Goal: Entertainment & Leisure: Consume media (video, audio)

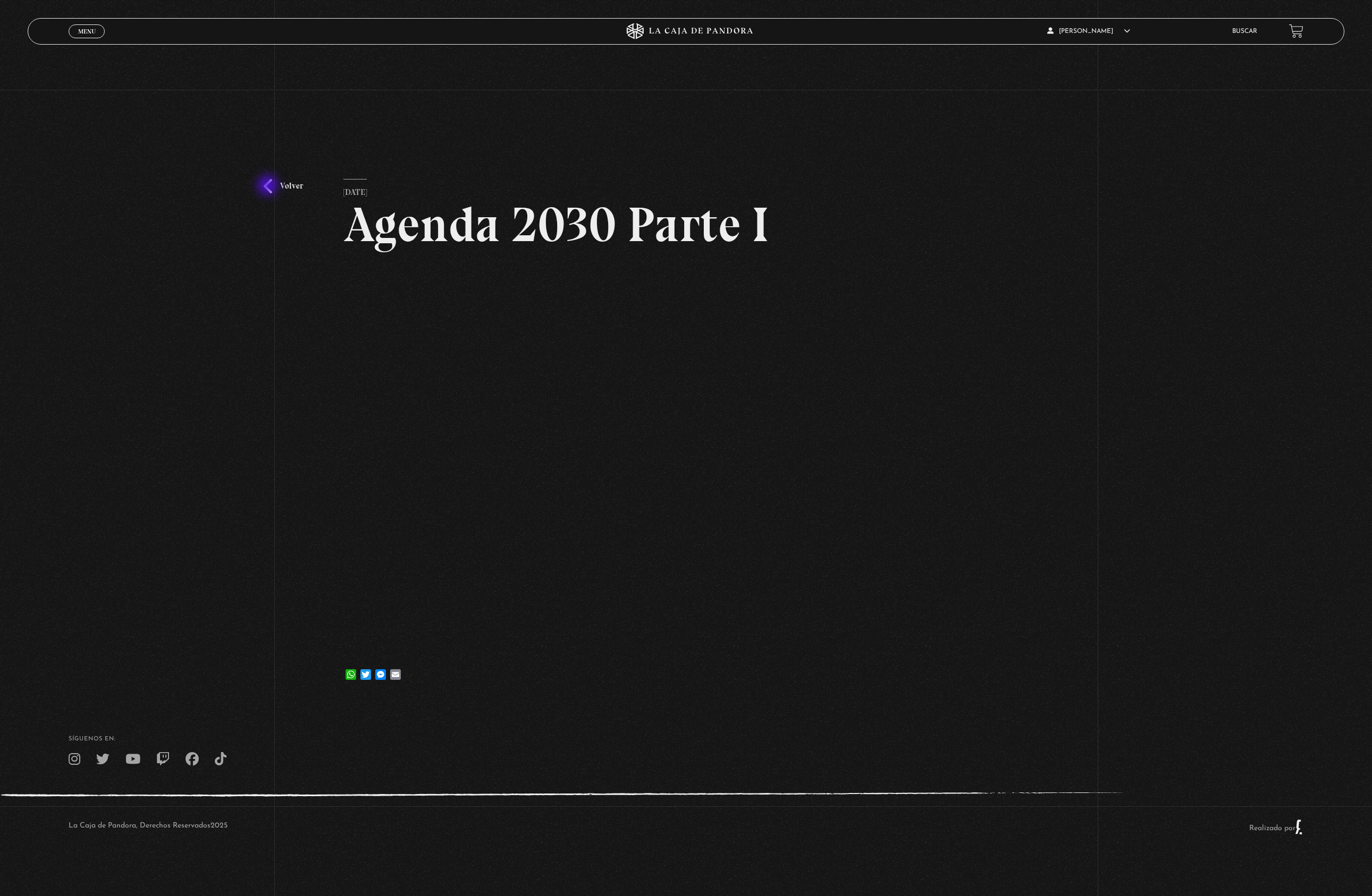
click at [269, 186] on link "Volver" at bounding box center [283, 186] width 39 height 14
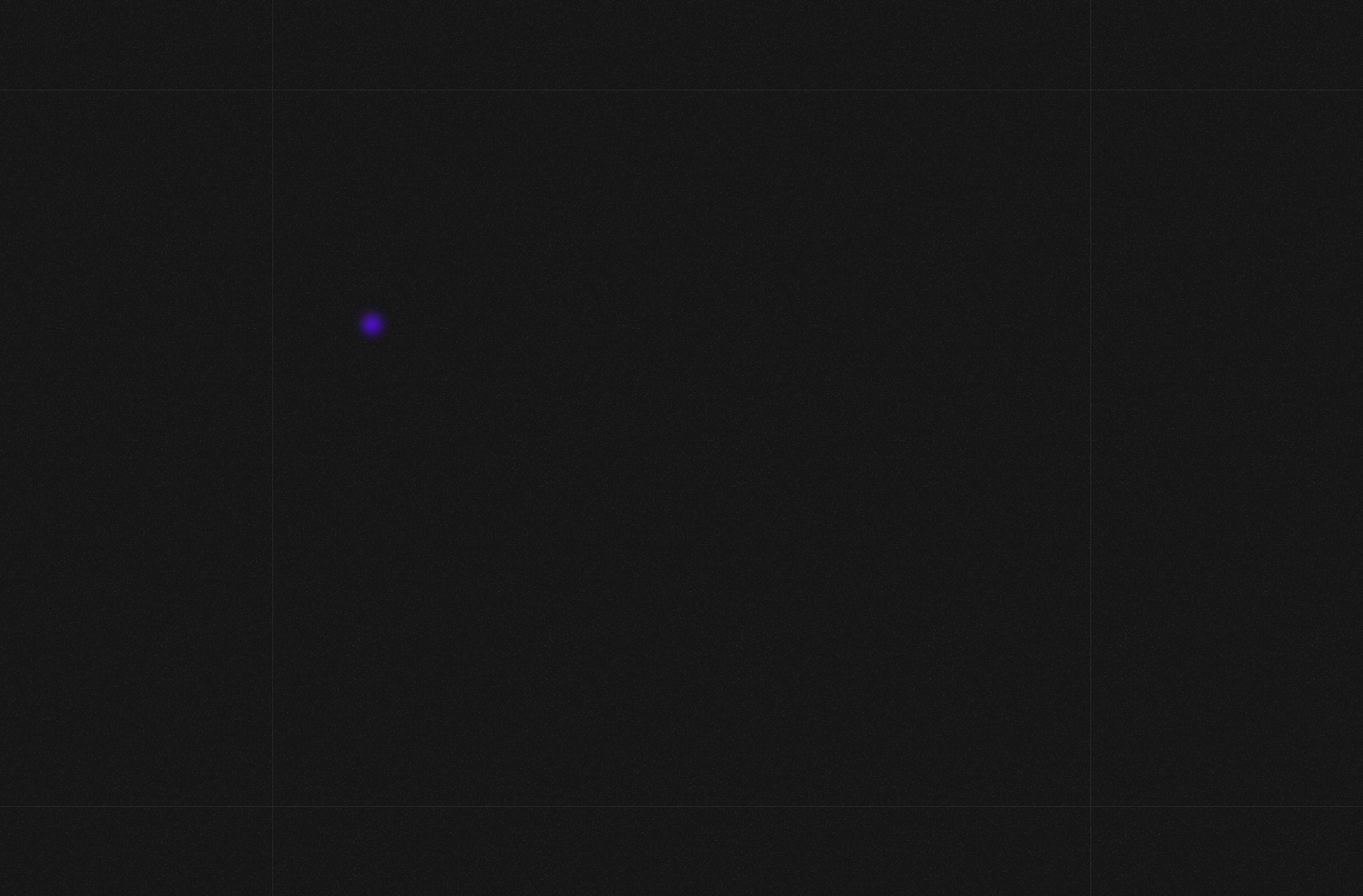
scroll to position [700, 0]
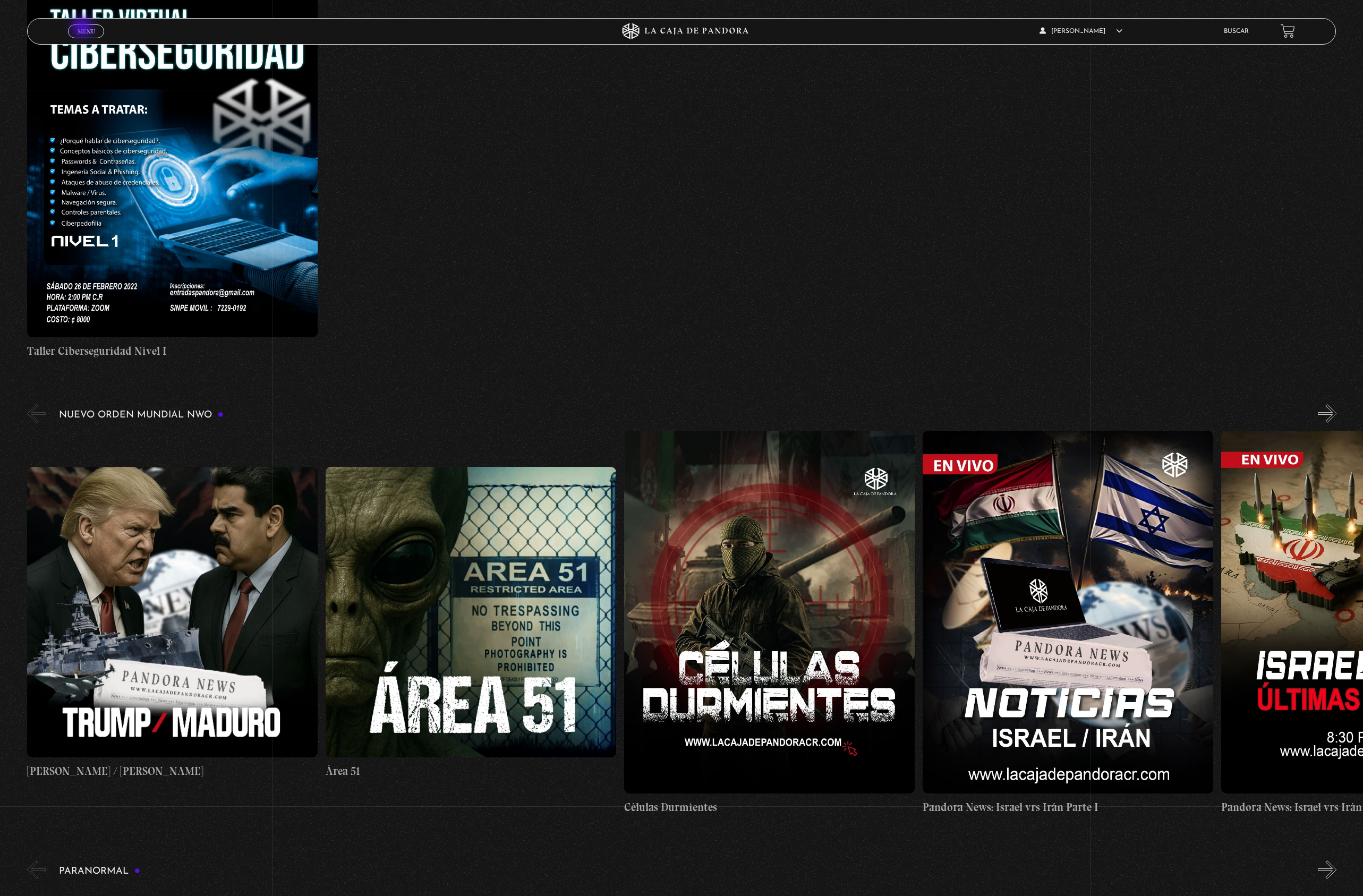
click at [83, 28] on span "Menu" at bounding box center [86, 31] width 17 height 6
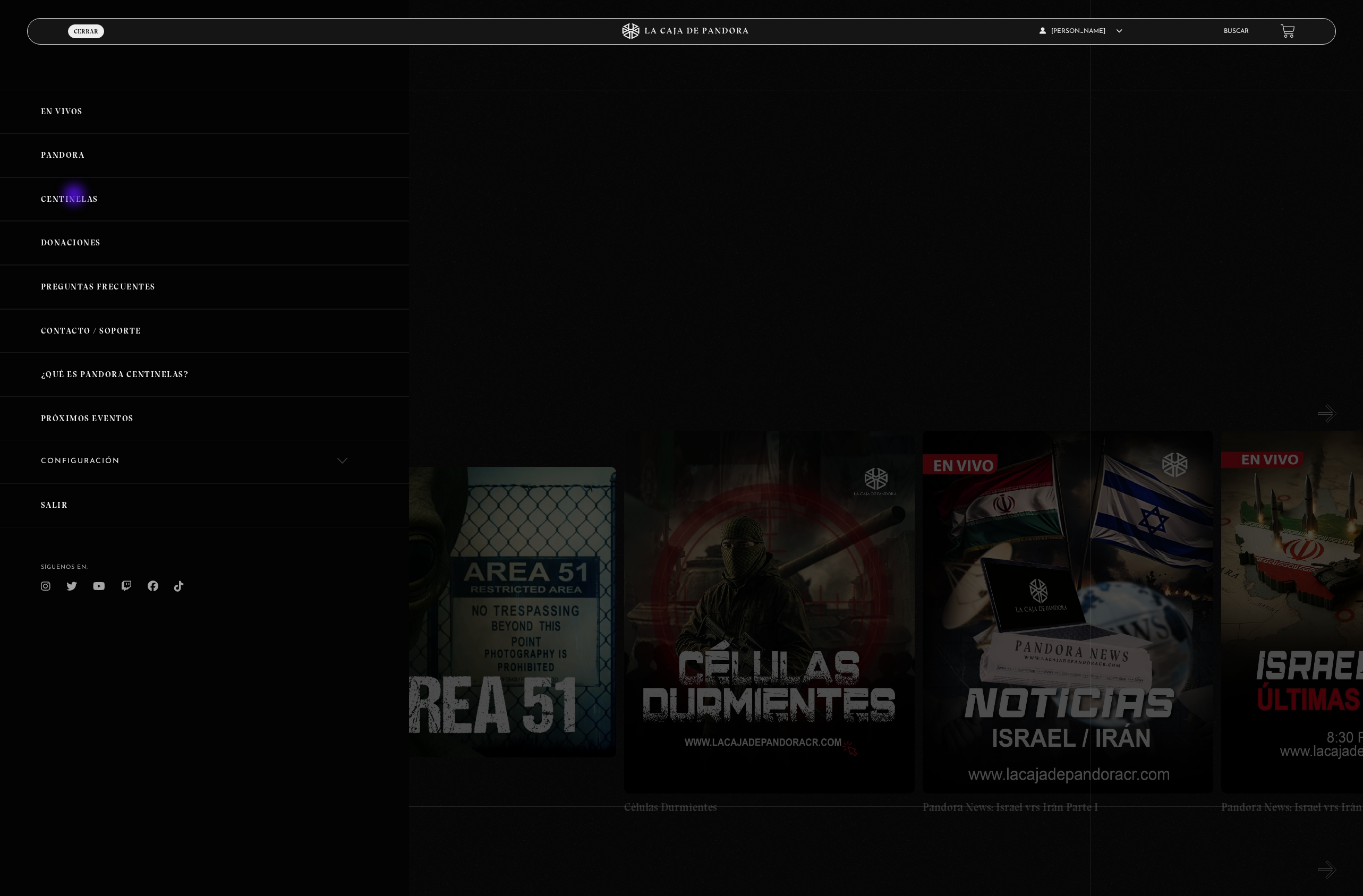
click at [75, 196] on link "Centinelas" at bounding box center [204, 200] width 409 height 44
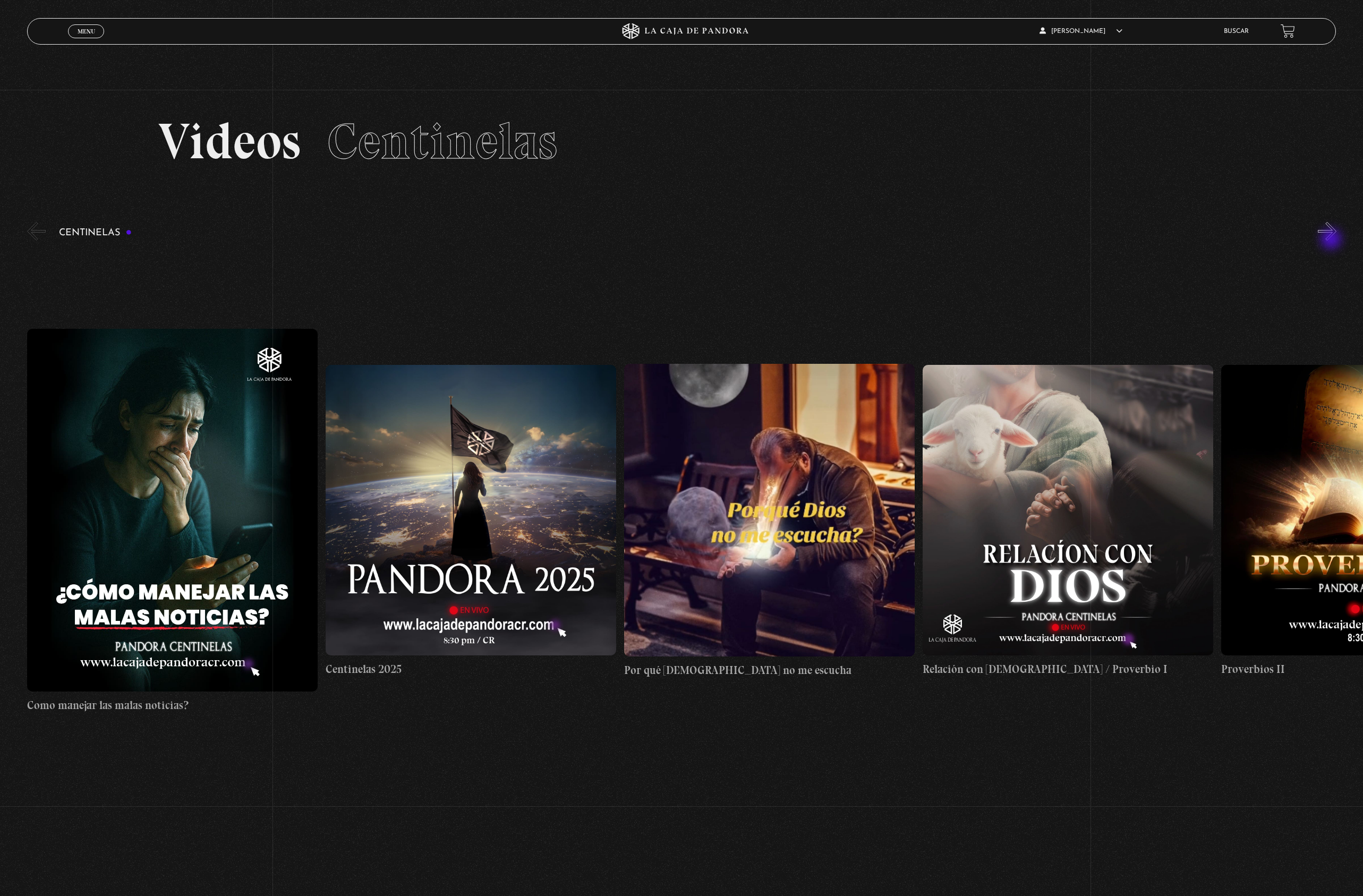
click at [1332, 240] on button "»" at bounding box center [1327, 231] width 19 height 19
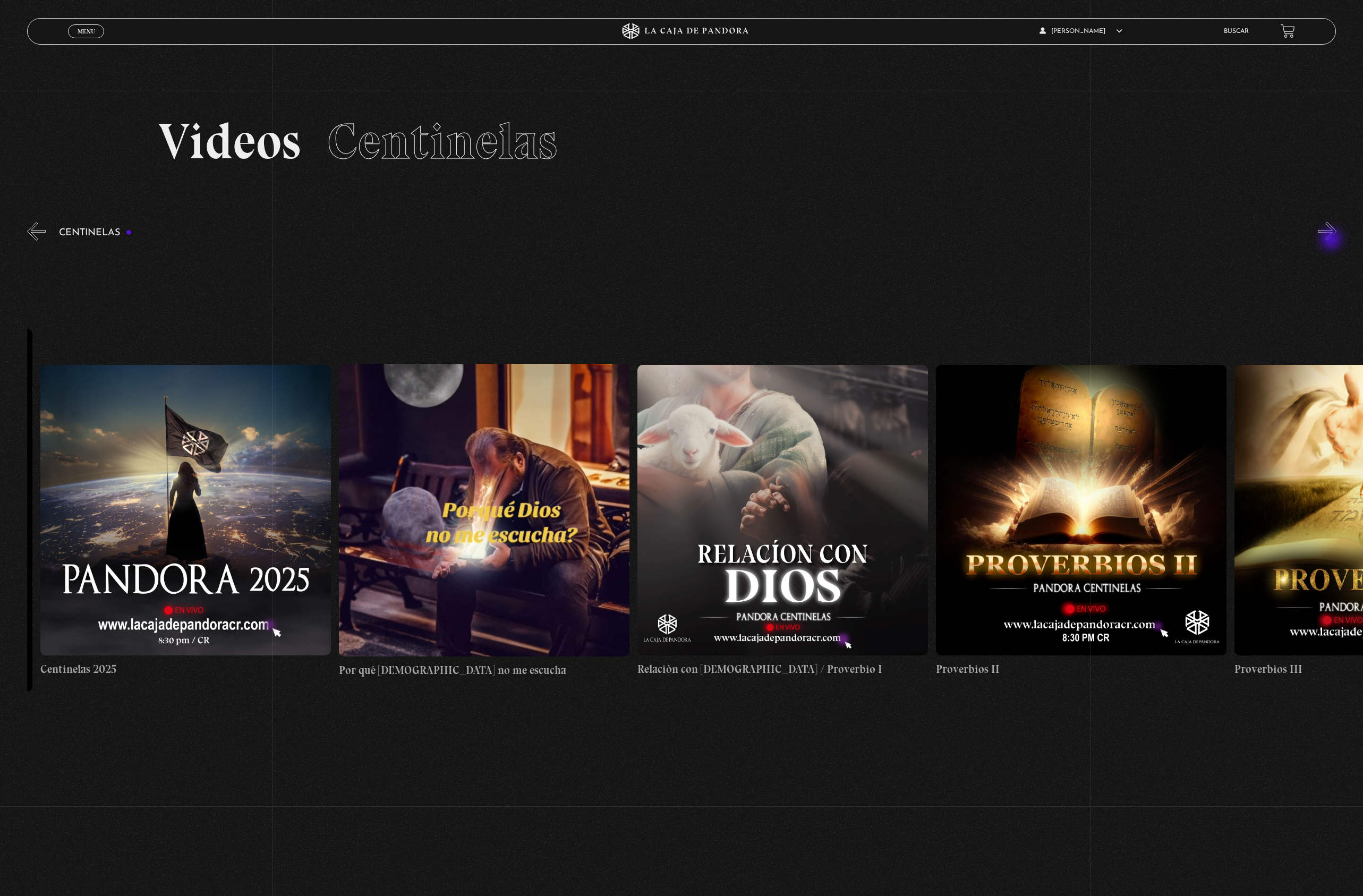
click at [1332, 240] on button "»" at bounding box center [1327, 231] width 19 height 19
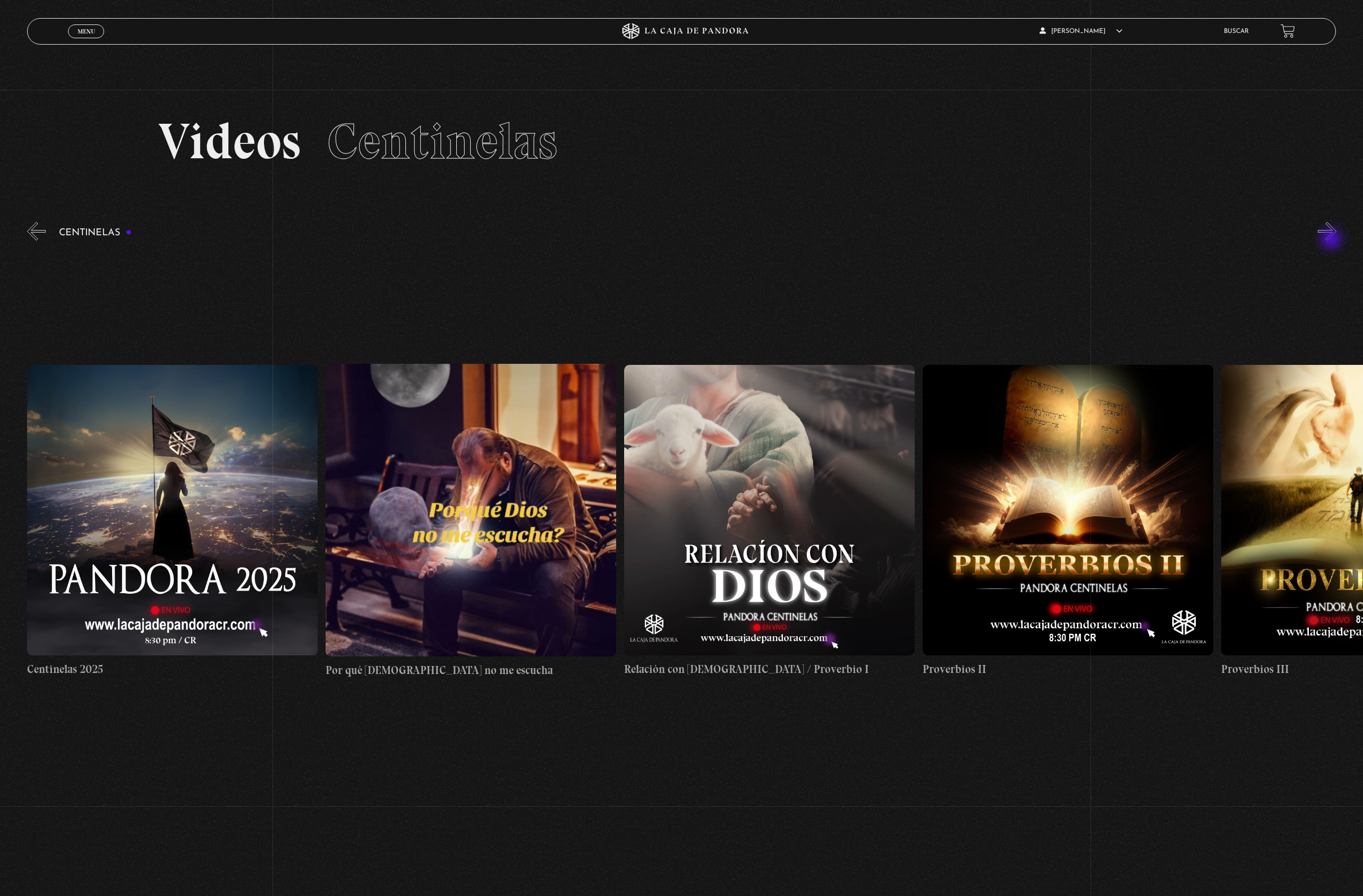
click at [1332, 240] on button "»" at bounding box center [1327, 231] width 19 height 19
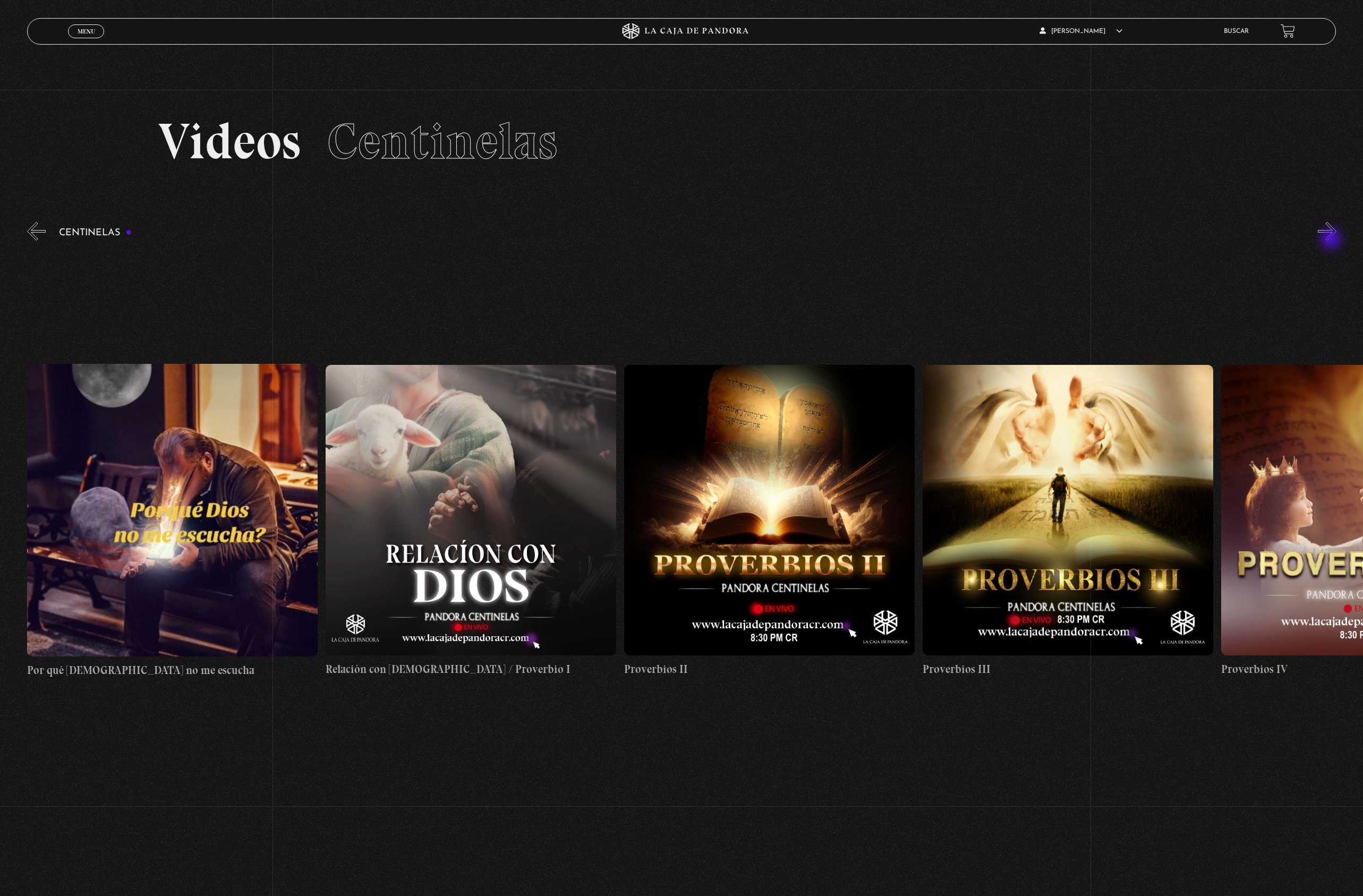
click at [1332, 240] on button "»" at bounding box center [1327, 231] width 19 height 19
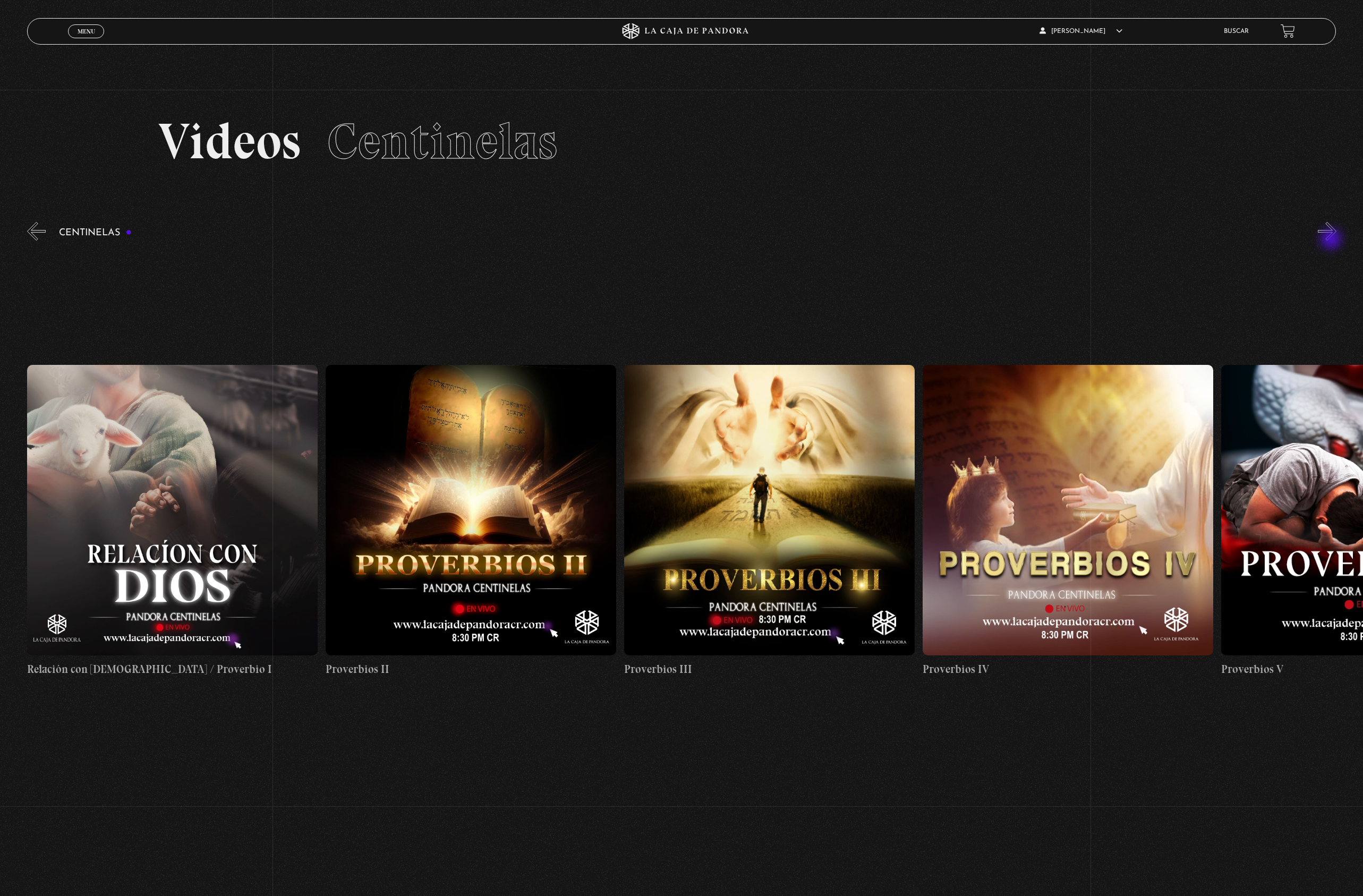
click at [1332, 240] on button "»" at bounding box center [1327, 231] width 19 height 19
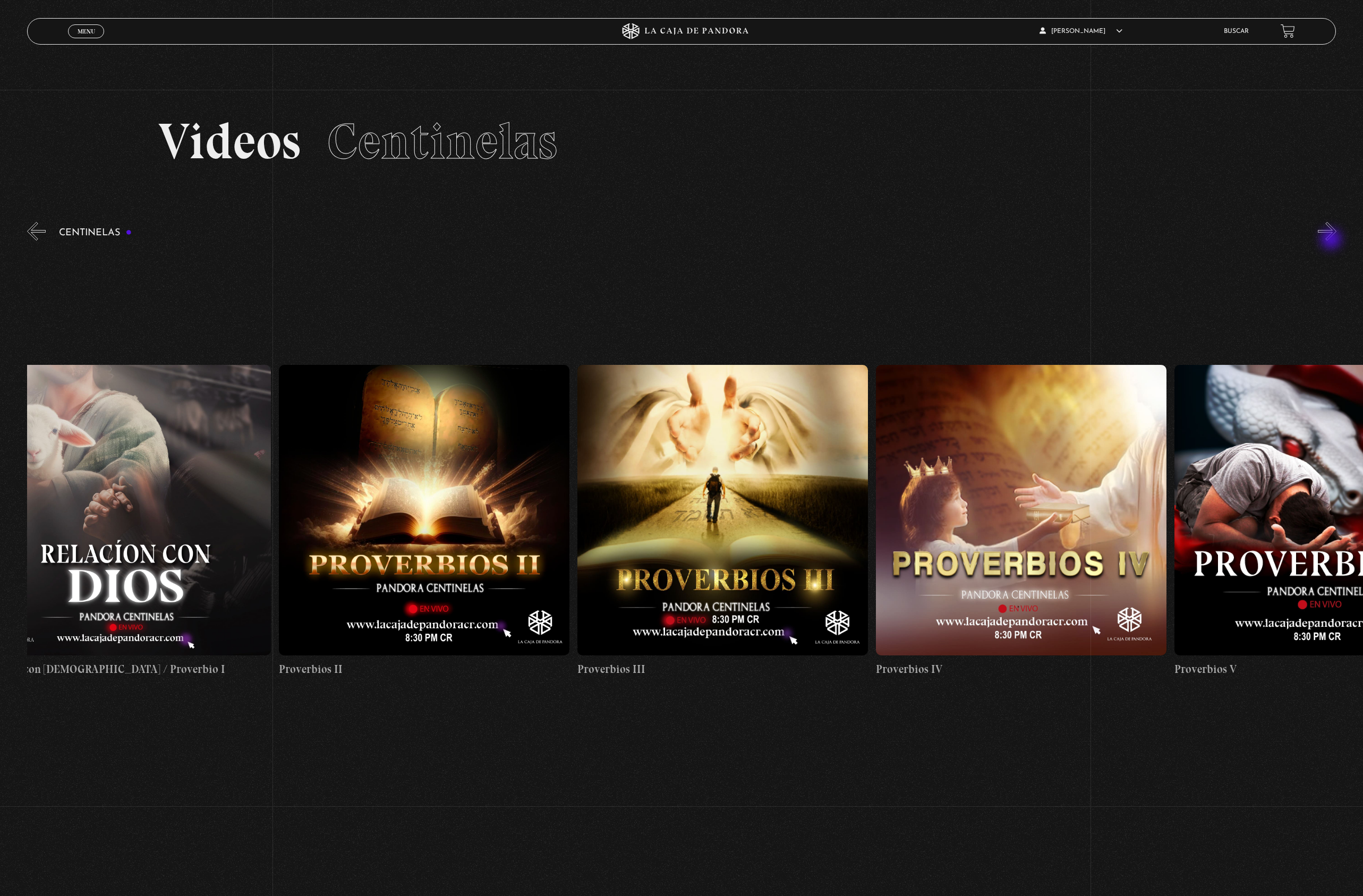
click at [1332, 240] on button "»" at bounding box center [1327, 231] width 19 height 19
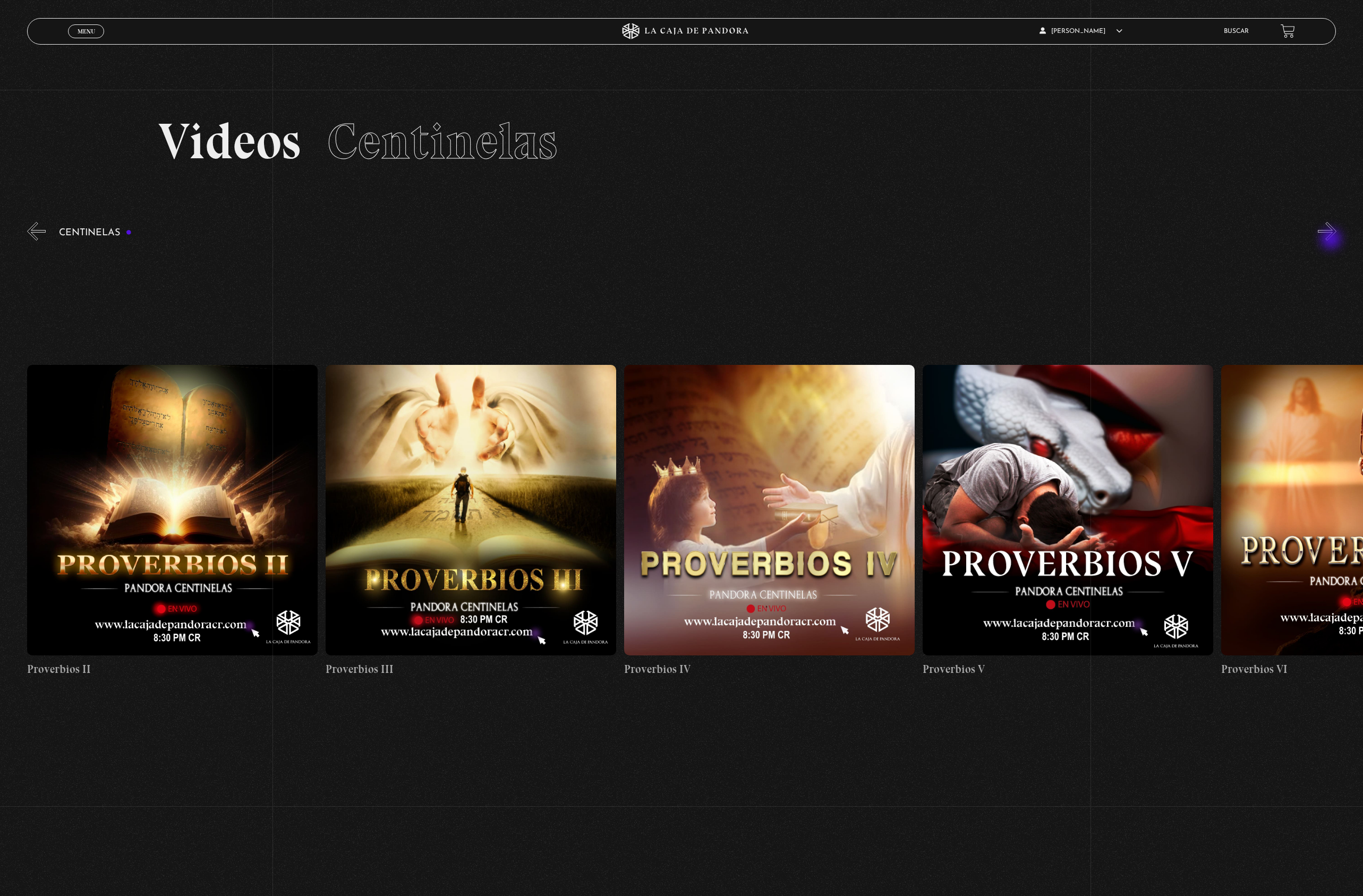
click at [1332, 240] on button "»" at bounding box center [1327, 231] width 19 height 19
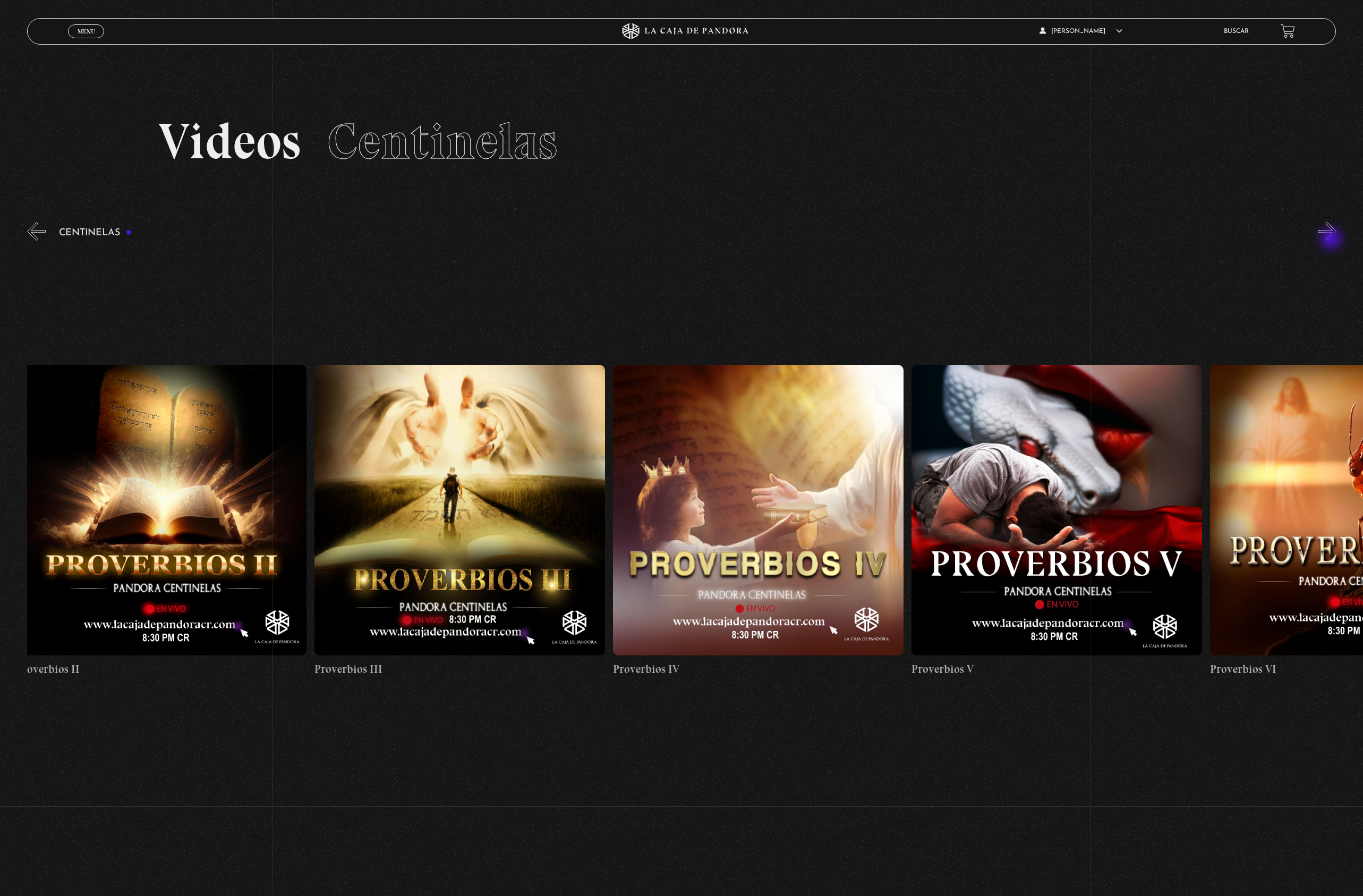
click at [1332, 240] on button "»" at bounding box center [1327, 231] width 19 height 19
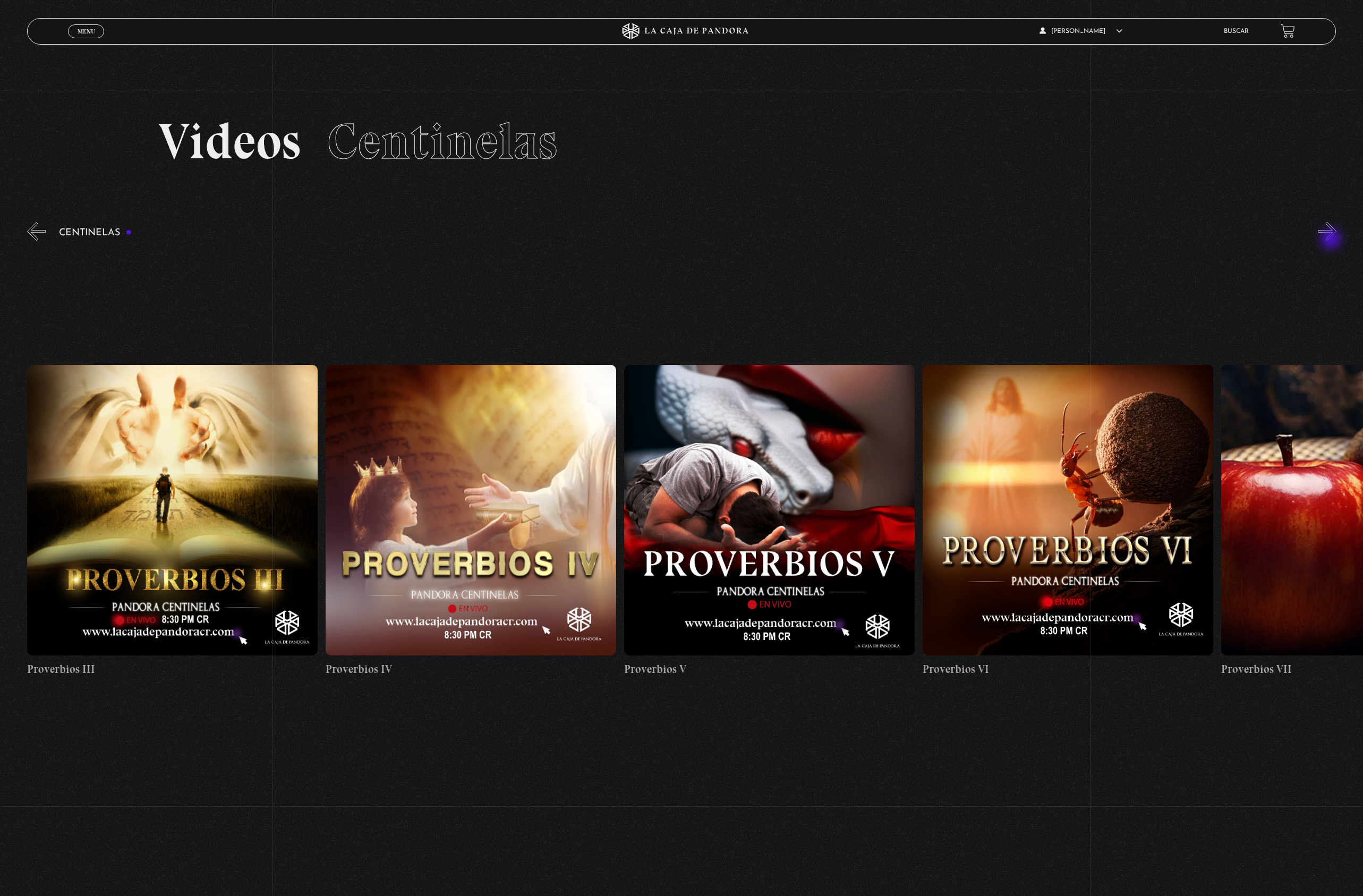
click at [1332, 240] on button "»" at bounding box center [1327, 231] width 19 height 19
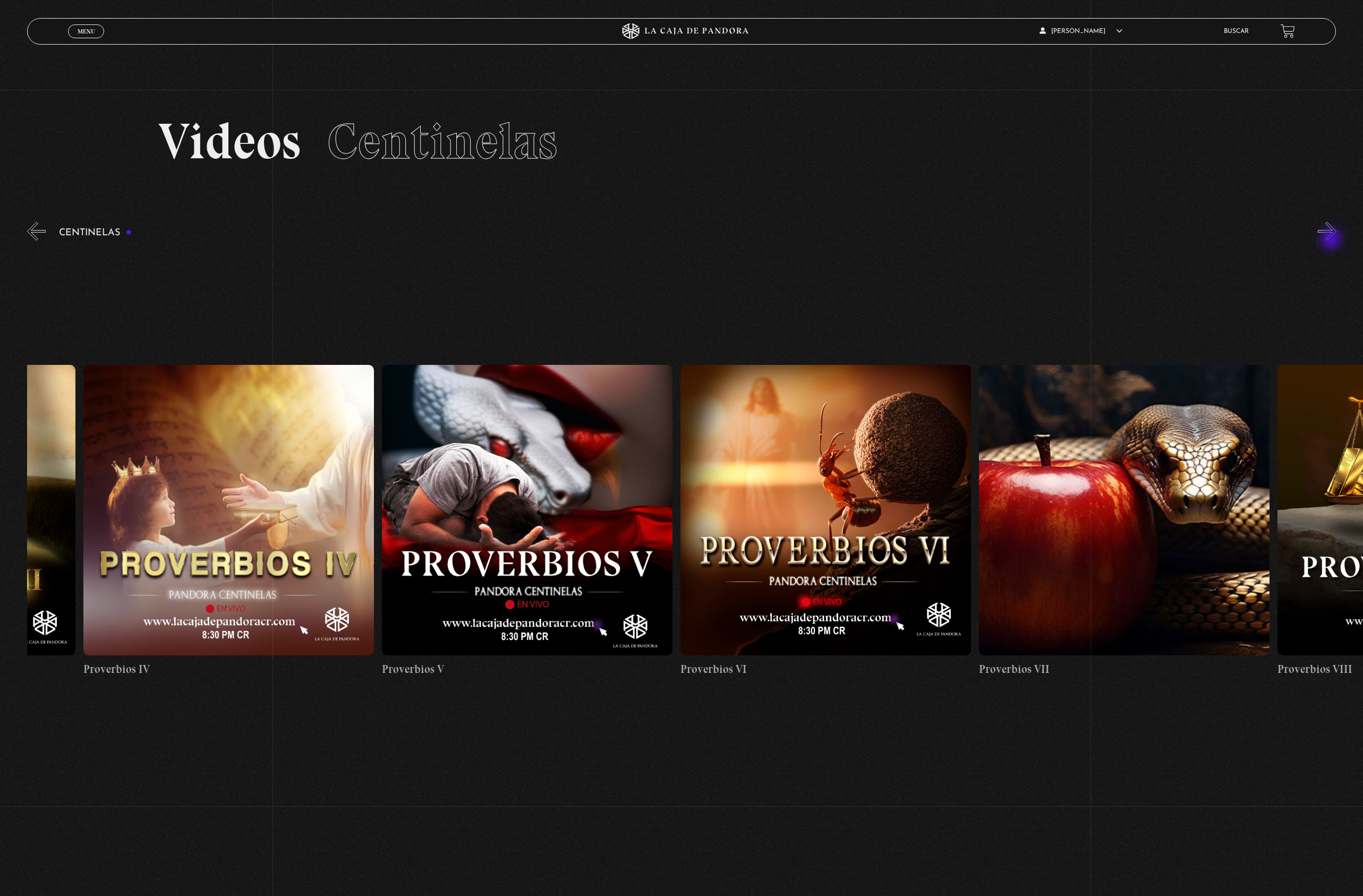
click at [1332, 240] on button "»" at bounding box center [1327, 231] width 19 height 19
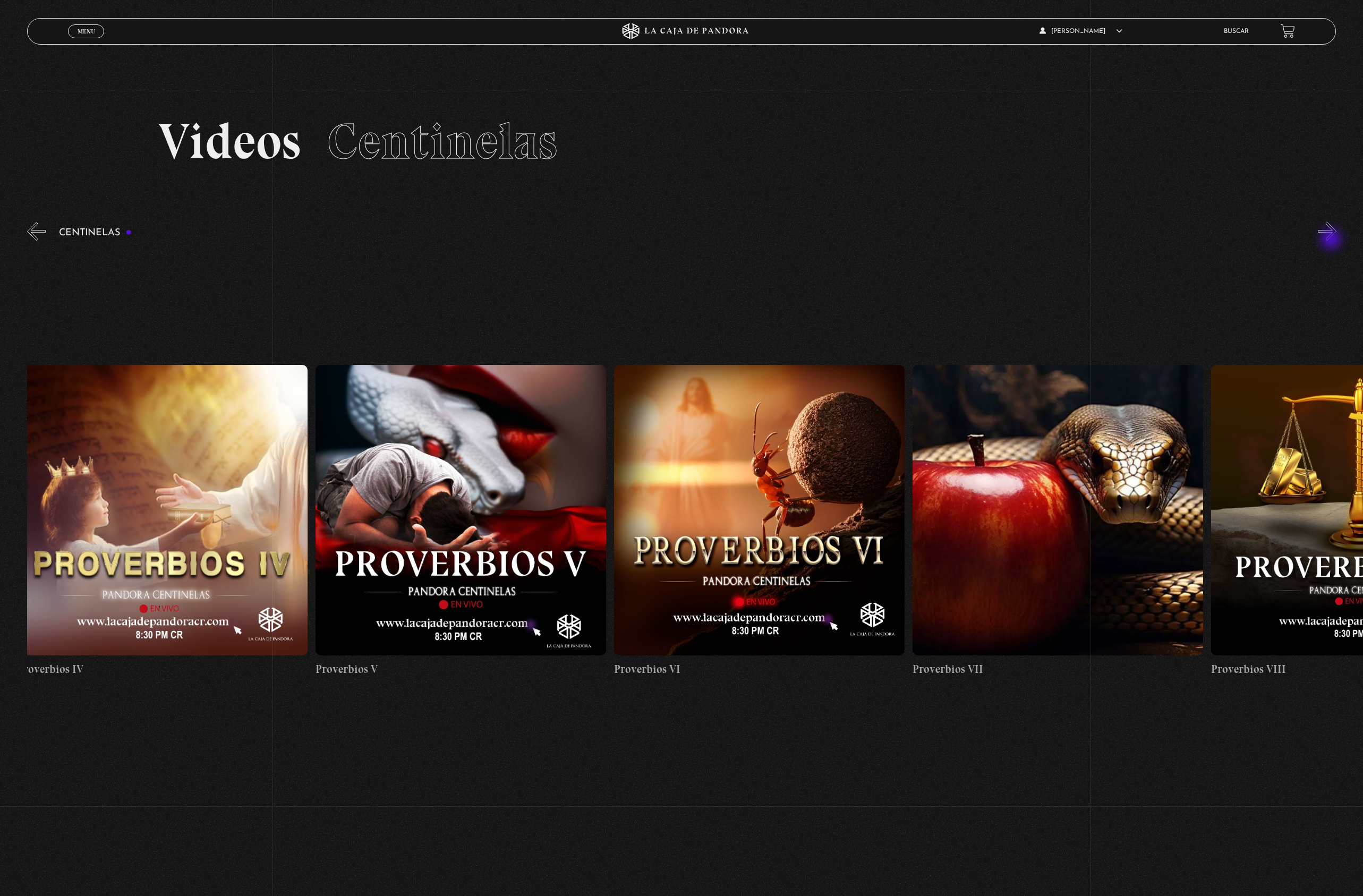
click at [1332, 240] on button "»" at bounding box center [1327, 231] width 19 height 19
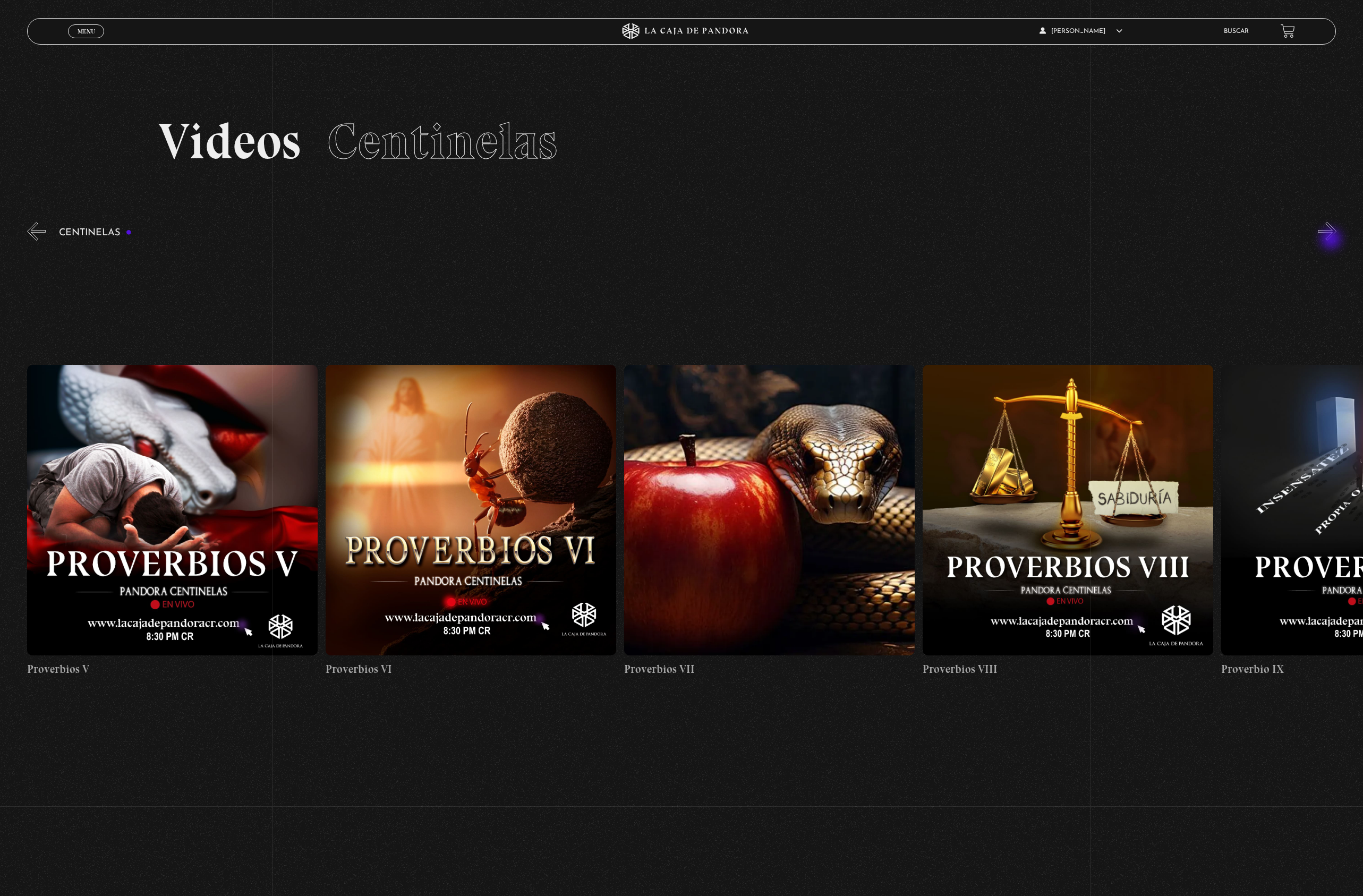
click at [1332, 240] on button "»" at bounding box center [1327, 231] width 19 height 19
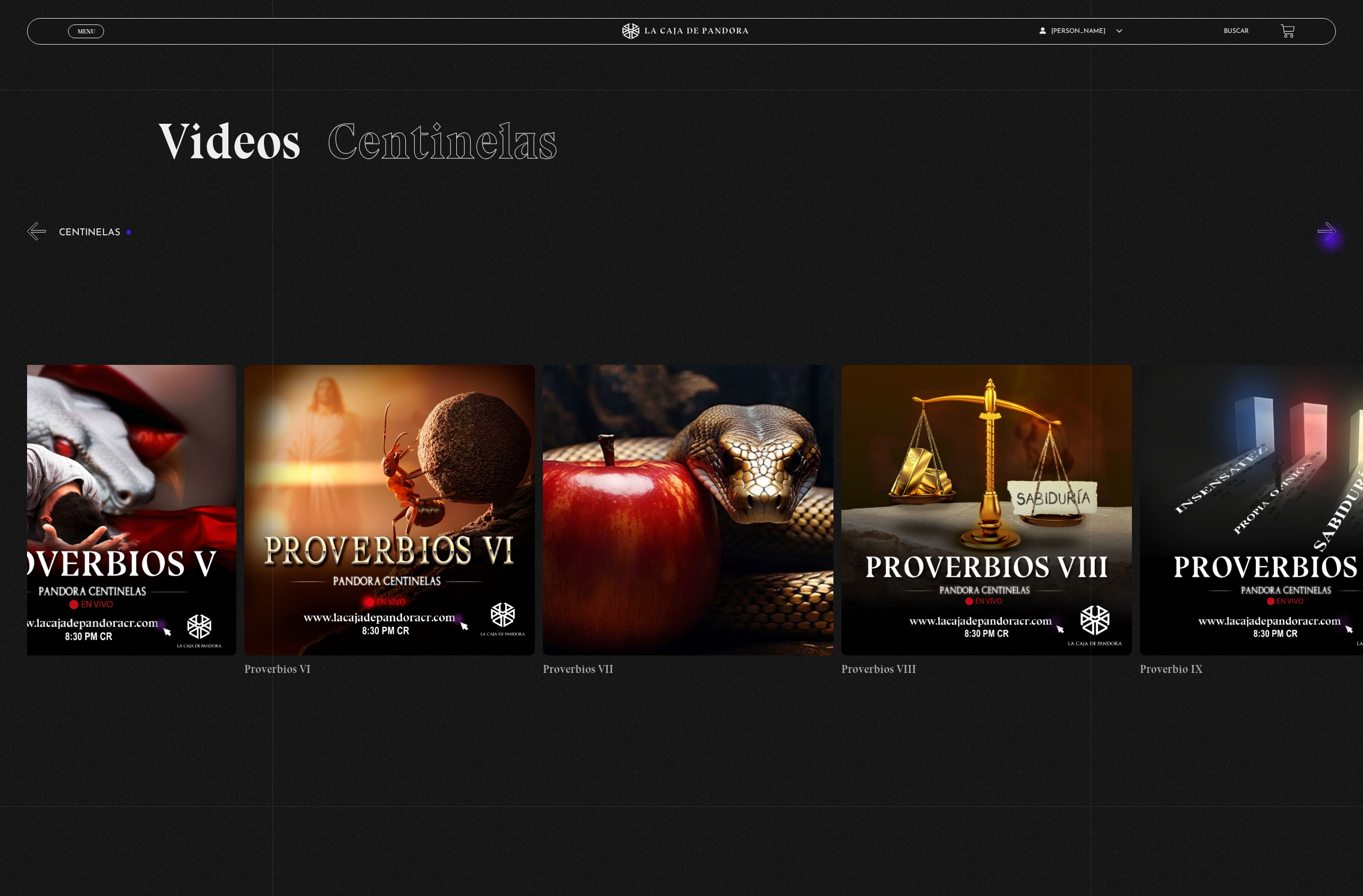
click at [1332, 240] on button "»" at bounding box center [1327, 231] width 19 height 19
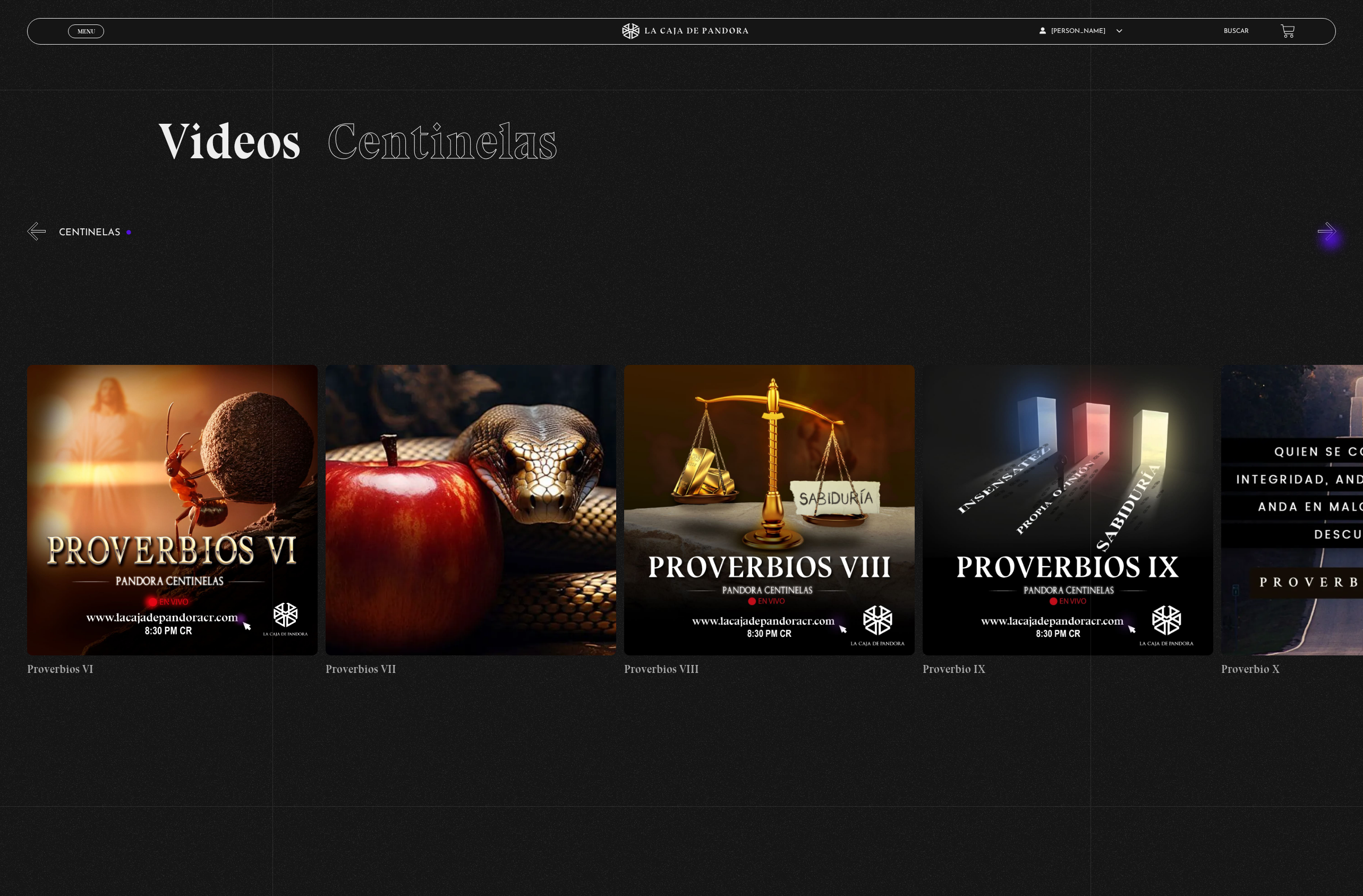
click at [1332, 240] on button "»" at bounding box center [1327, 231] width 19 height 19
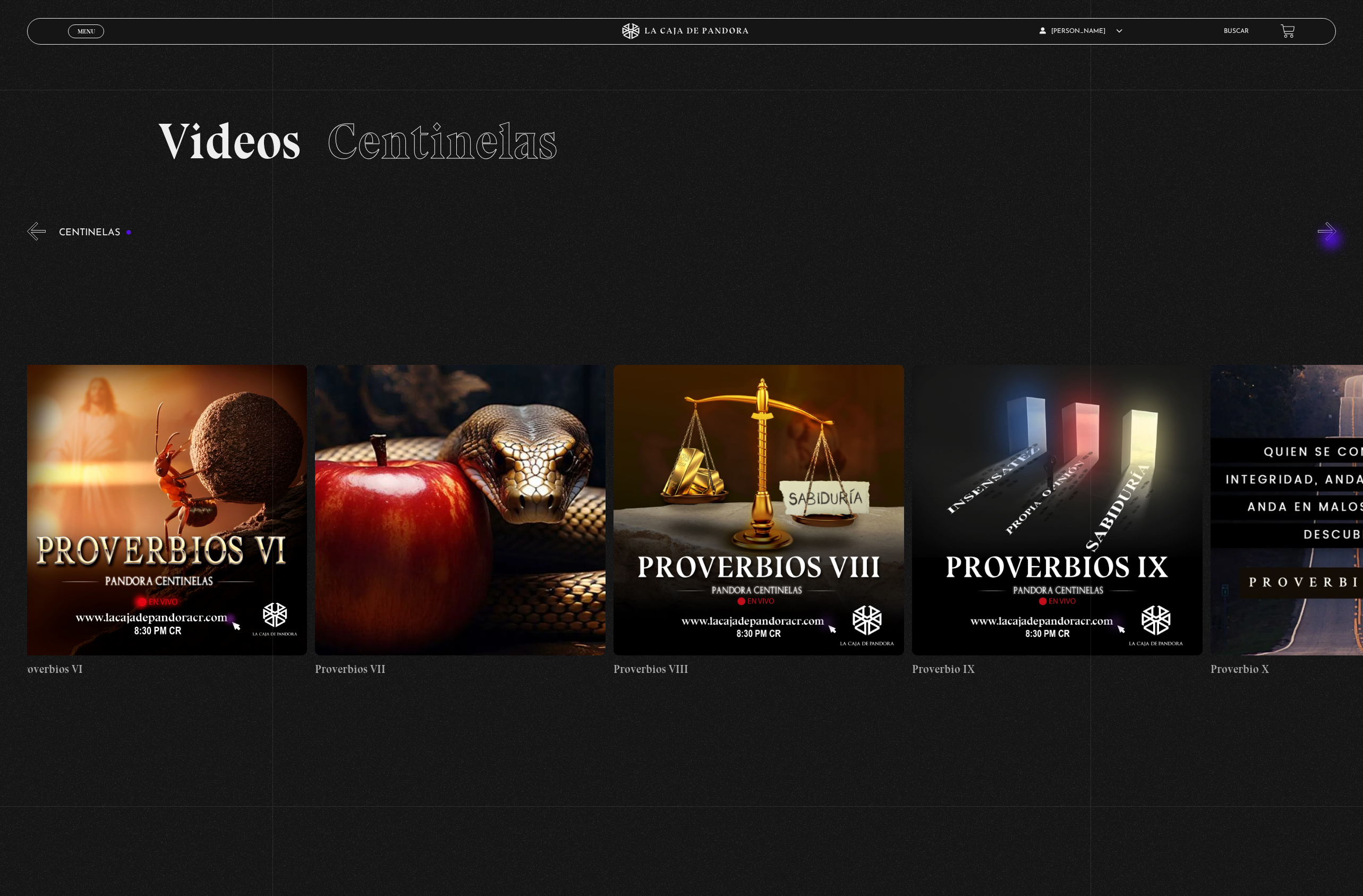
click at [1332, 240] on button "»" at bounding box center [1327, 231] width 19 height 19
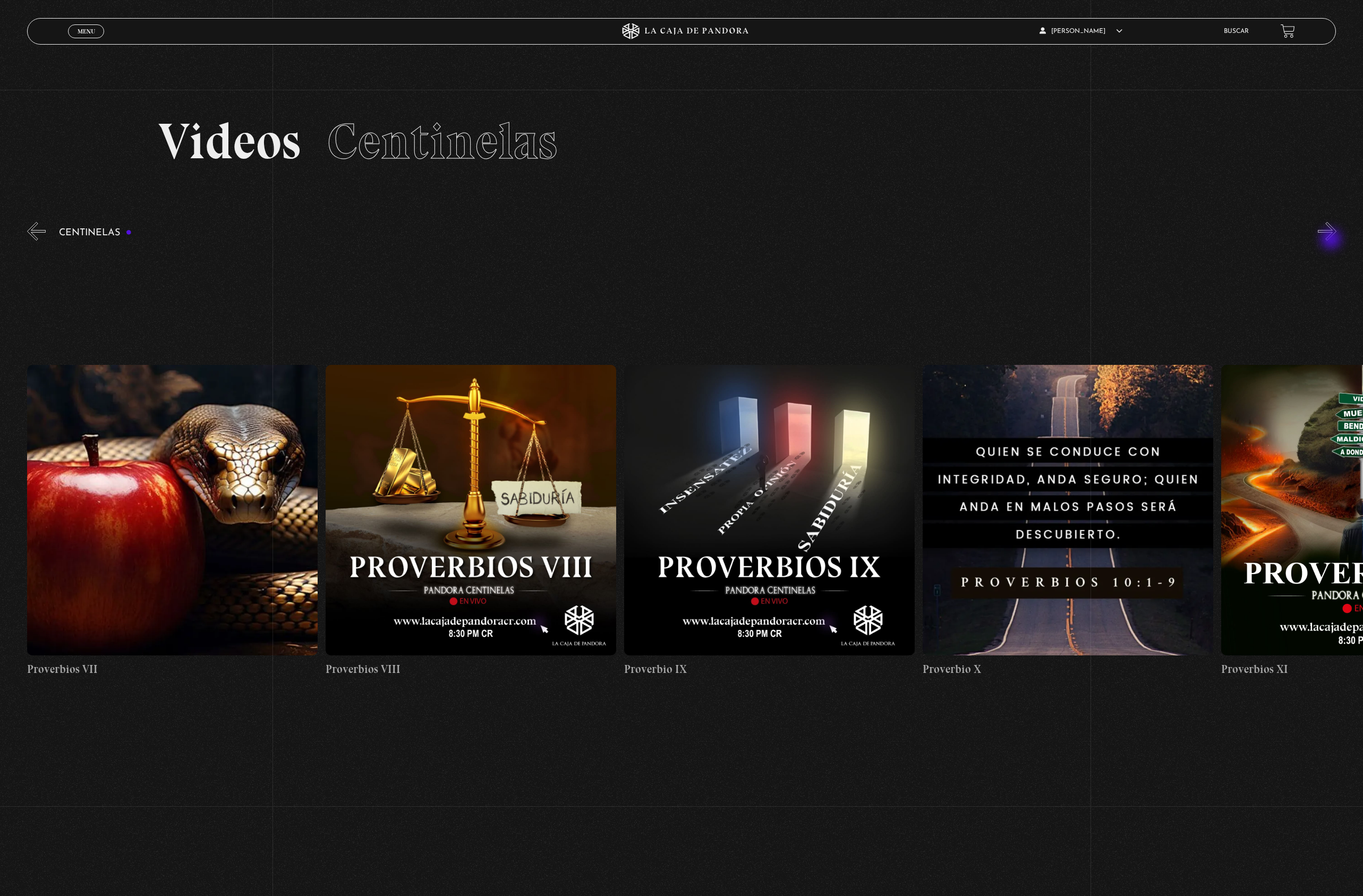
click at [1332, 240] on button "»" at bounding box center [1327, 231] width 19 height 19
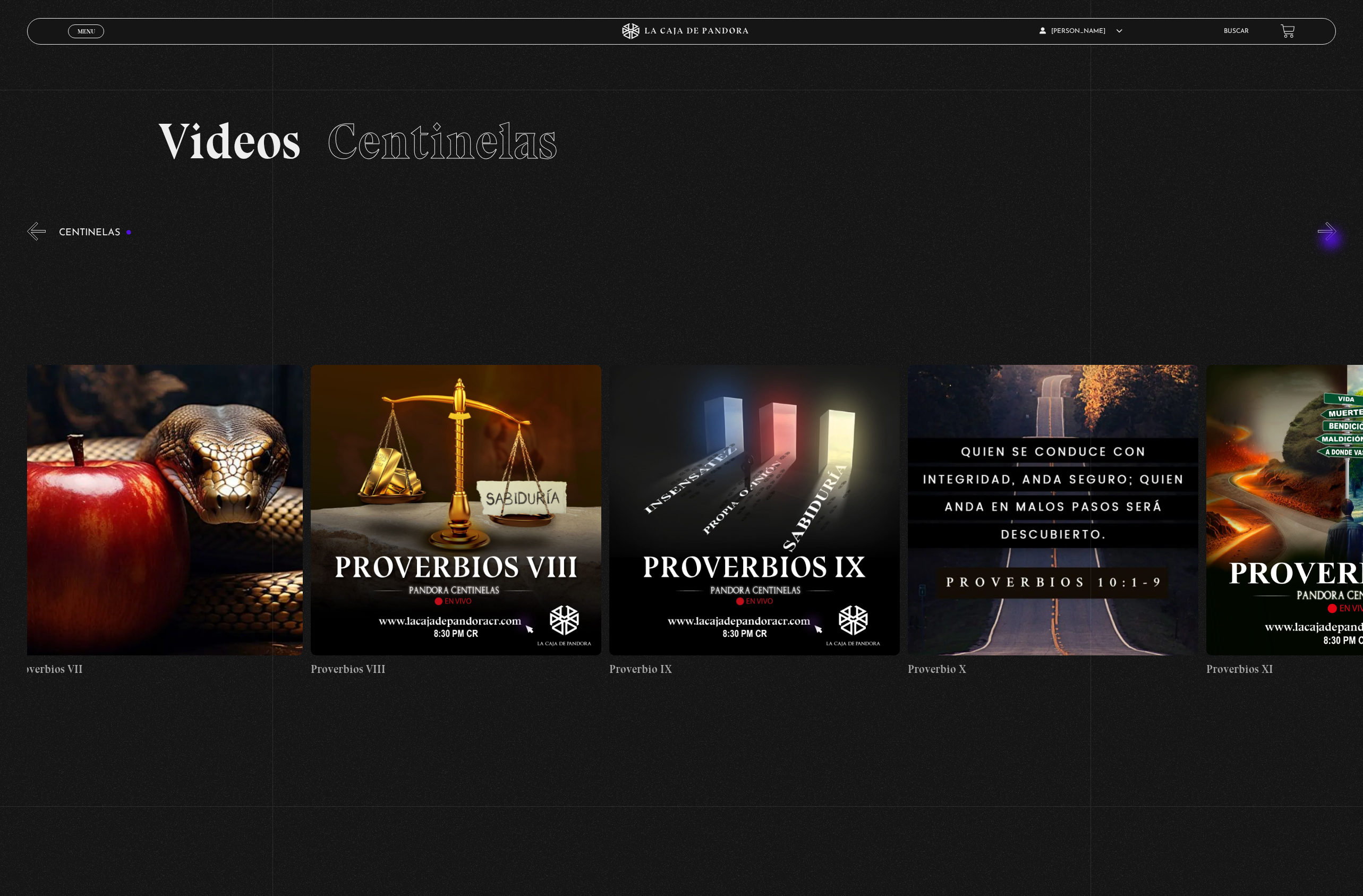
click at [1332, 240] on button "»" at bounding box center [1327, 231] width 19 height 19
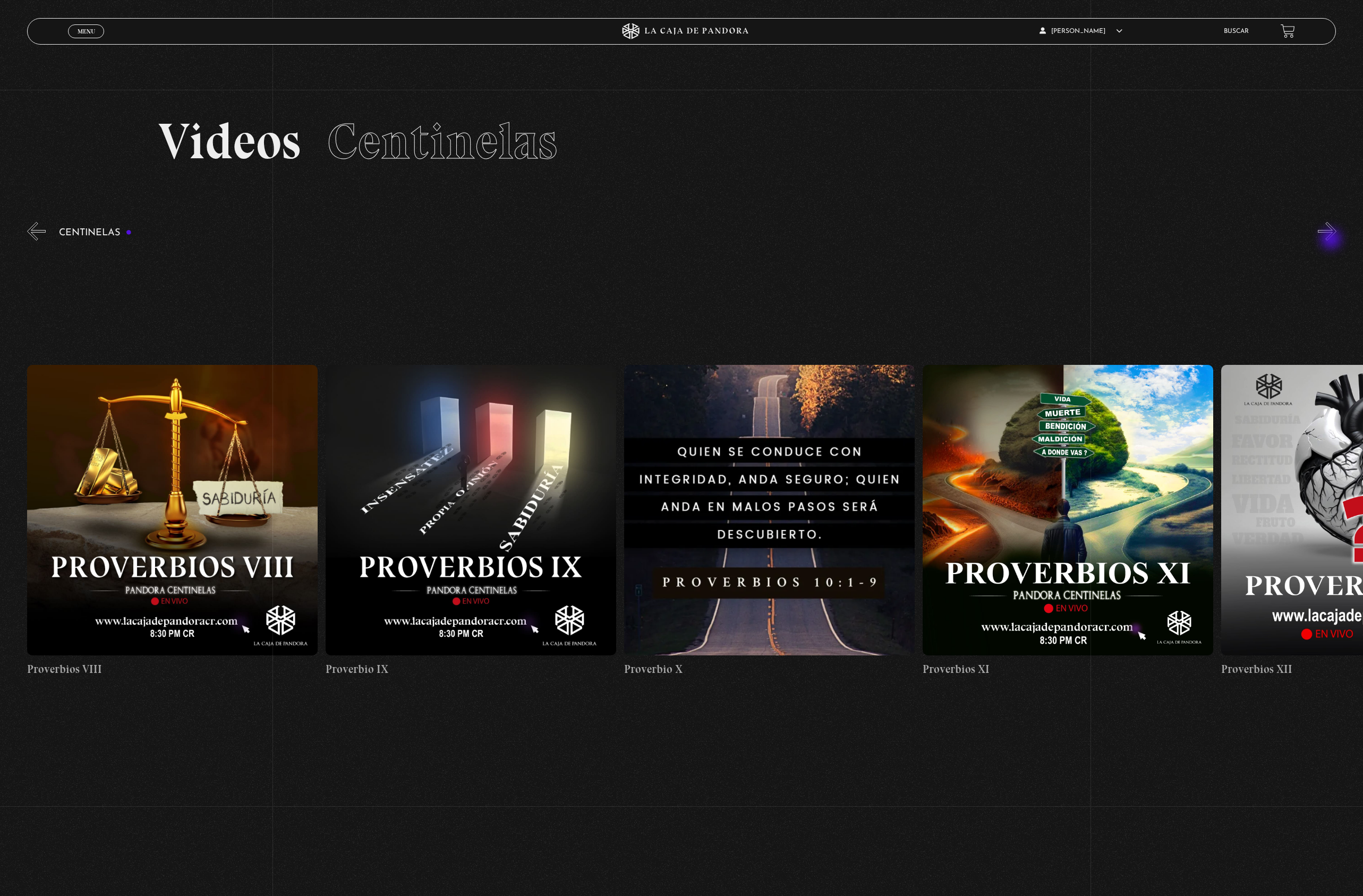
click at [1332, 240] on button "»" at bounding box center [1327, 231] width 19 height 19
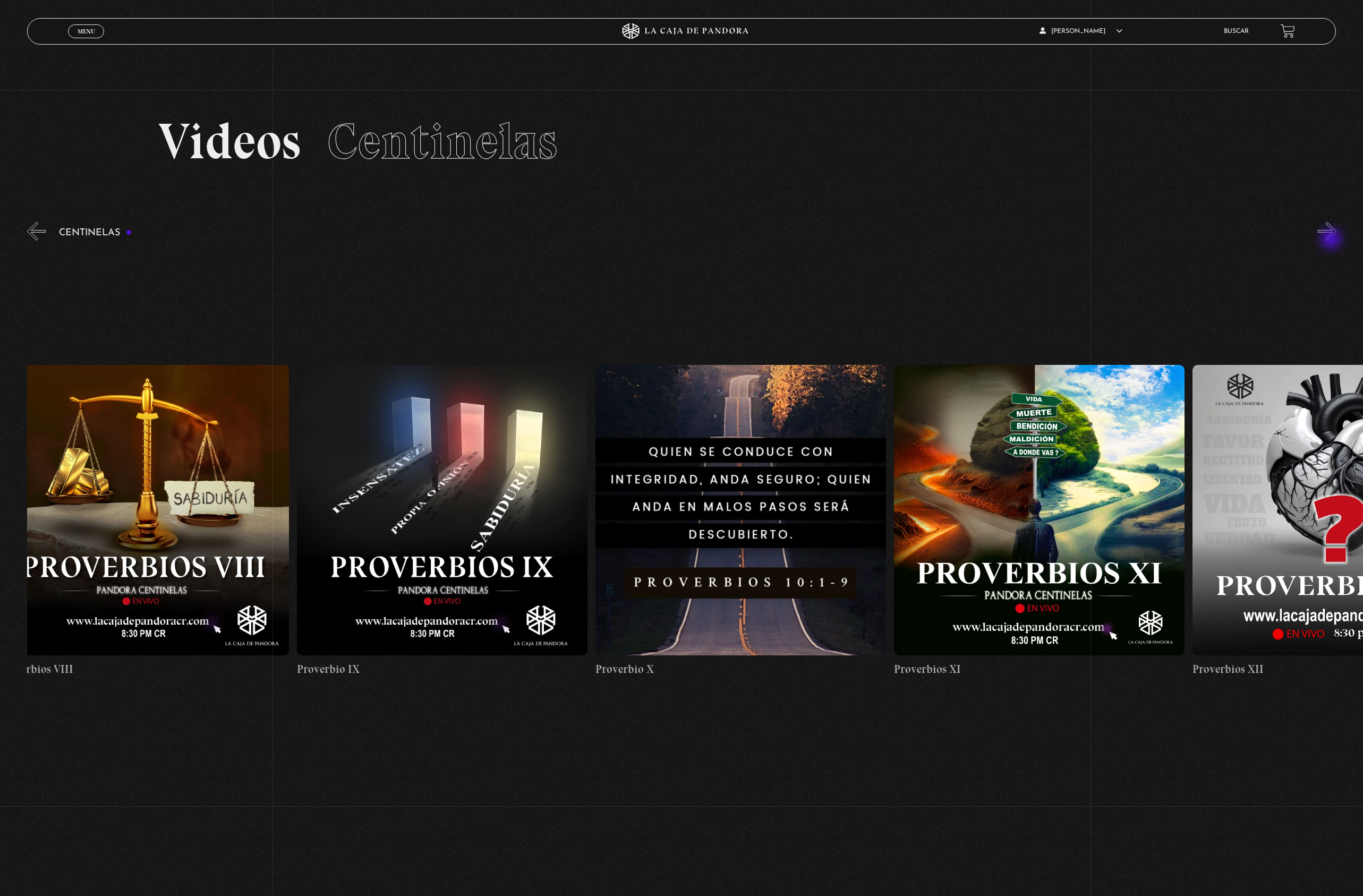
scroll to position [0, 3285]
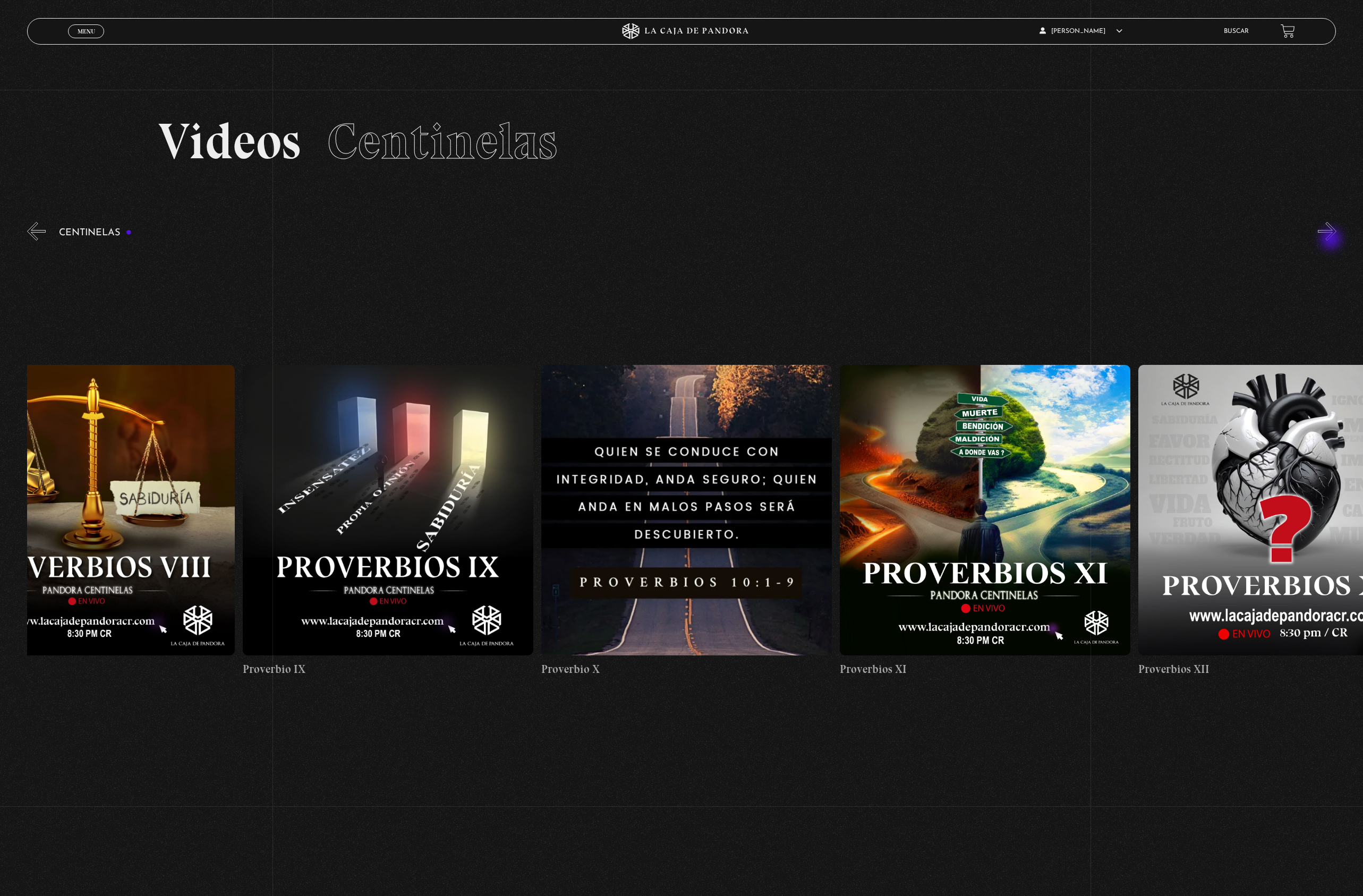
click at [1332, 240] on button "»" at bounding box center [1327, 231] width 19 height 19
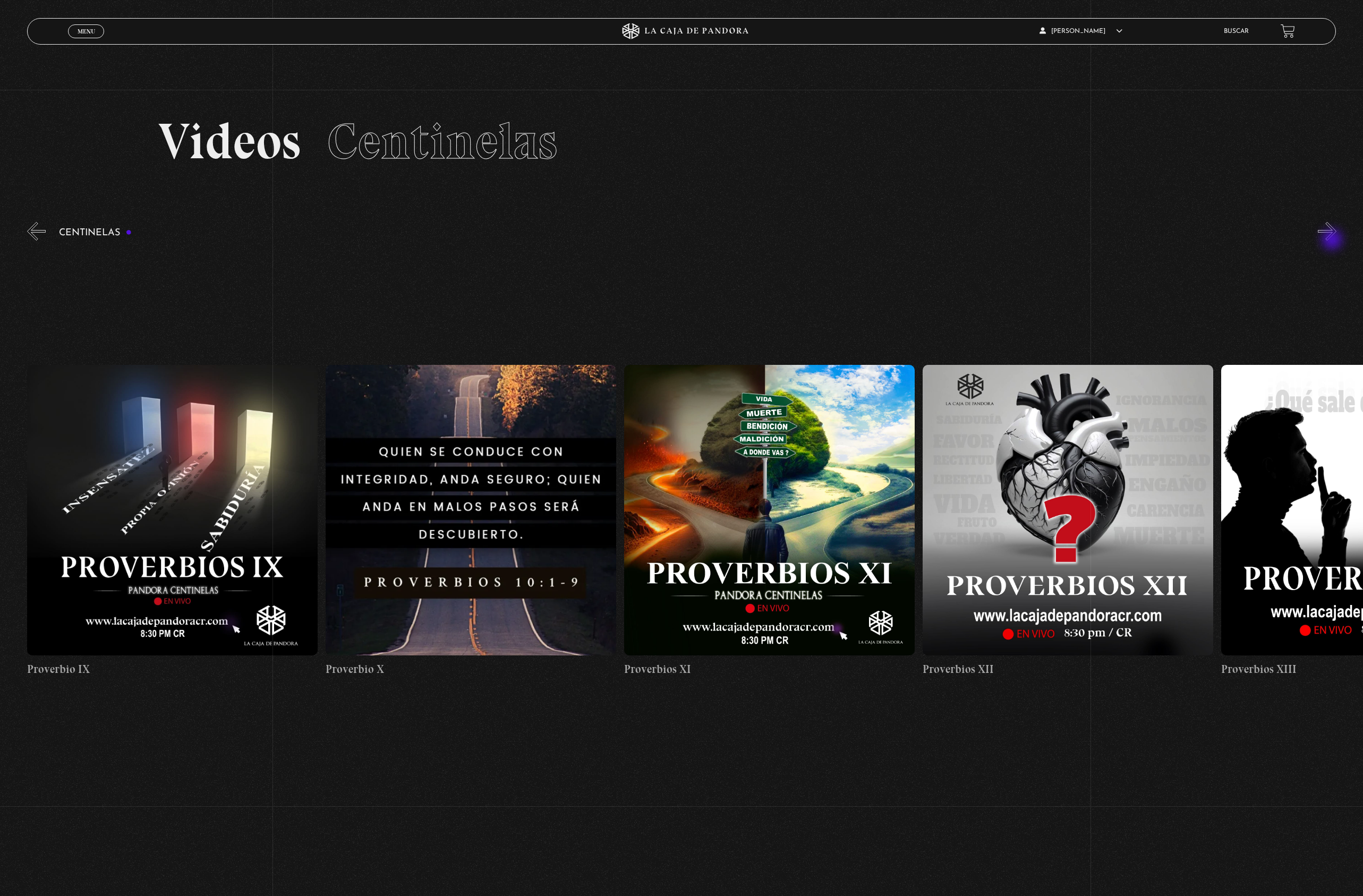
click at [1334, 241] on button "»" at bounding box center [1327, 231] width 19 height 19
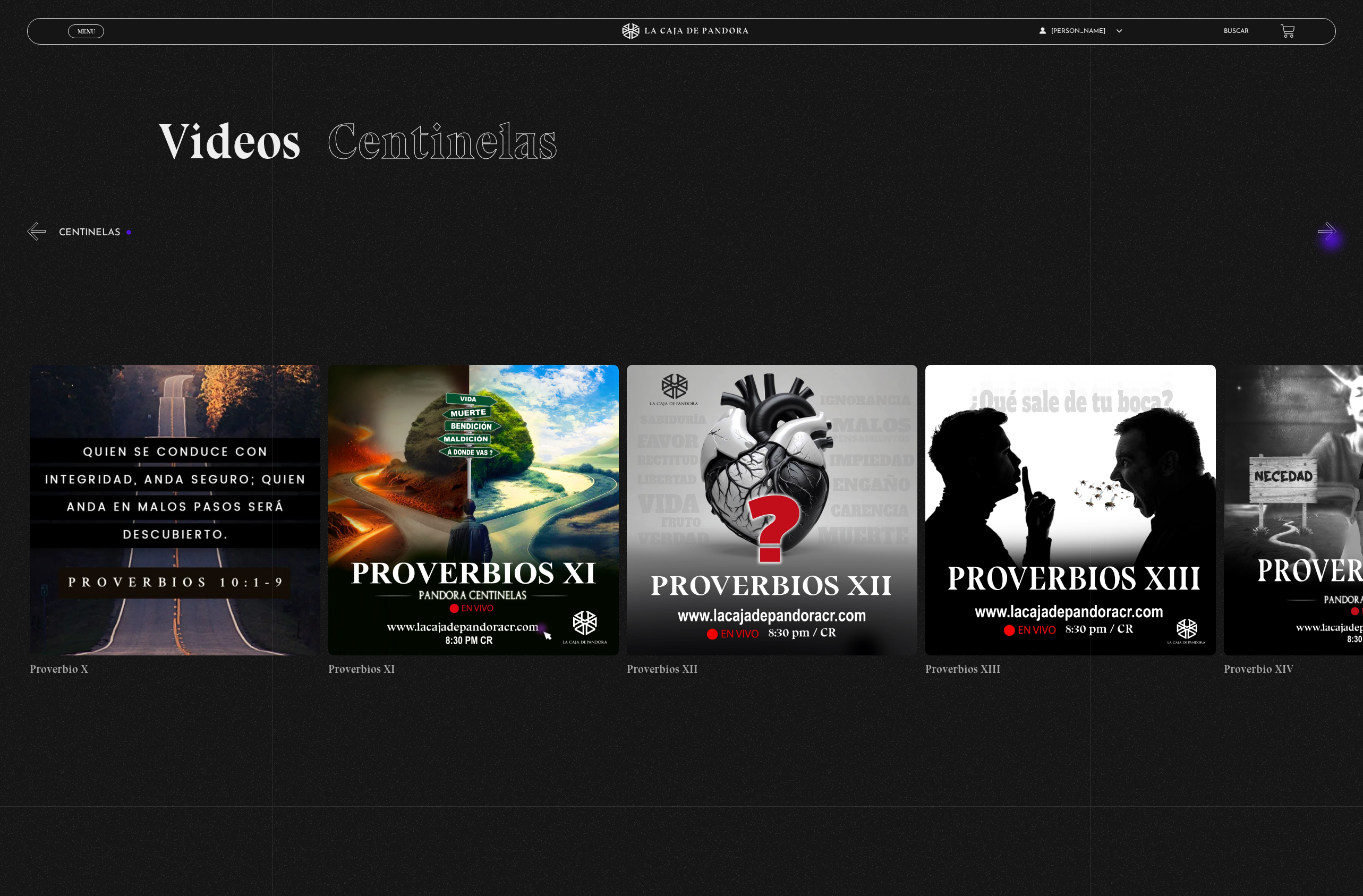
click at [1333, 241] on button "»" at bounding box center [1327, 231] width 19 height 19
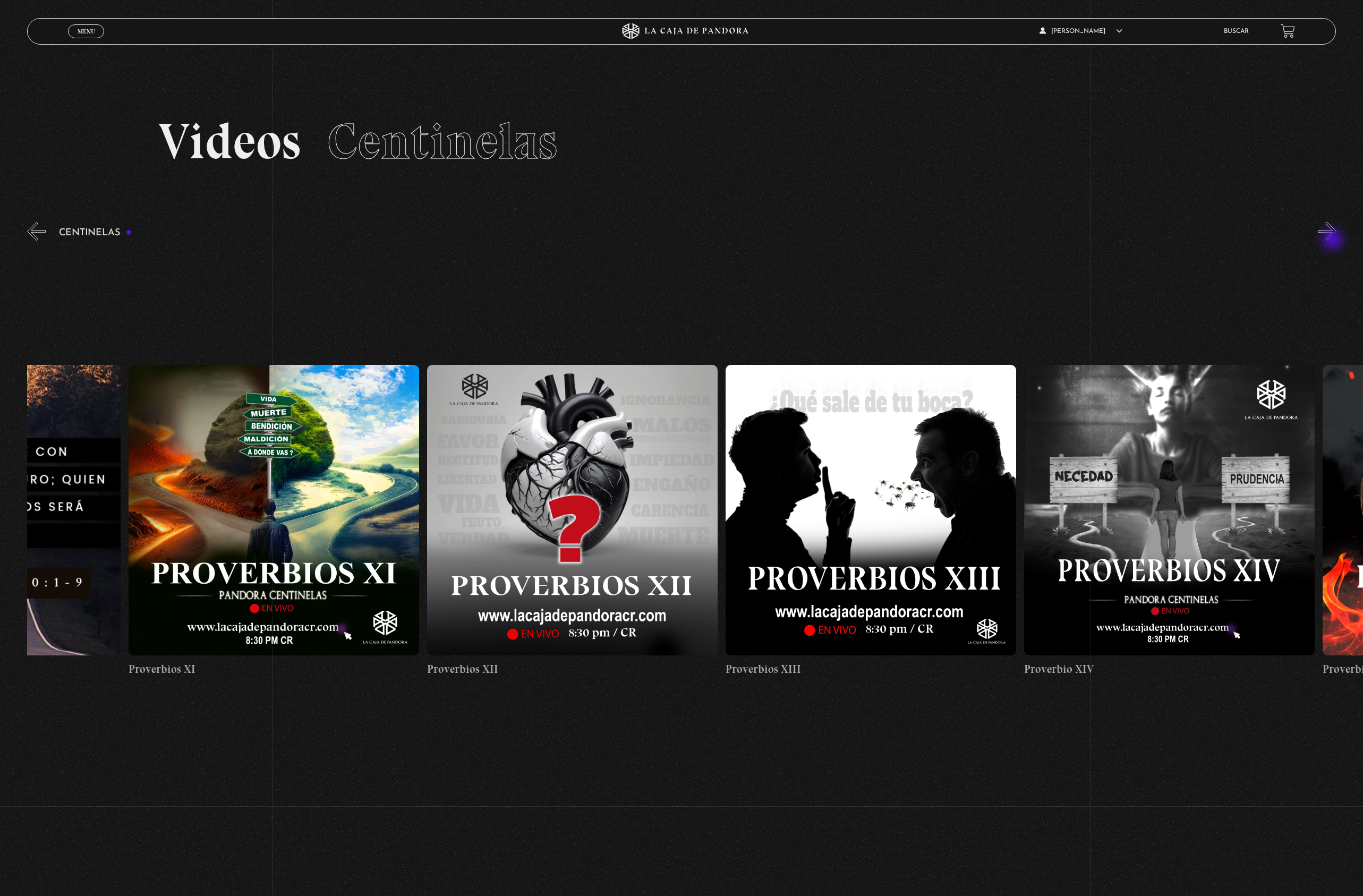
click at [1334, 241] on button "»" at bounding box center [1327, 231] width 19 height 19
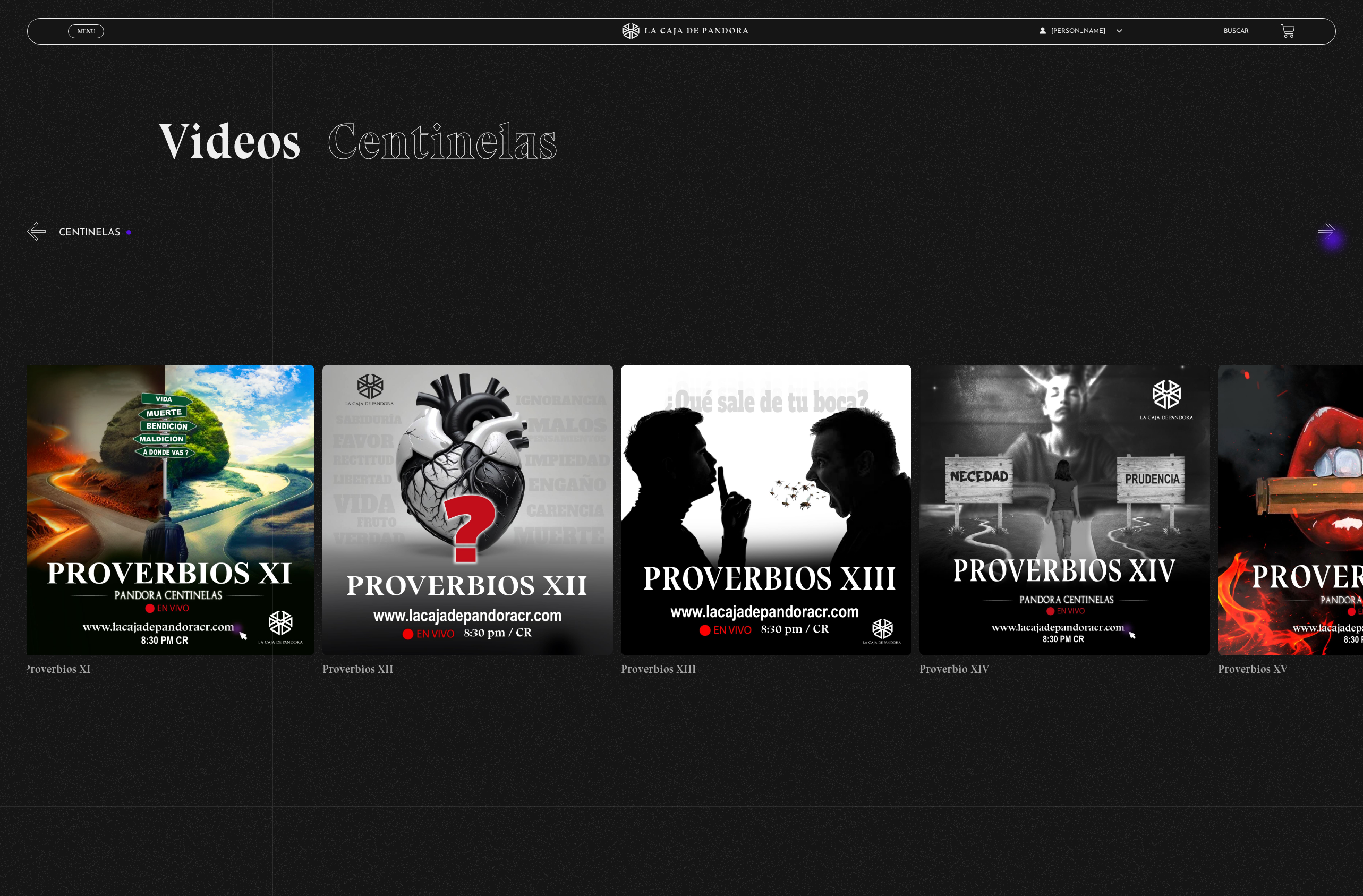
click at [1334, 241] on button "»" at bounding box center [1327, 231] width 19 height 19
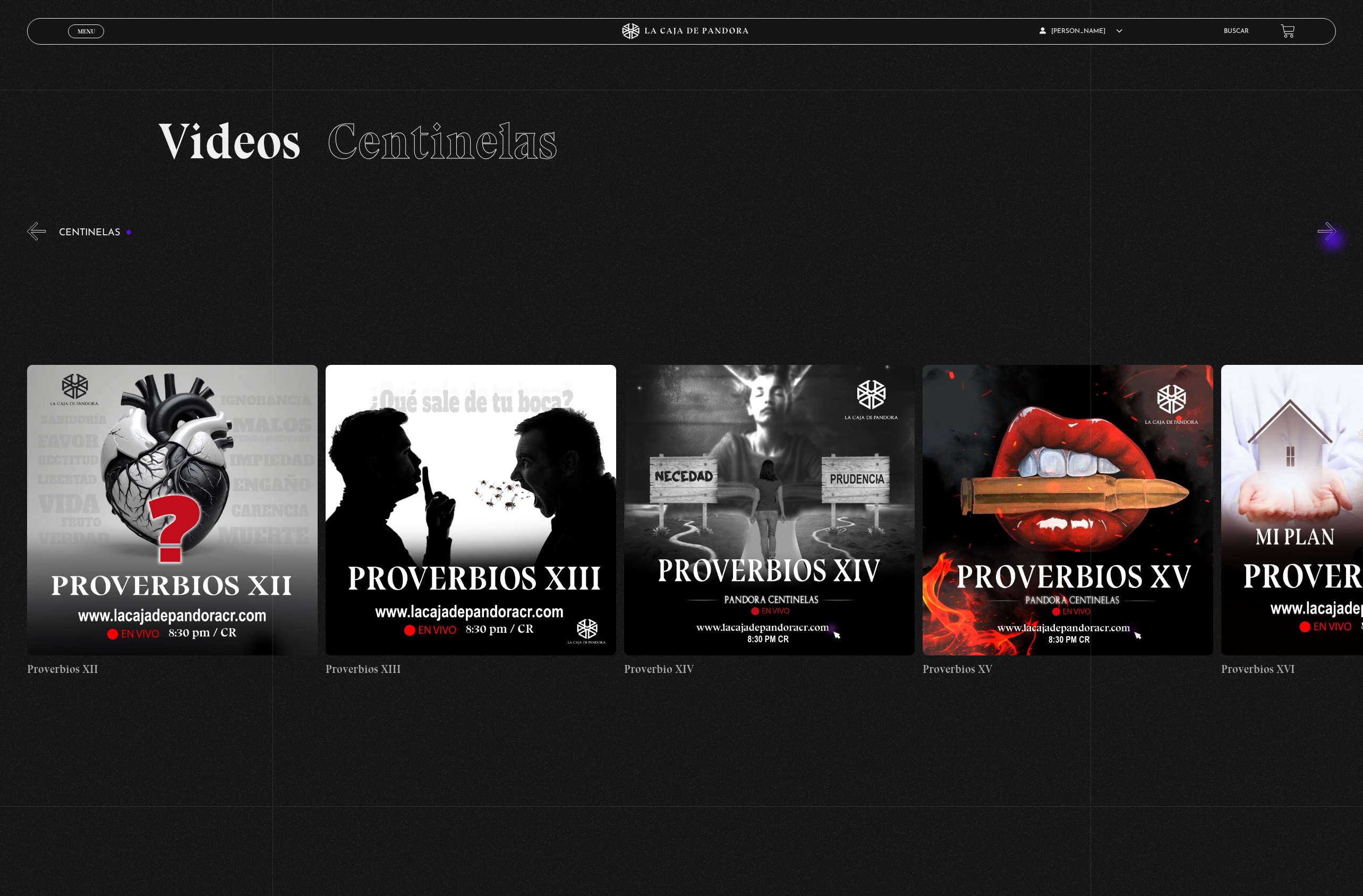
click at [1334, 241] on button "»" at bounding box center [1327, 231] width 19 height 19
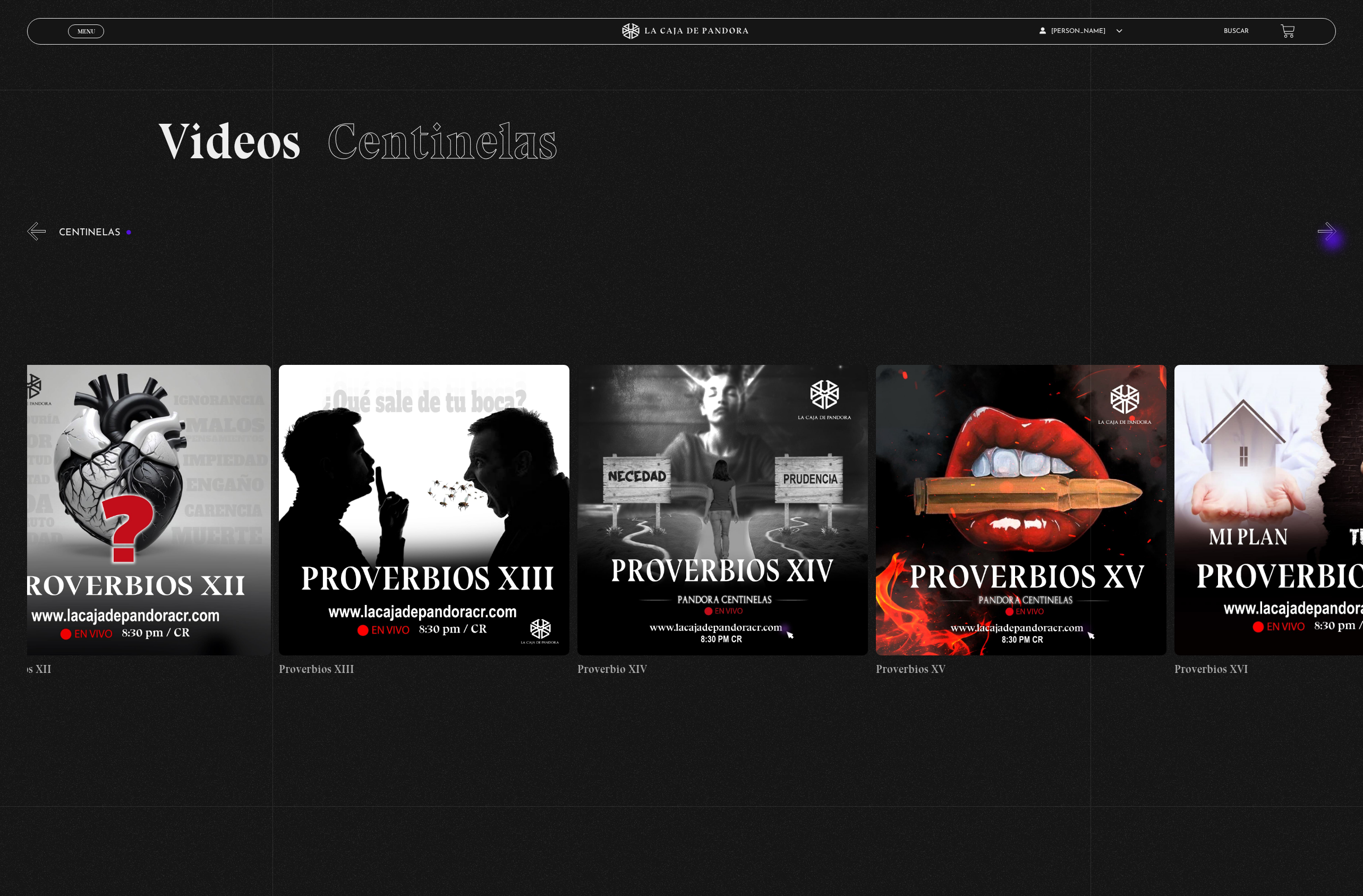
click at [1334, 241] on button "»" at bounding box center [1327, 231] width 19 height 19
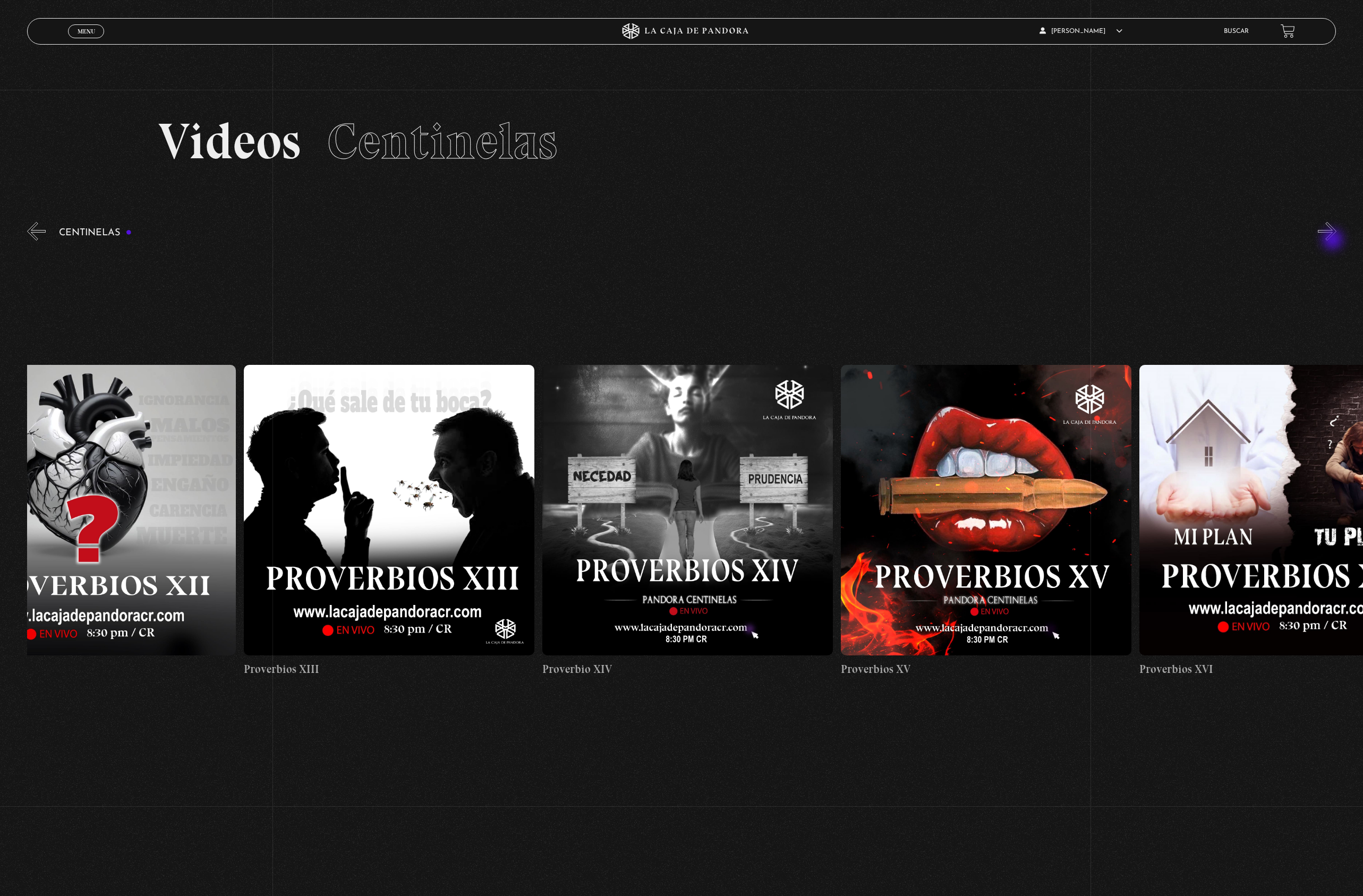
scroll to position [0, 4479]
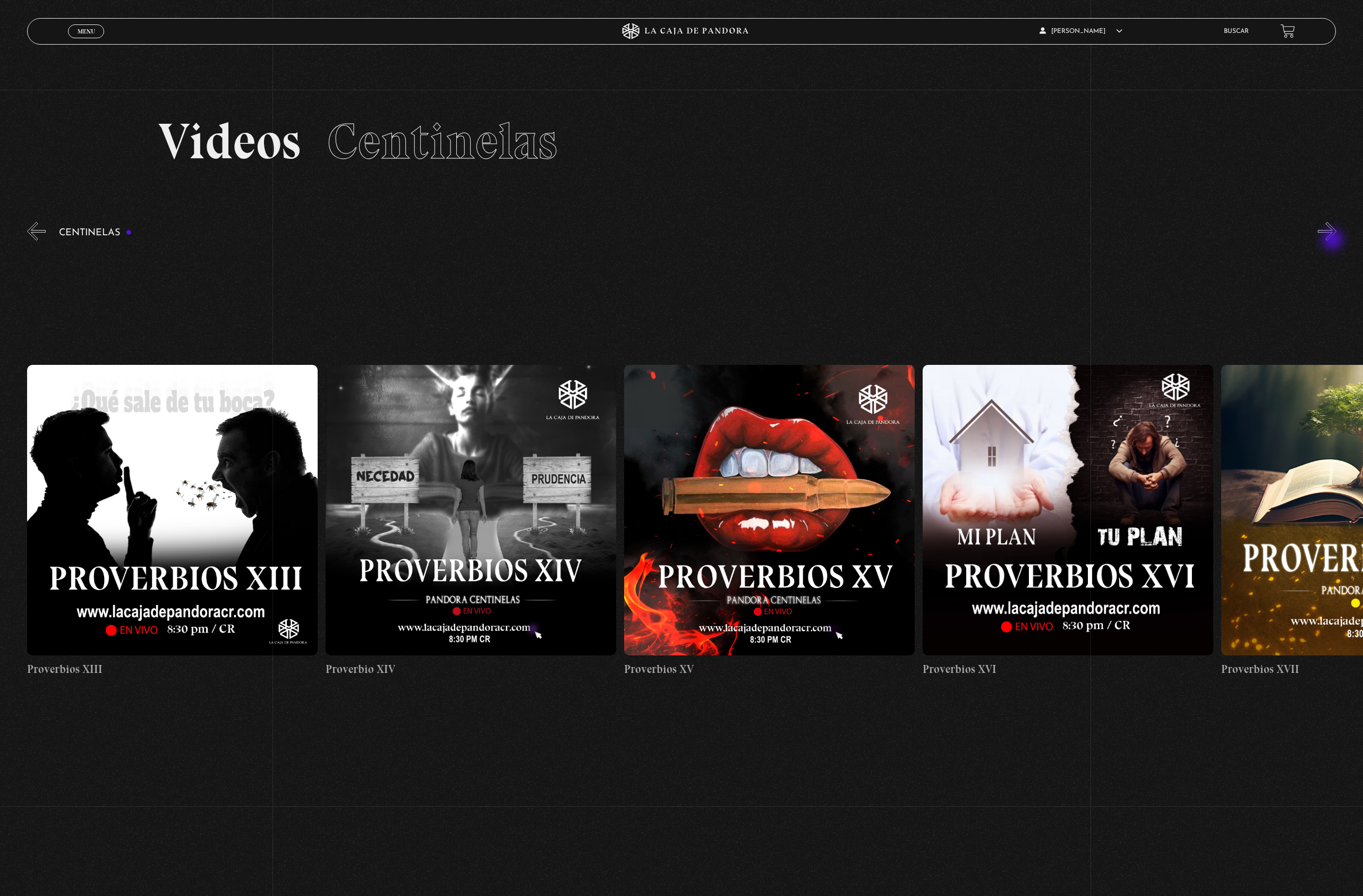
click at [1334, 241] on button "»" at bounding box center [1327, 231] width 19 height 19
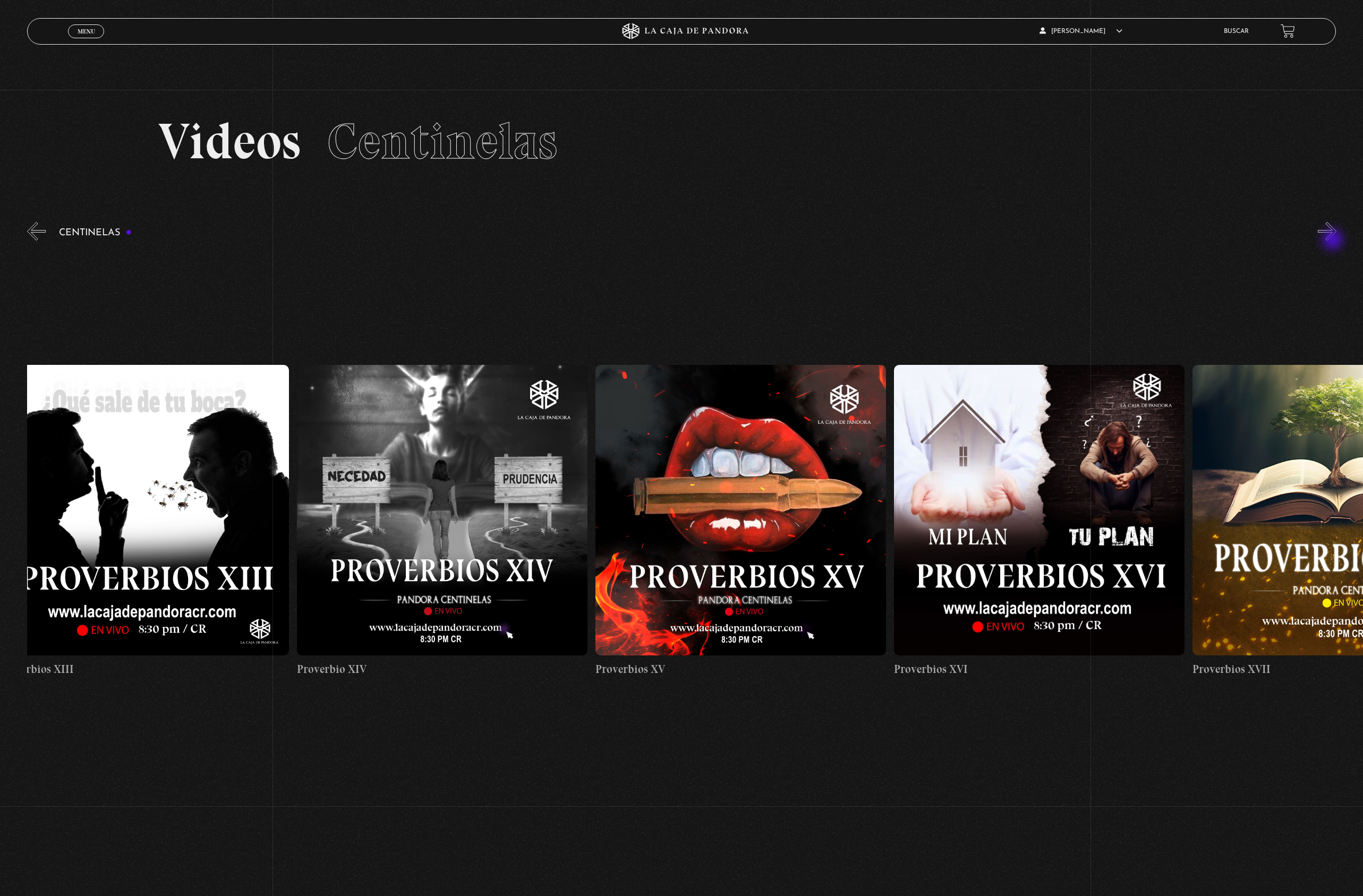
click at [1334, 241] on button "»" at bounding box center [1327, 231] width 19 height 19
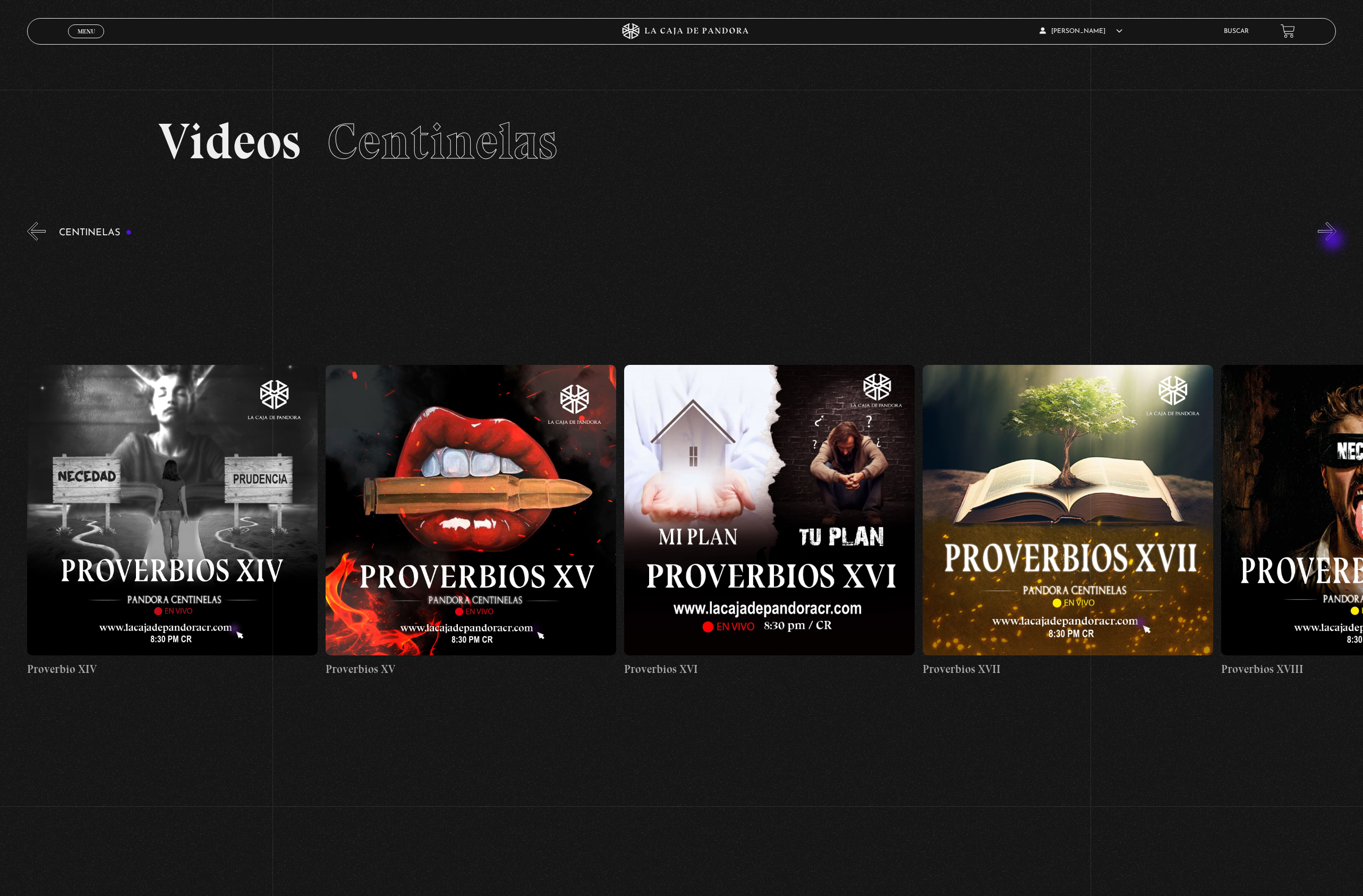
click at [1334, 241] on button "»" at bounding box center [1327, 231] width 19 height 19
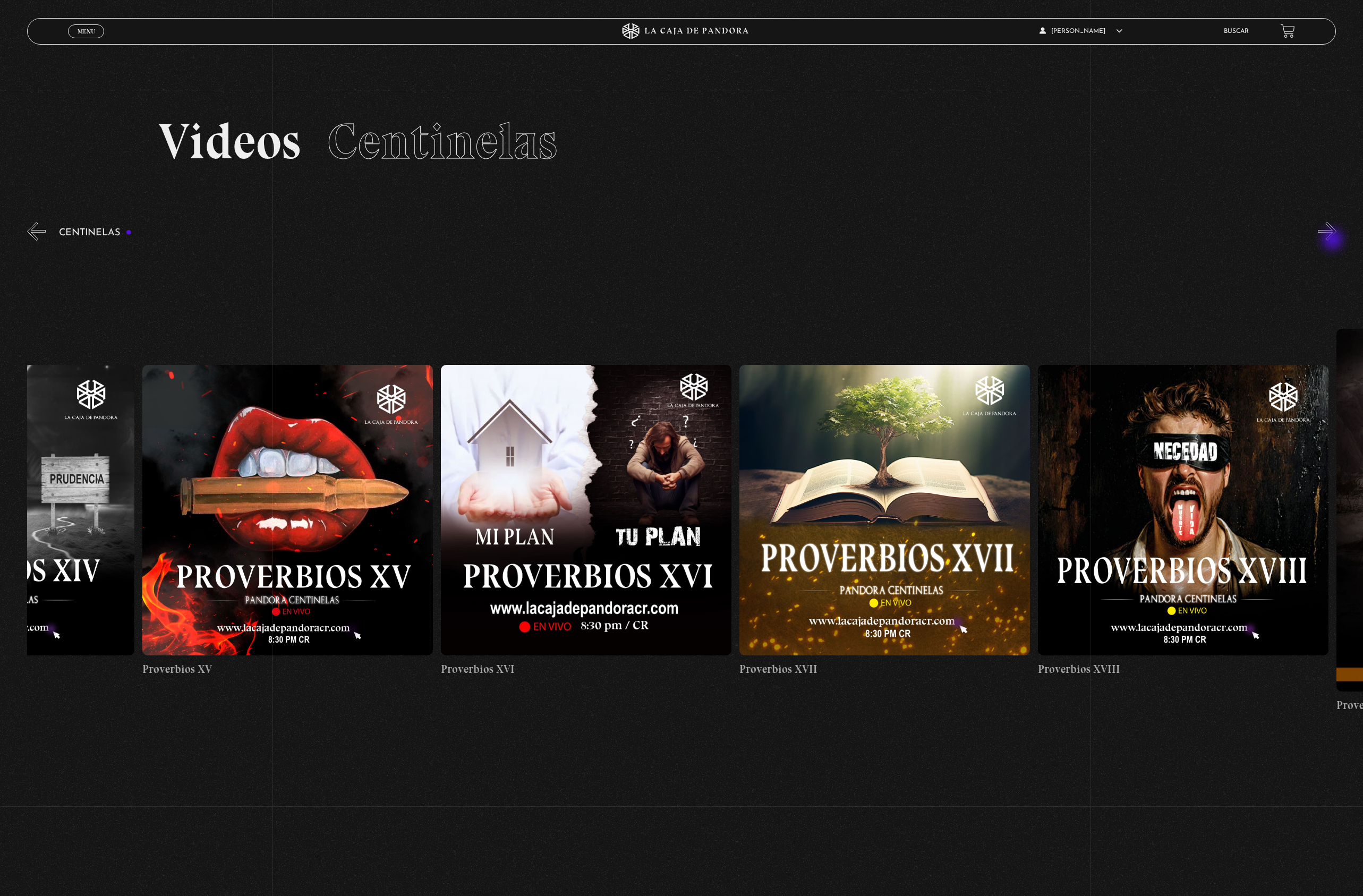
click at [1334, 241] on button "»" at bounding box center [1327, 231] width 19 height 19
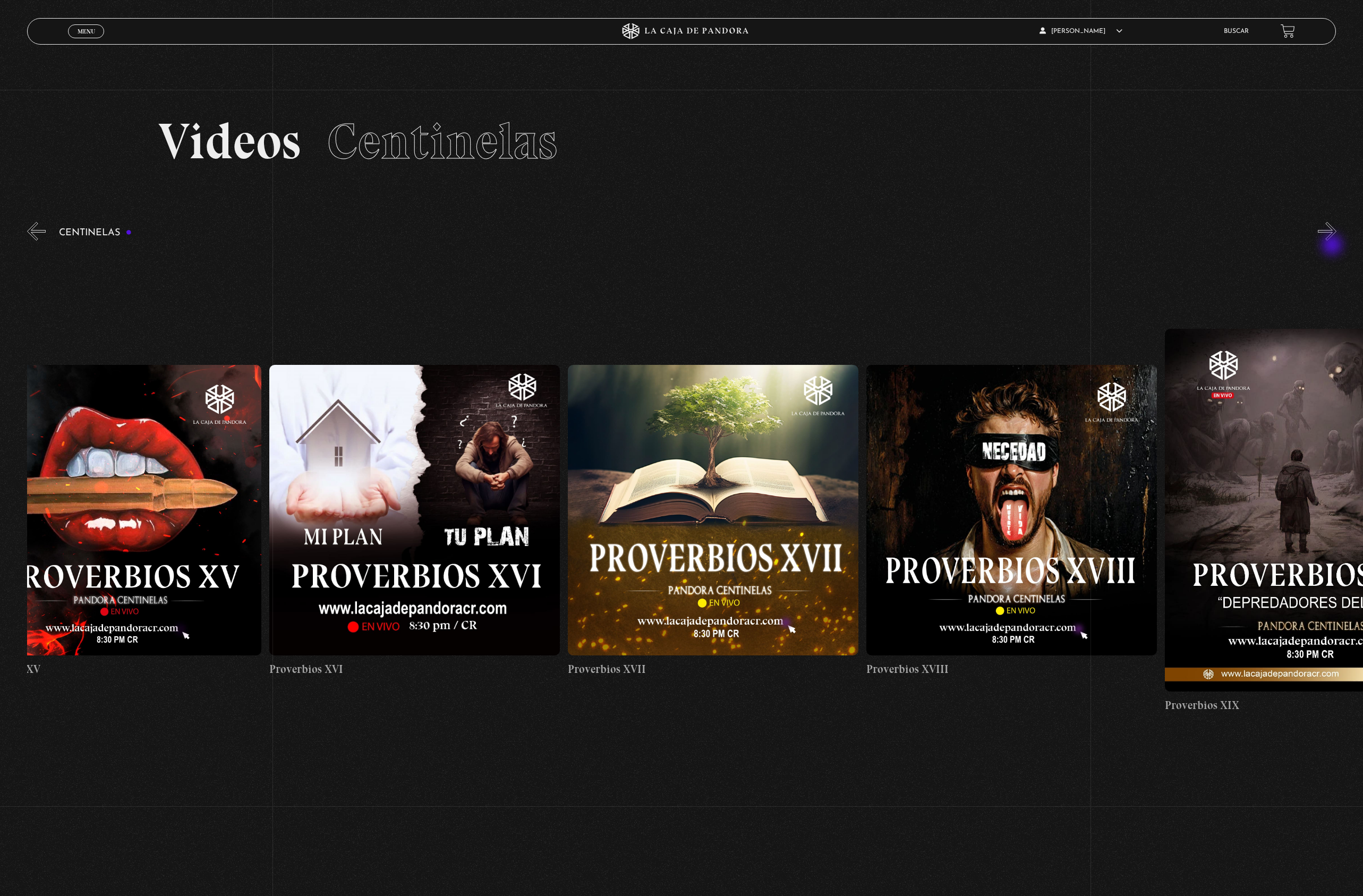
click at [1333, 249] on link "Proverbios XIX" at bounding box center [1311, 521] width 291 height 546
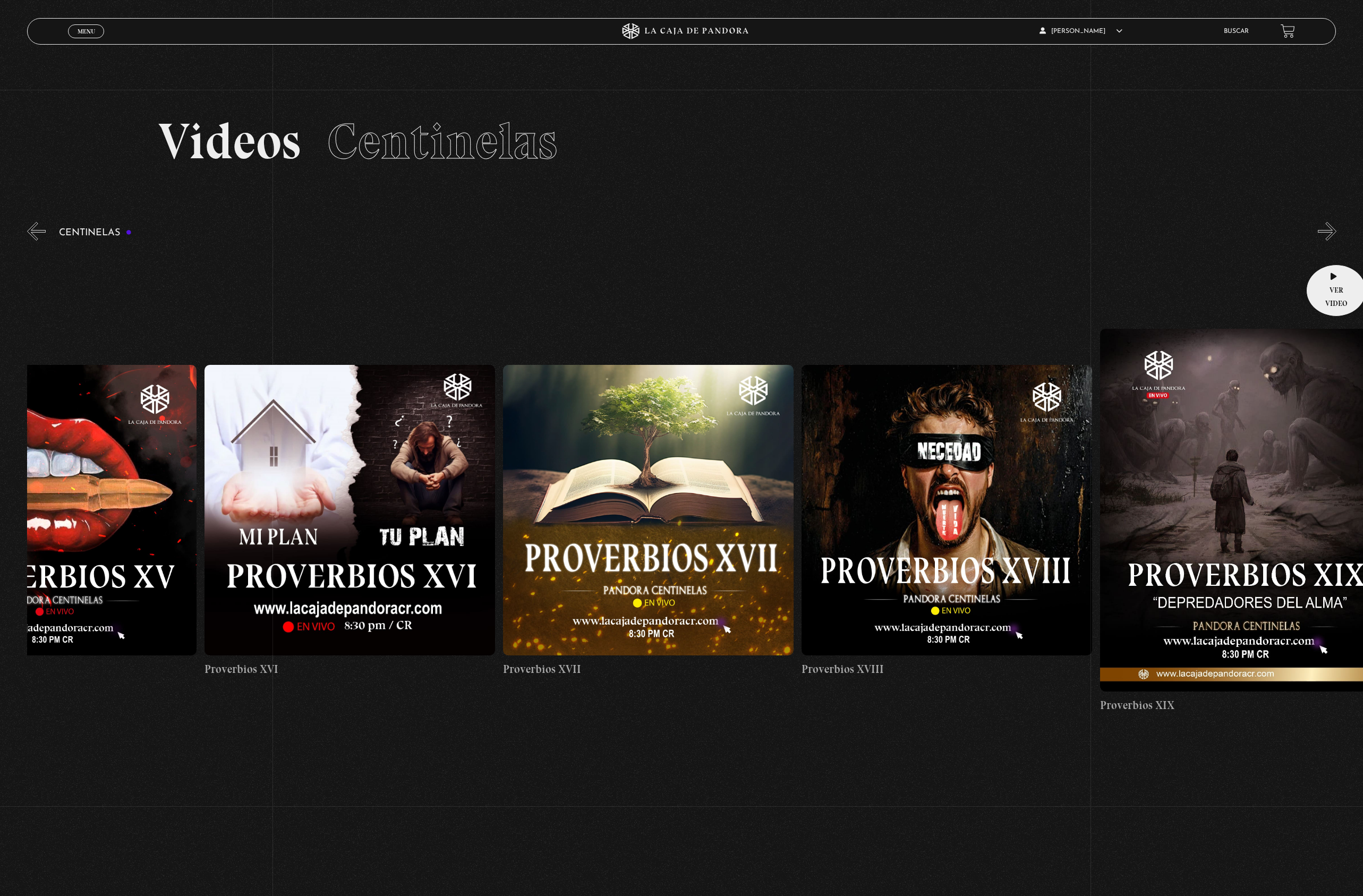
click at [1333, 249] on link "Proverbios XIX" at bounding box center [1246, 521] width 291 height 546
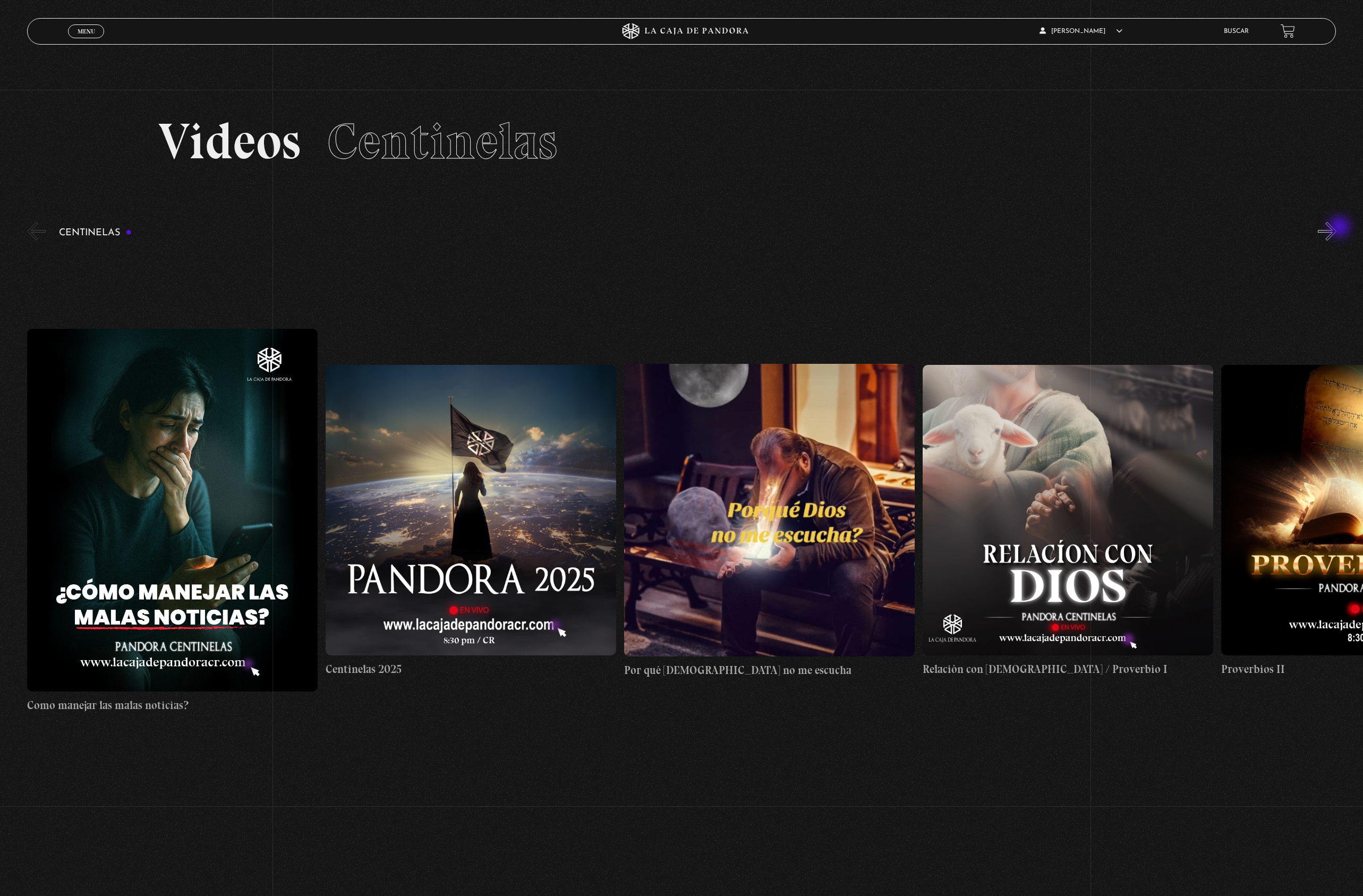
click at [1336, 228] on button "»" at bounding box center [1327, 231] width 19 height 19
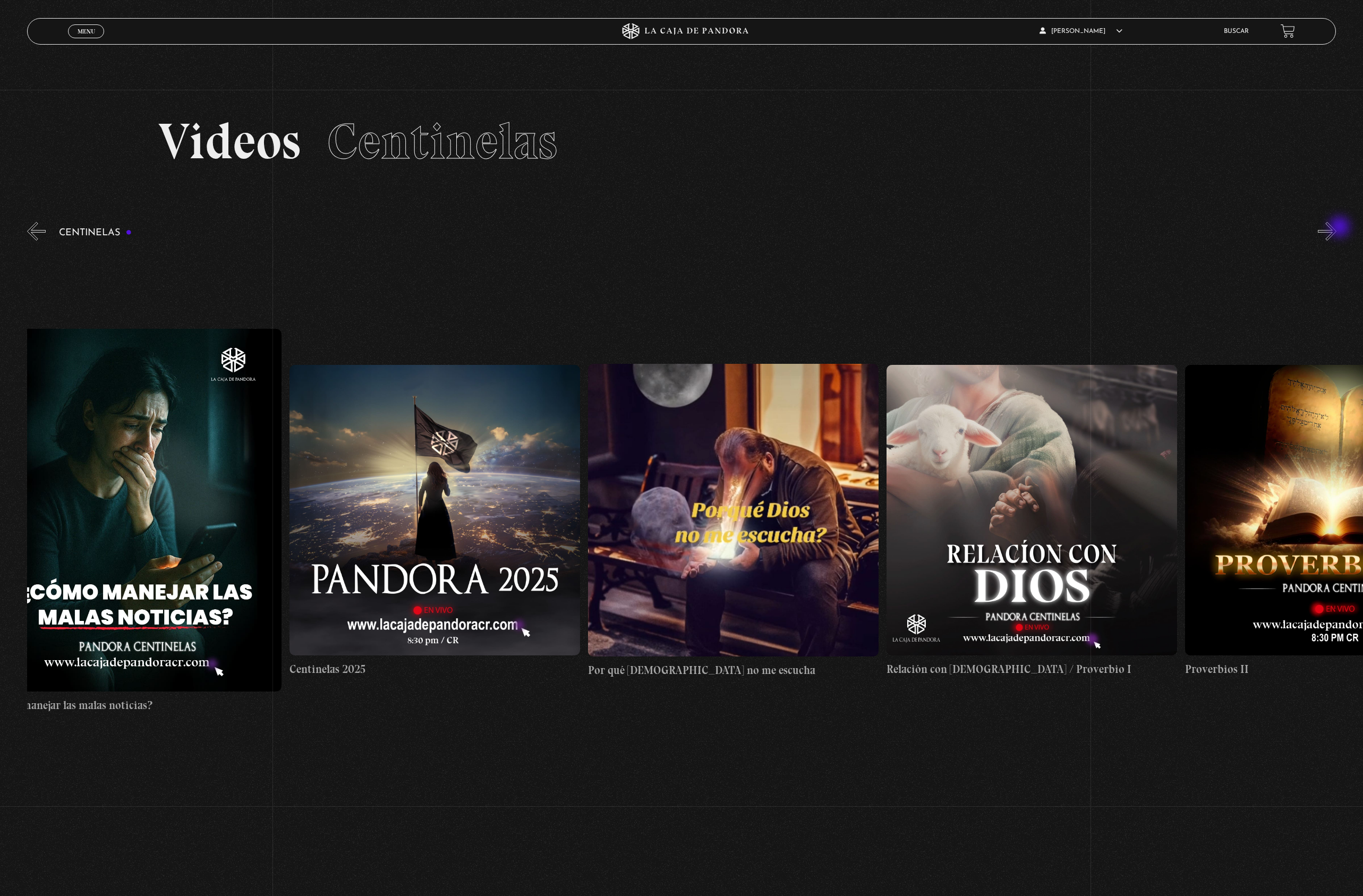
click at [1336, 228] on button "»" at bounding box center [1327, 231] width 19 height 19
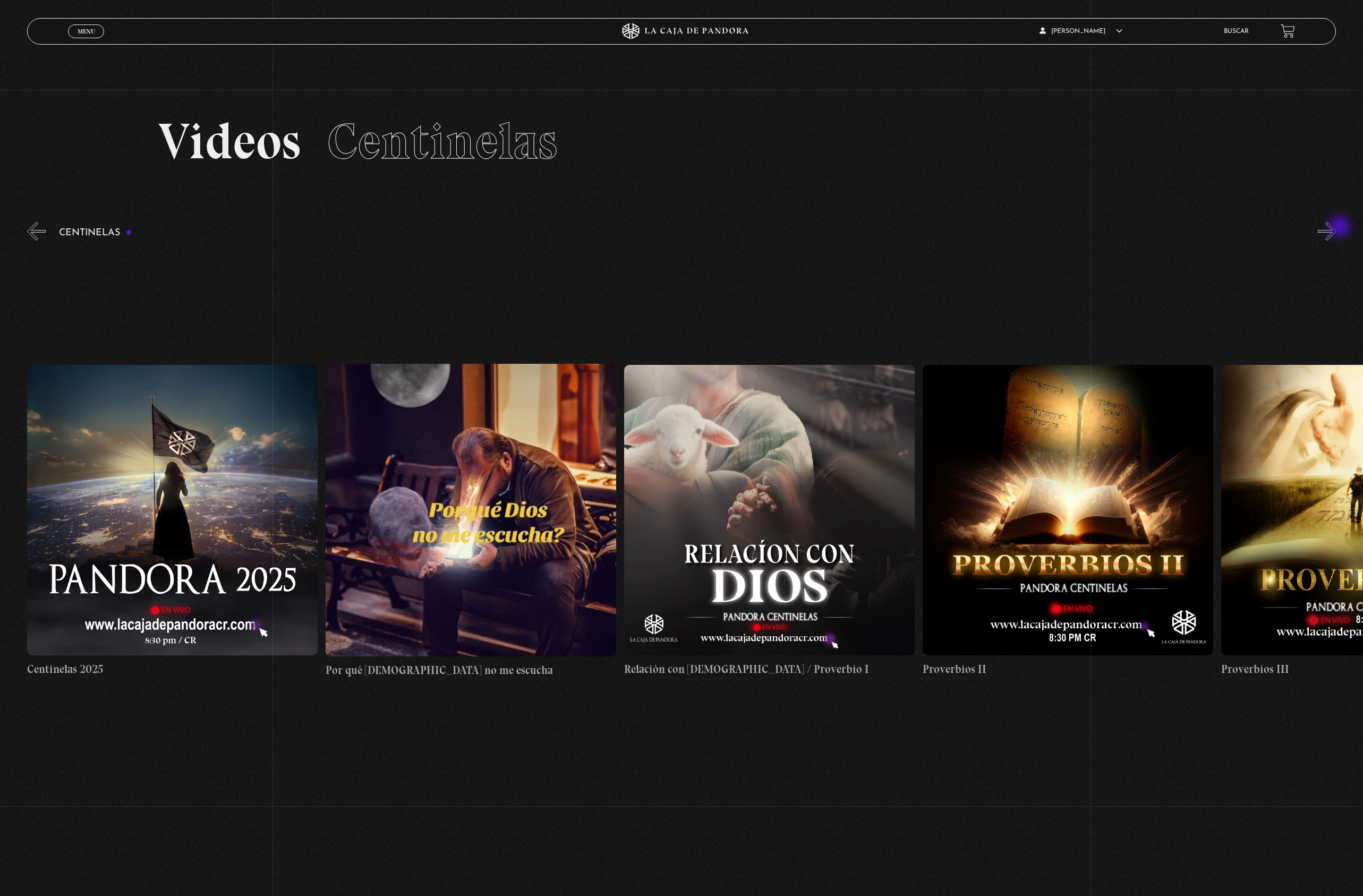
click at [1336, 228] on button "»" at bounding box center [1327, 231] width 19 height 19
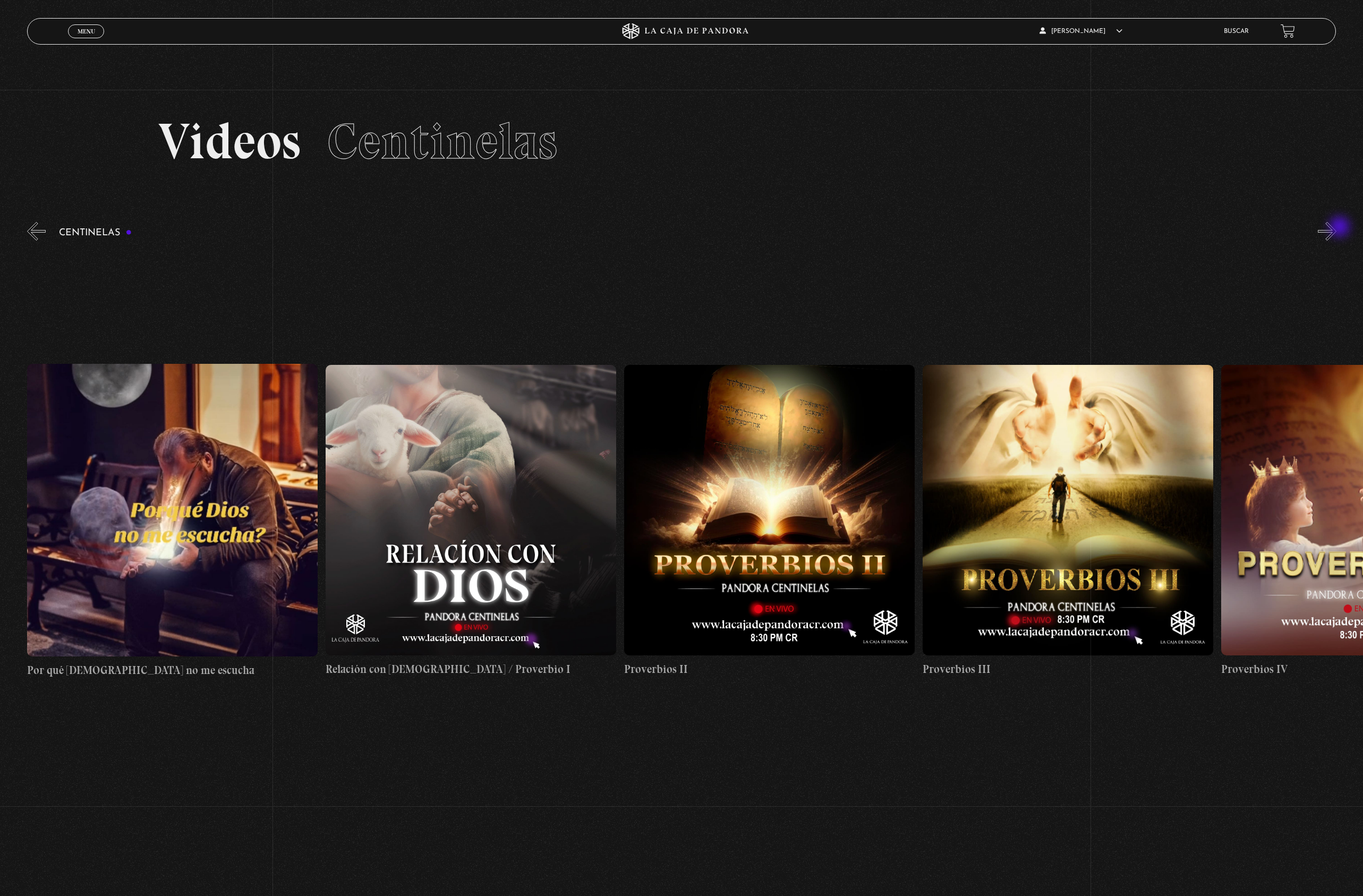
click at [1336, 228] on button "»" at bounding box center [1327, 231] width 19 height 19
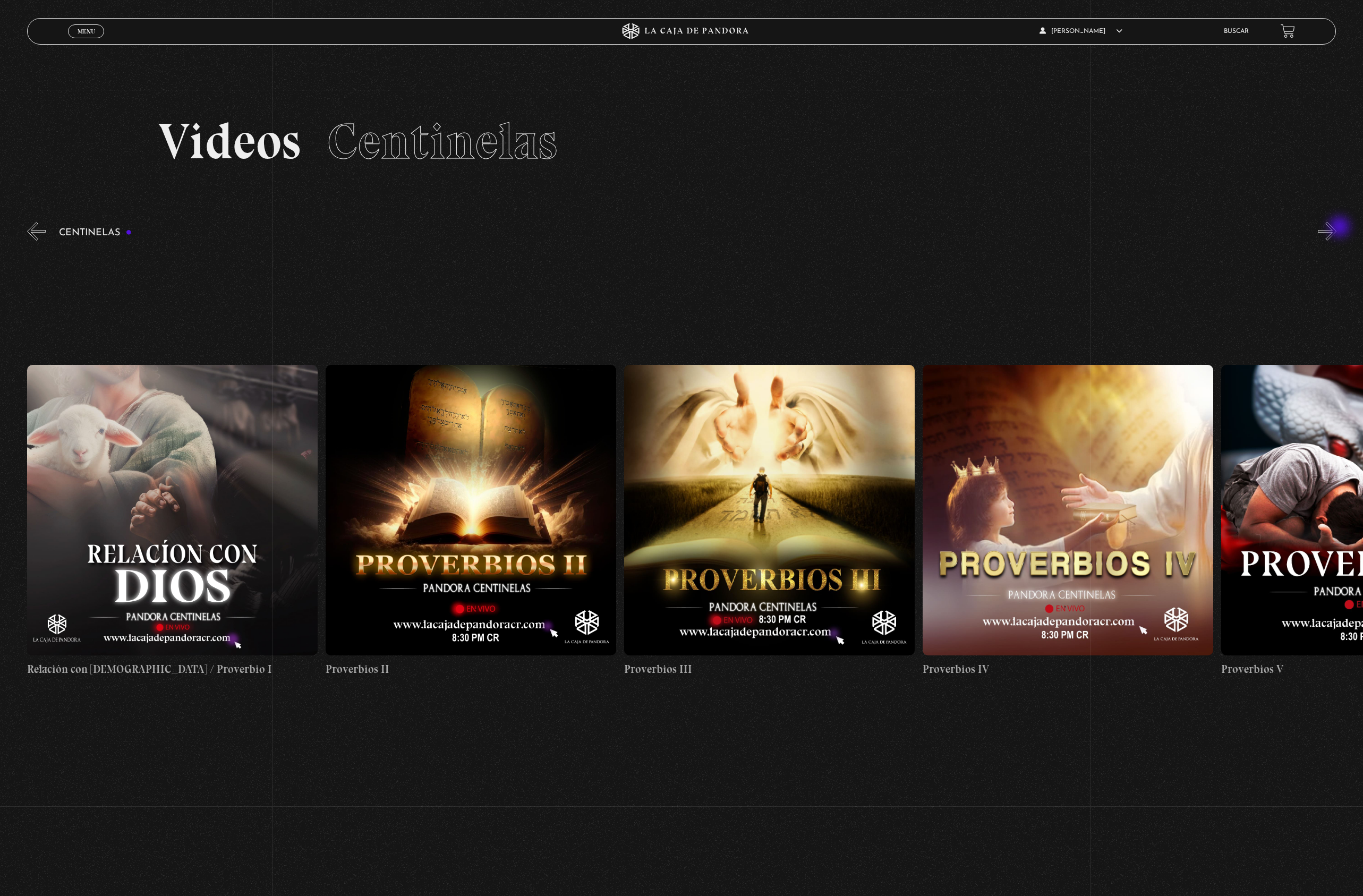
click at [1336, 228] on button "»" at bounding box center [1327, 231] width 19 height 19
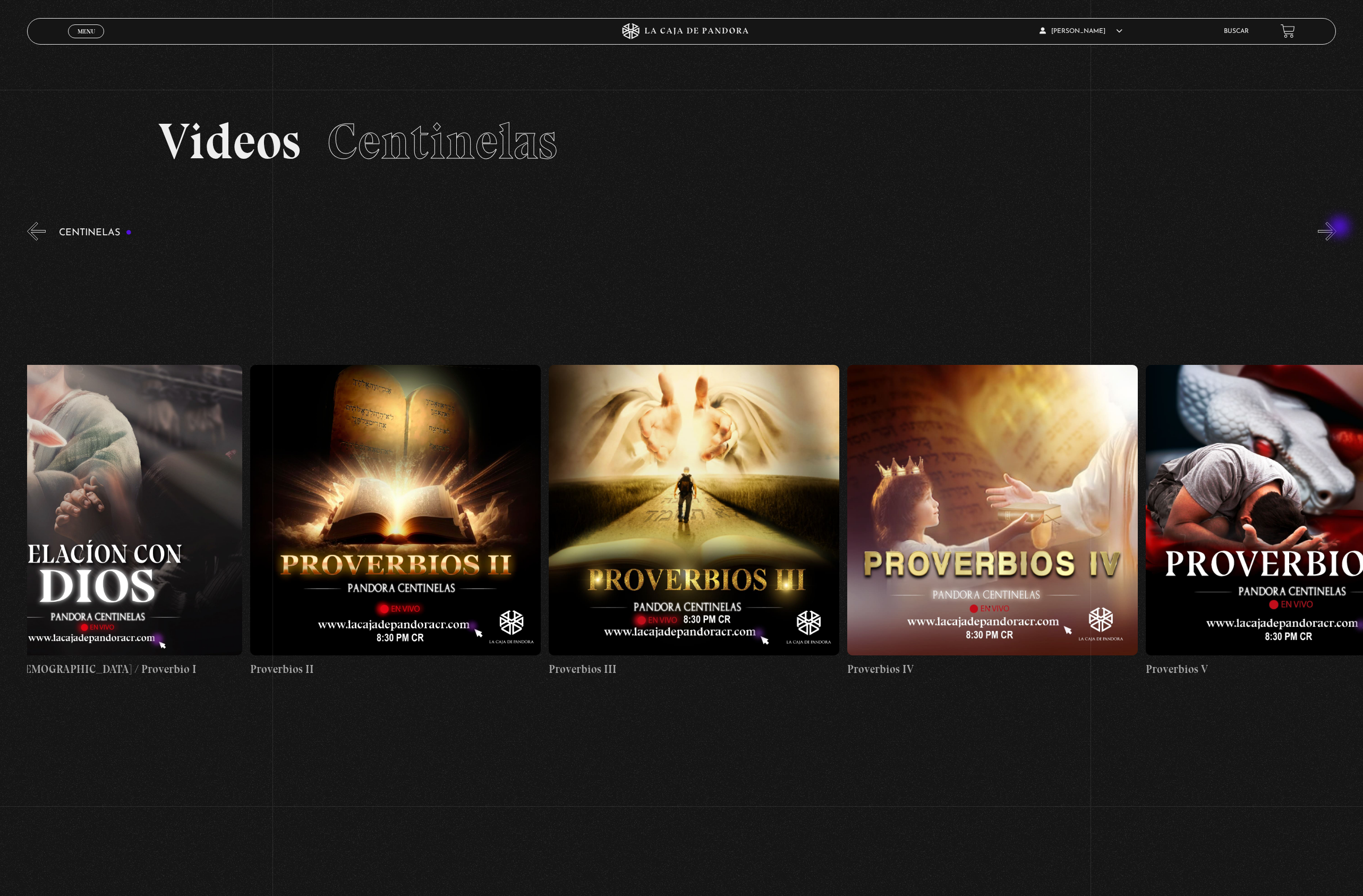
click at [1336, 228] on button "»" at bounding box center [1327, 231] width 19 height 19
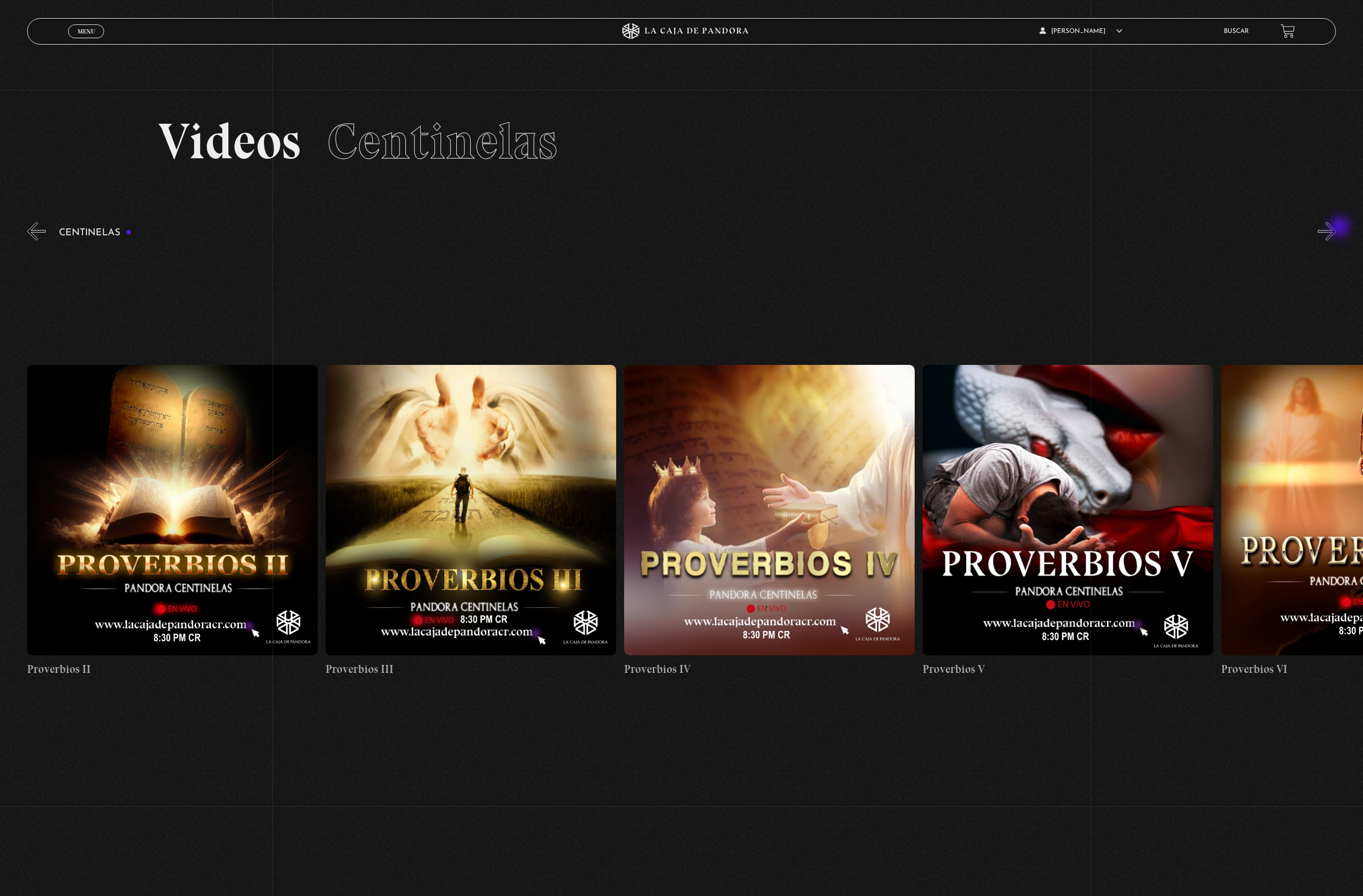
click at [1336, 228] on button "»" at bounding box center [1327, 231] width 19 height 19
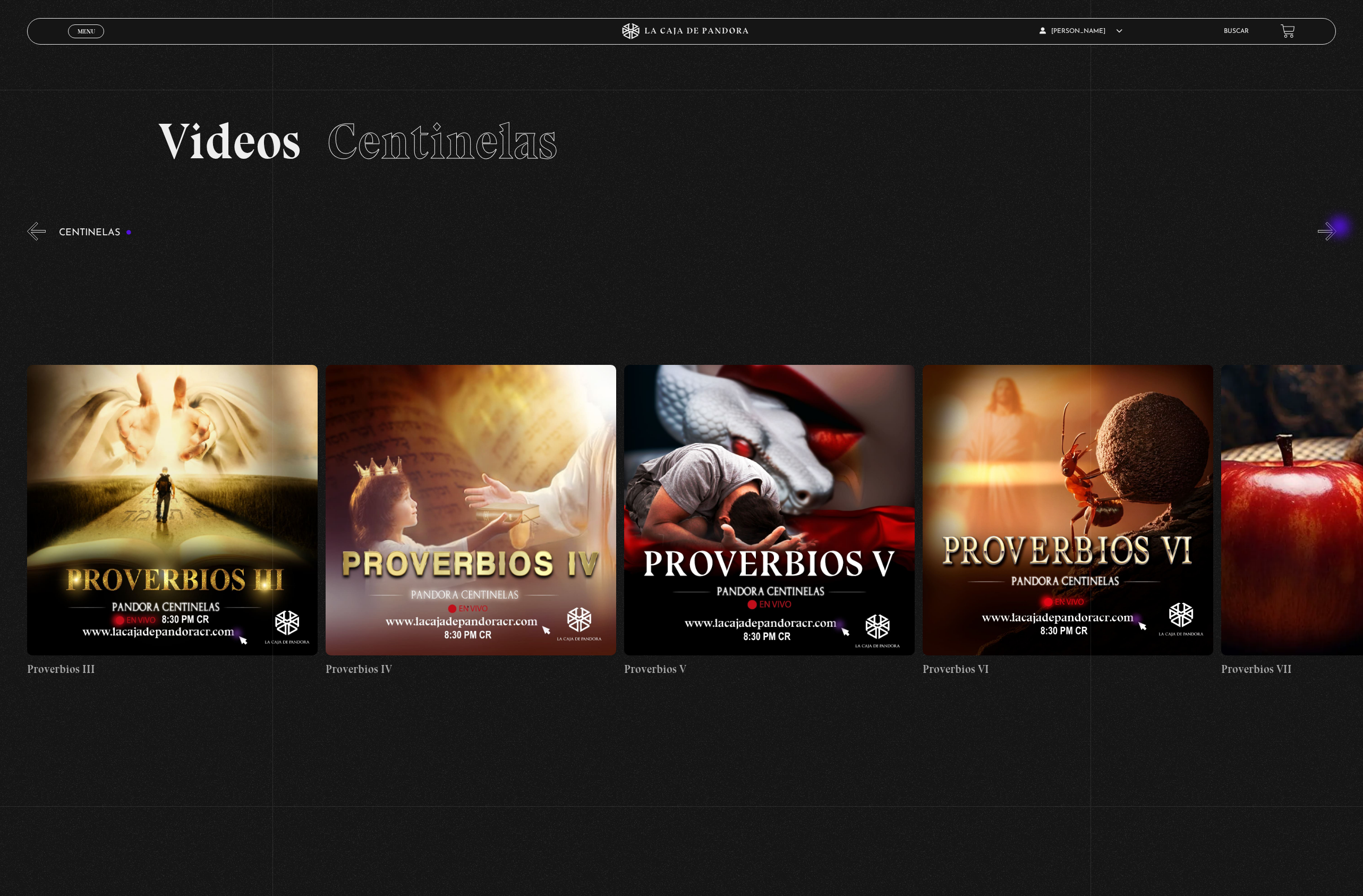
click at [1336, 228] on button "»" at bounding box center [1327, 231] width 19 height 19
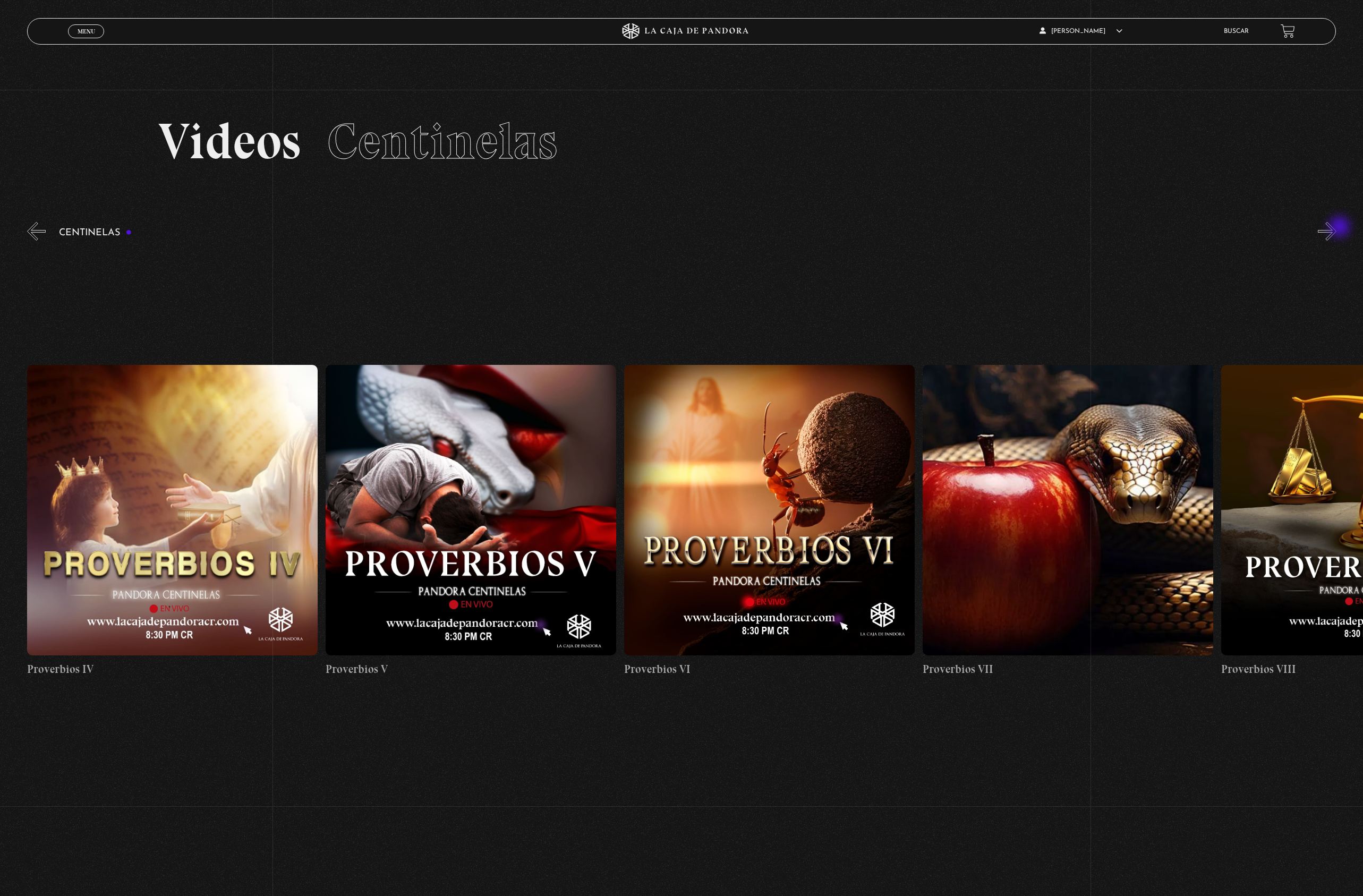
click at [1336, 228] on button "»" at bounding box center [1327, 231] width 19 height 19
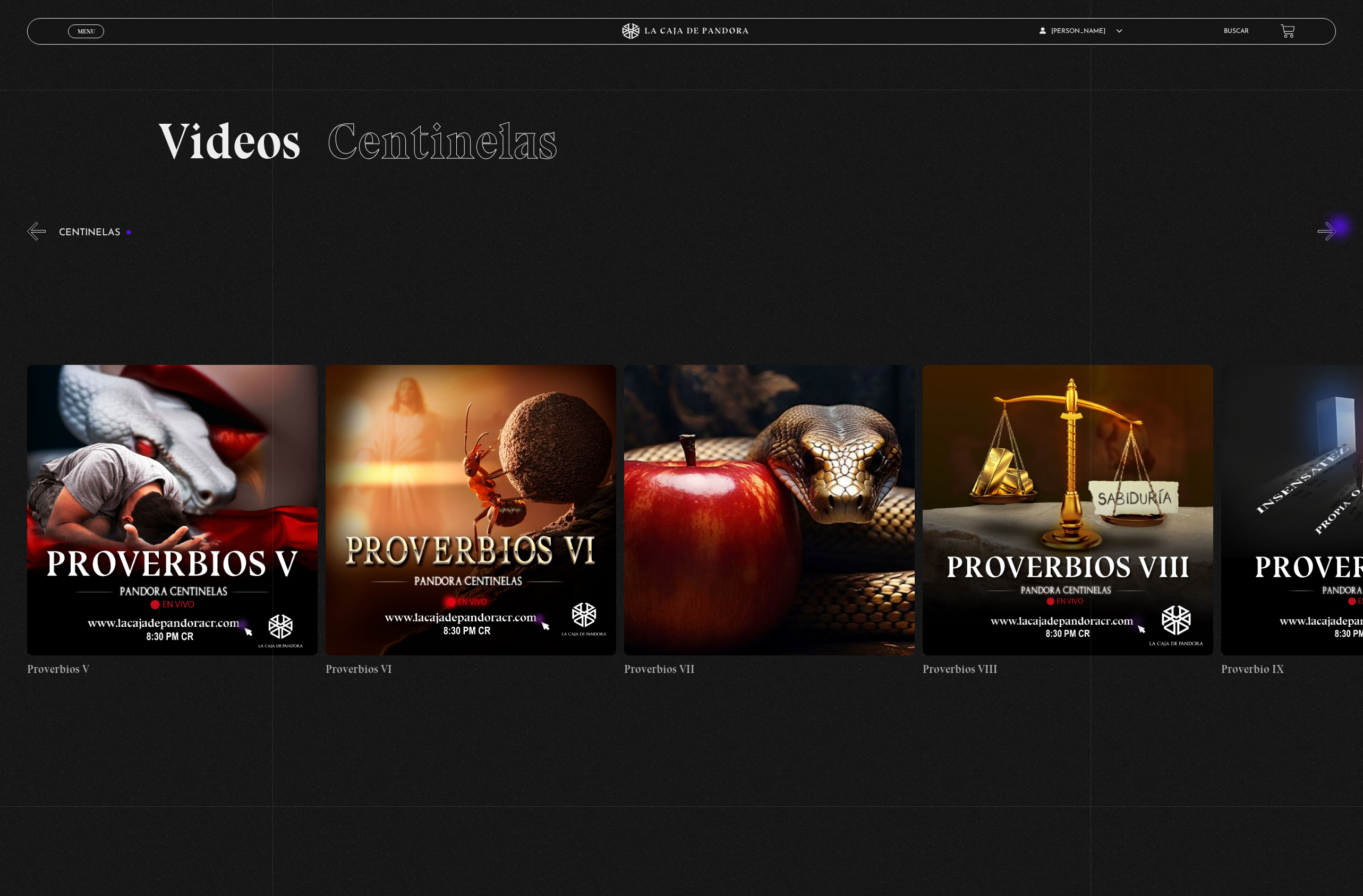
click at [1336, 228] on button "»" at bounding box center [1327, 231] width 19 height 19
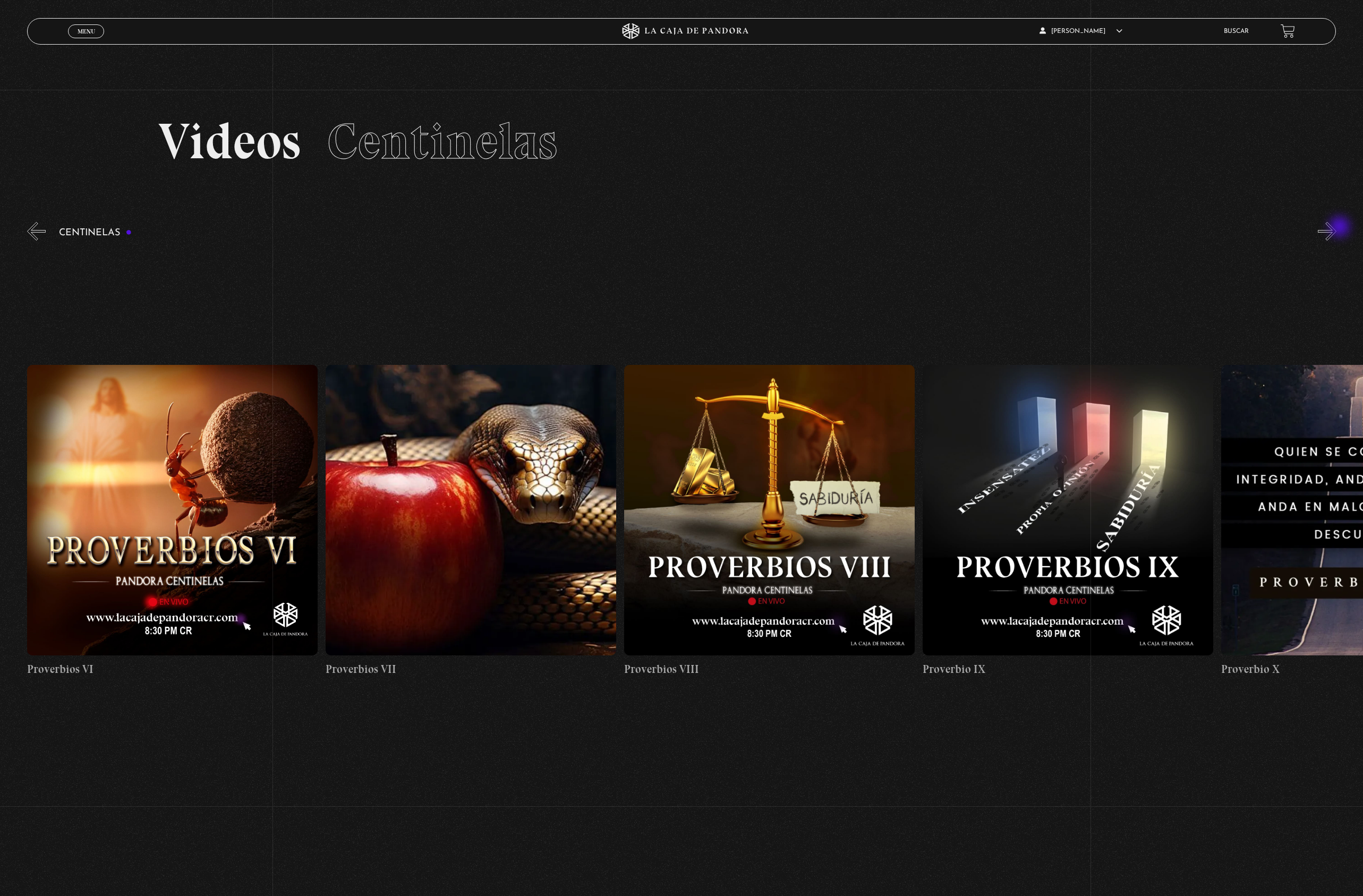
click at [1336, 228] on button "»" at bounding box center [1327, 231] width 19 height 19
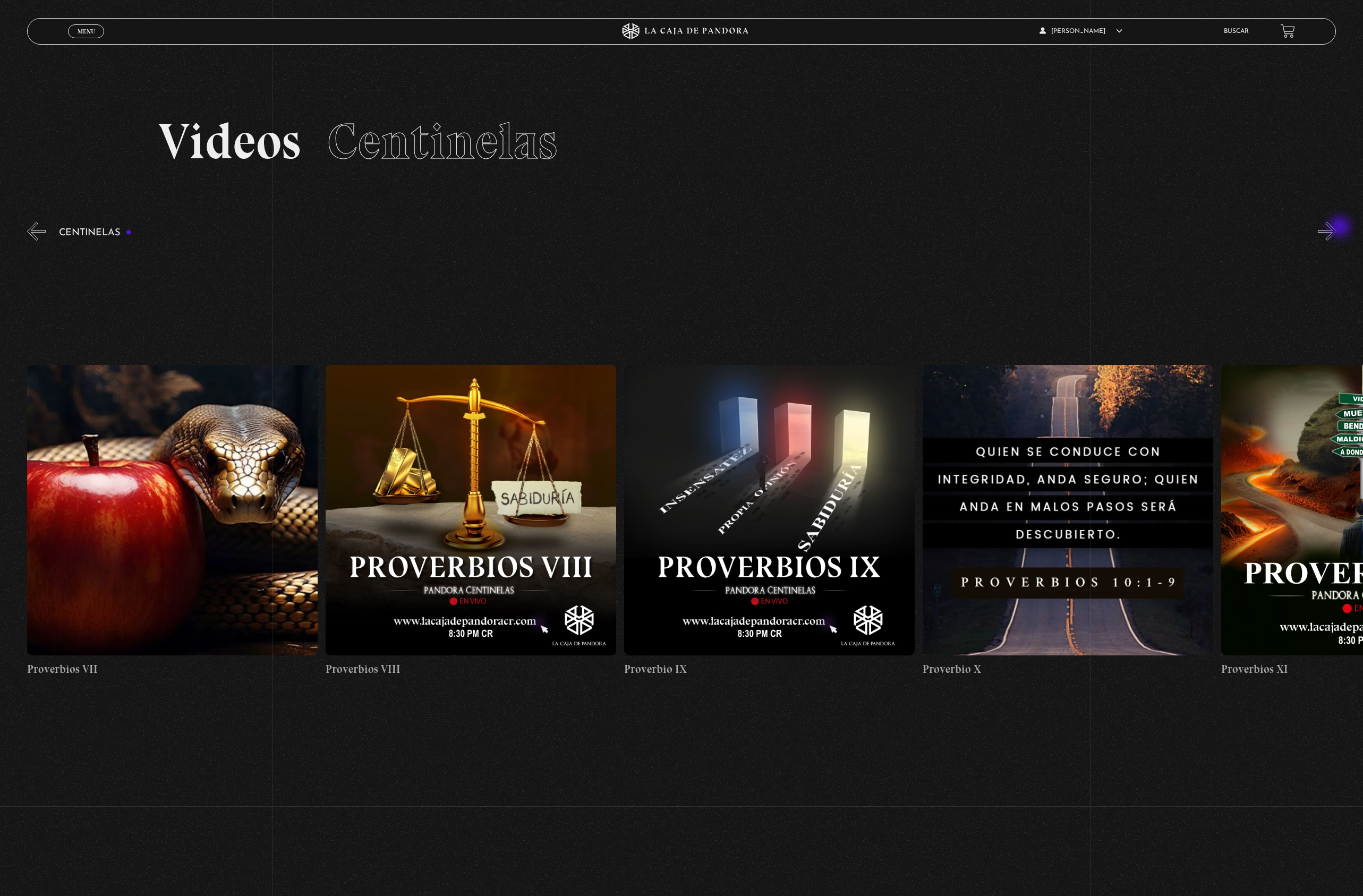
click at [1336, 228] on button "»" at bounding box center [1327, 231] width 19 height 19
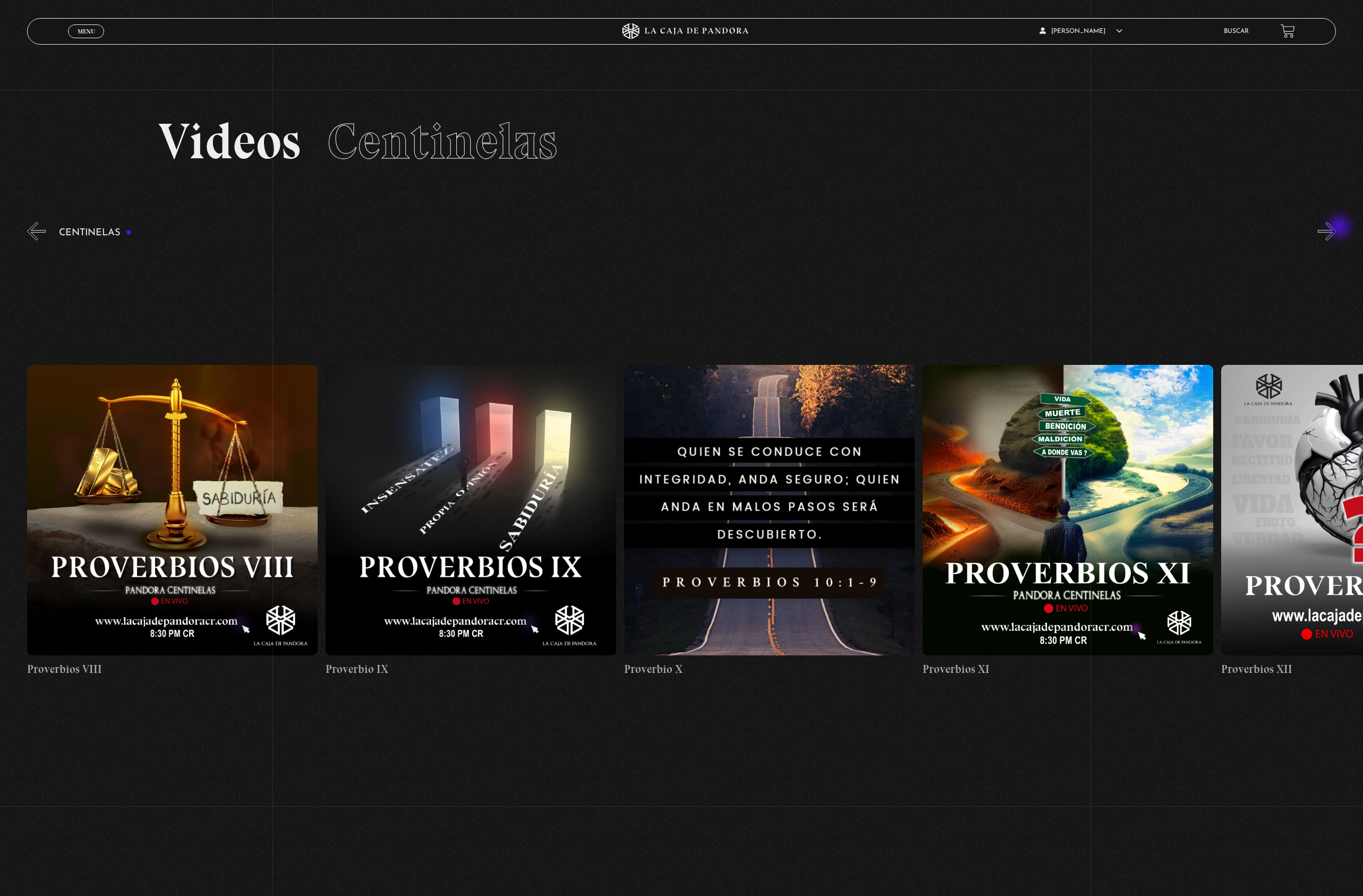
click at [1336, 228] on button "»" at bounding box center [1327, 231] width 19 height 19
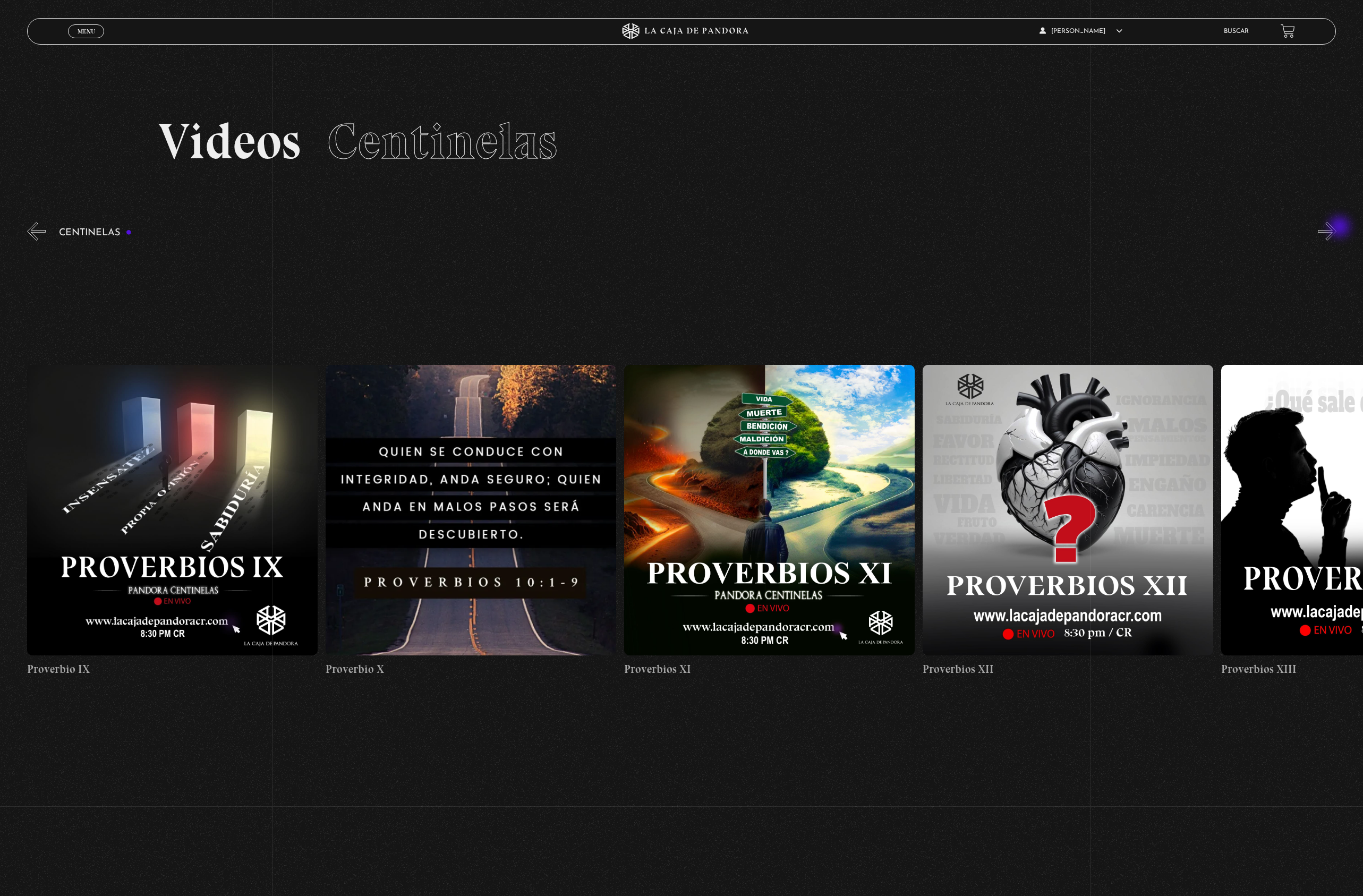
click at [1336, 228] on button "»" at bounding box center [1327, 231] width 19 height 19
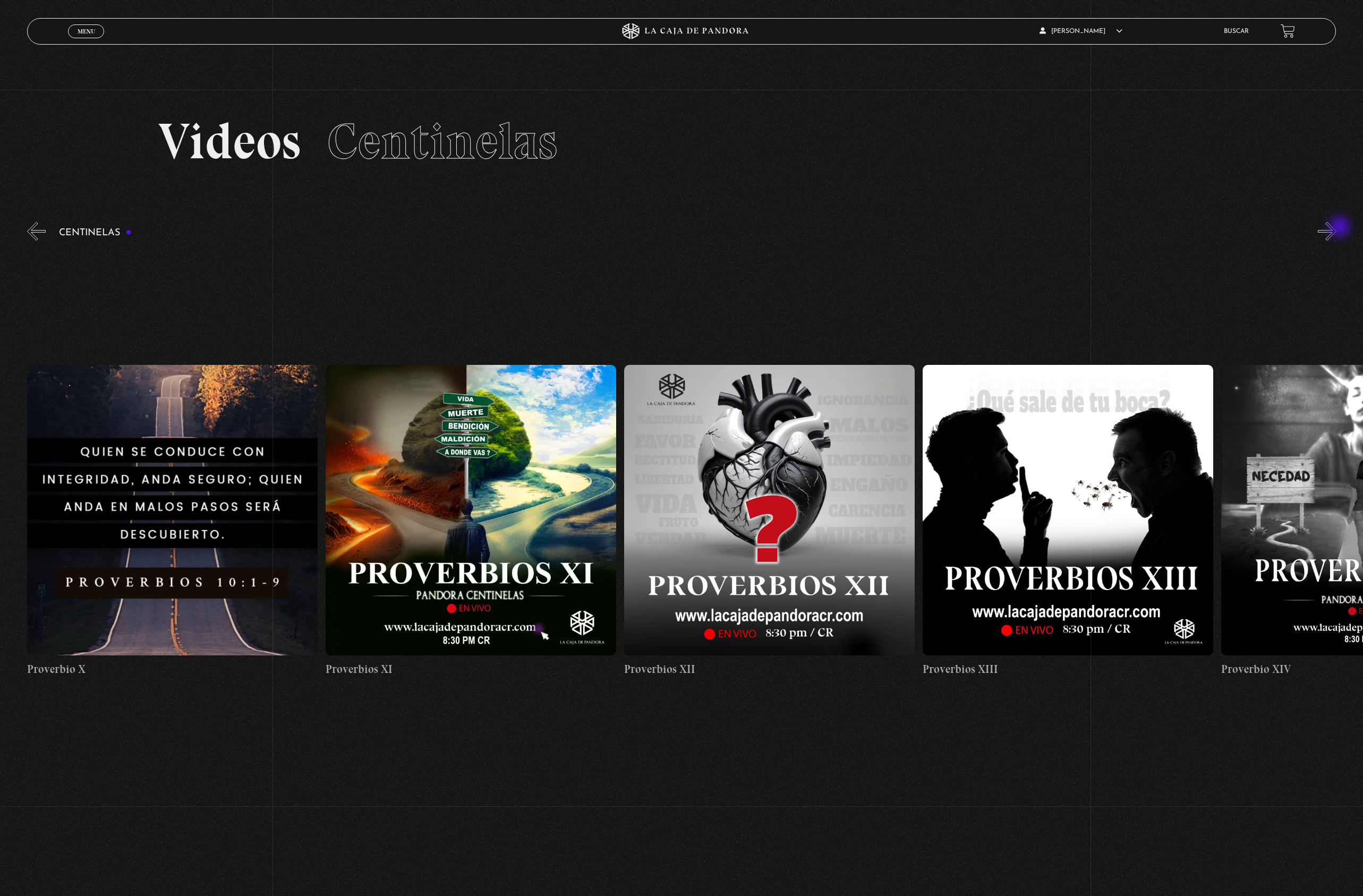
click at [1336, 228] on button "»" at bounding box center [1327, 231] width 19 height 19
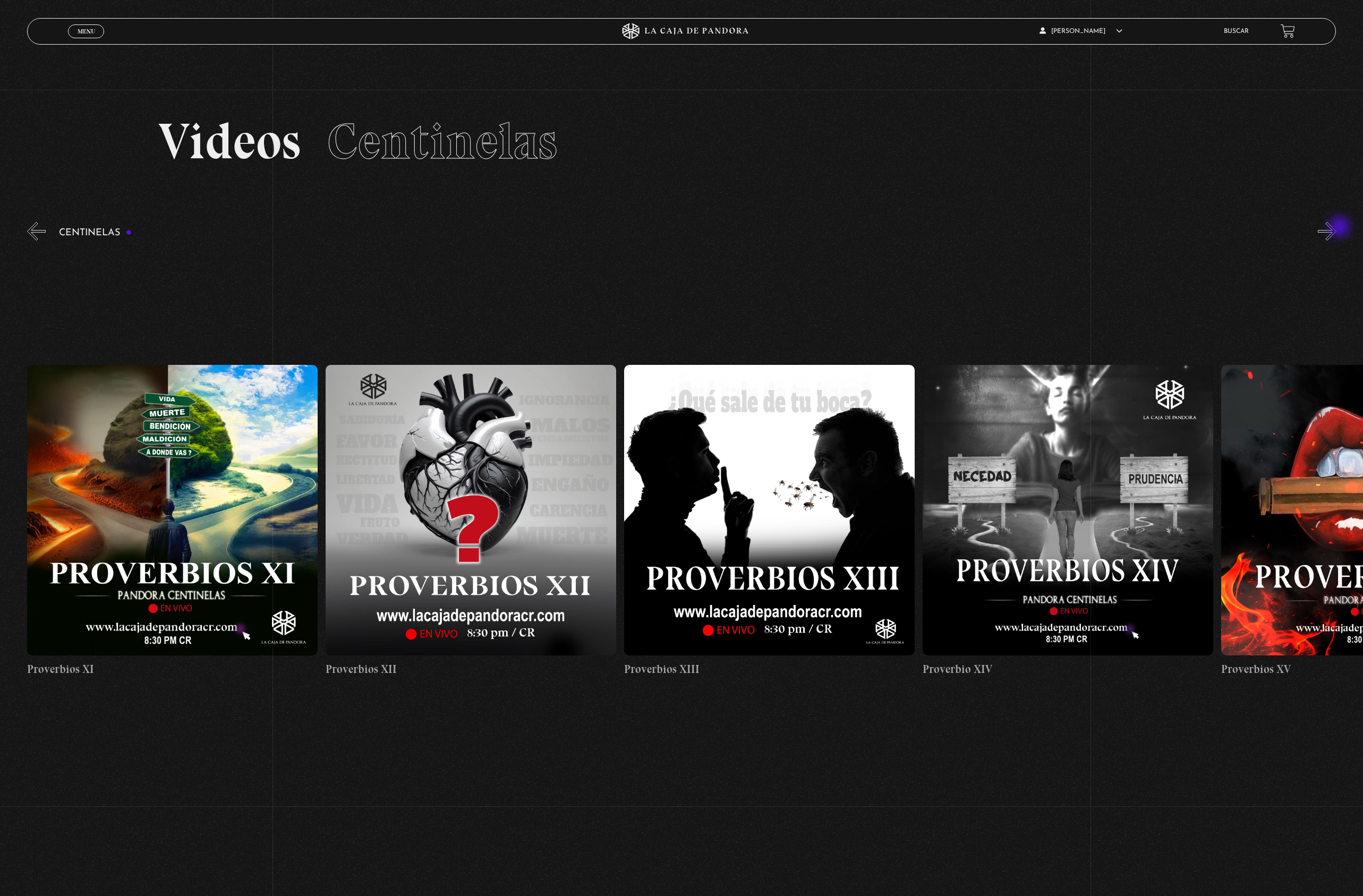
click at [1336, 228] on button "»" at bounding box center [1327, 231] width 19 height 19
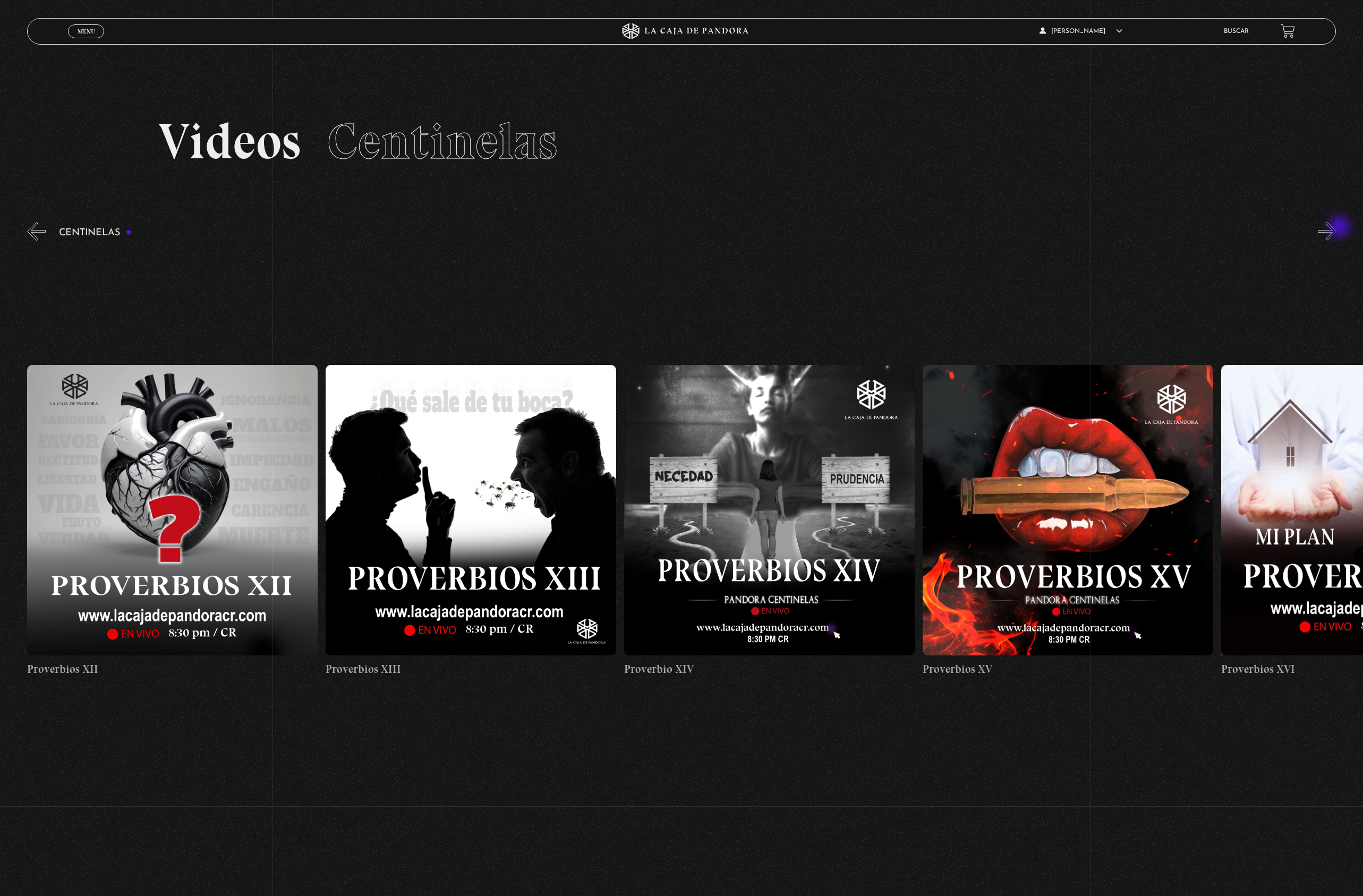
click at [1336, 228] on button "»" at bounding box center [1327, 231] width 19 height 19
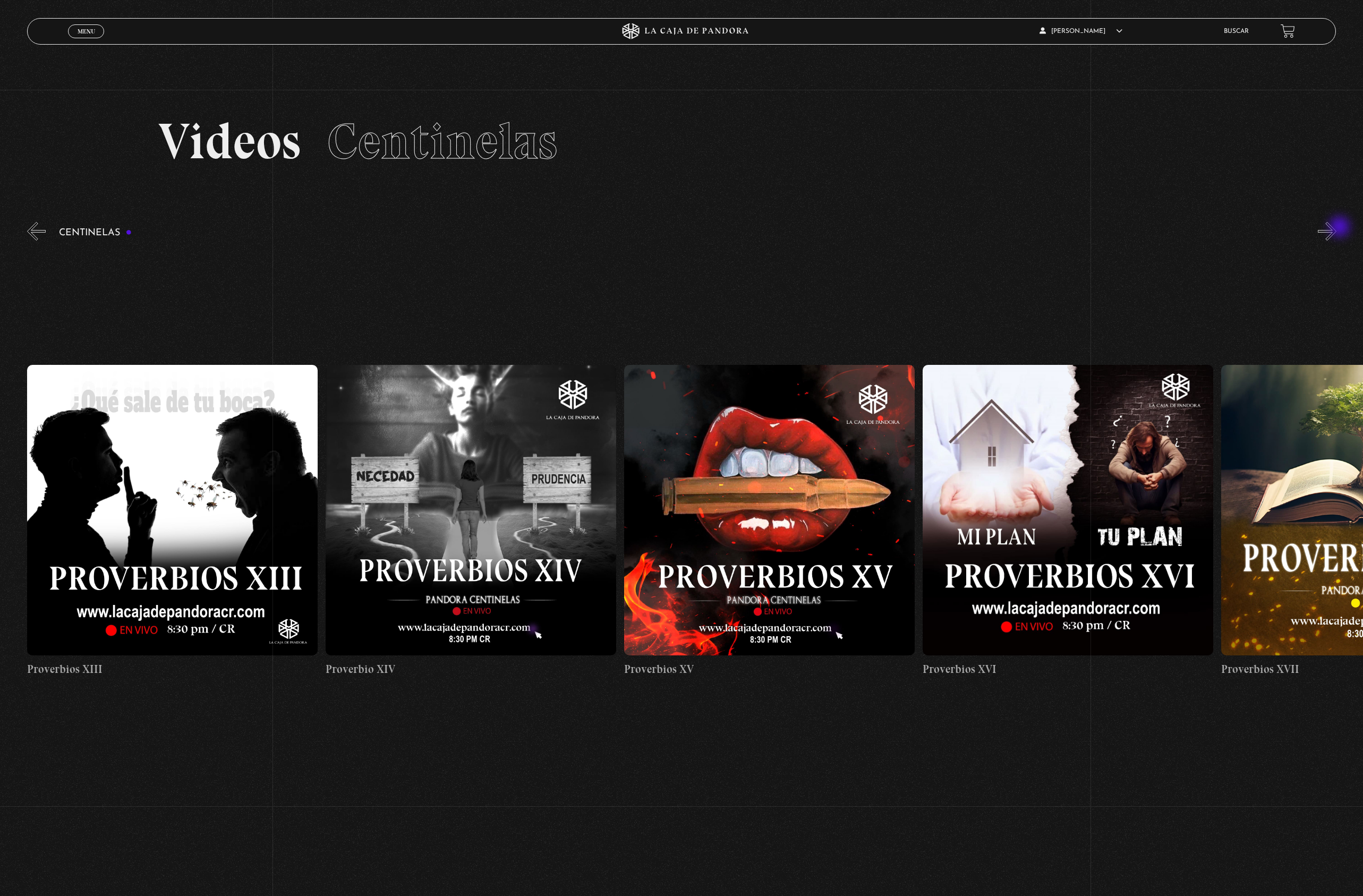
click at [1336, 228] on button "»" at bounding box center [1327, 231] width 19 height 19
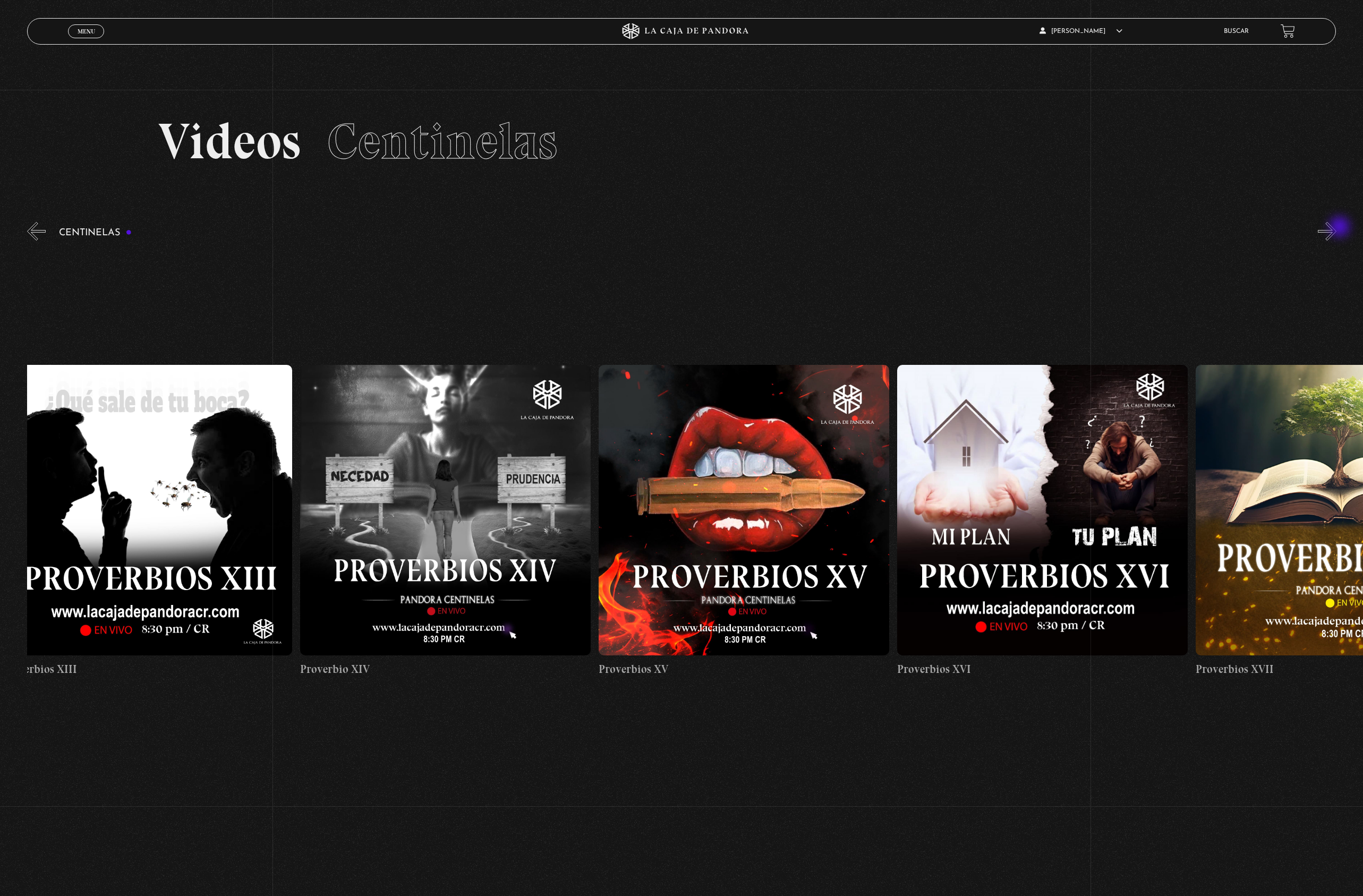
click at [1336, 228] on button "»" at bounding box center [1327, 231] width 19 height 19
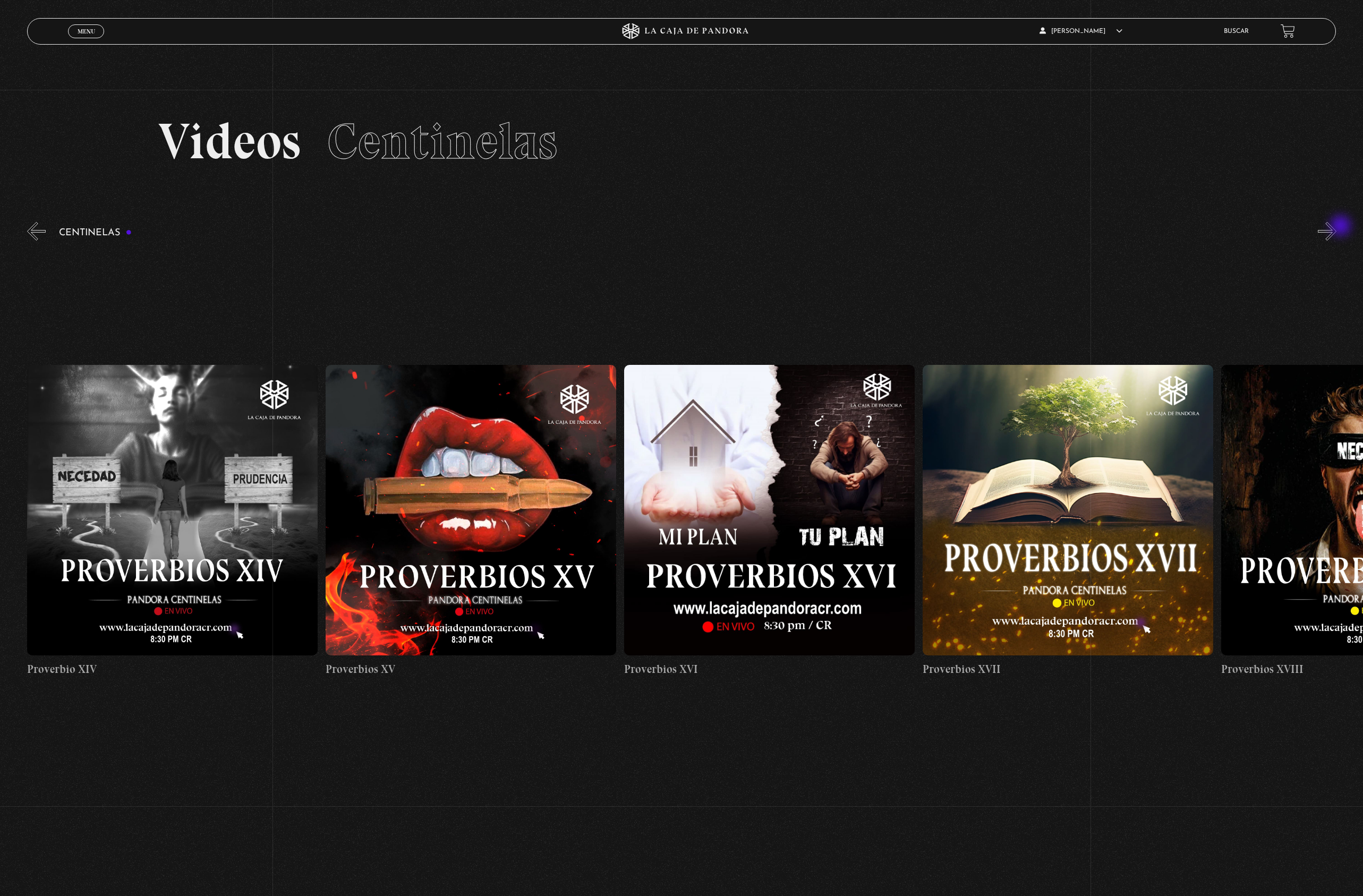
click at [1336, 227] on button "»" at bounding box center [1327, 231] width 19 height 19
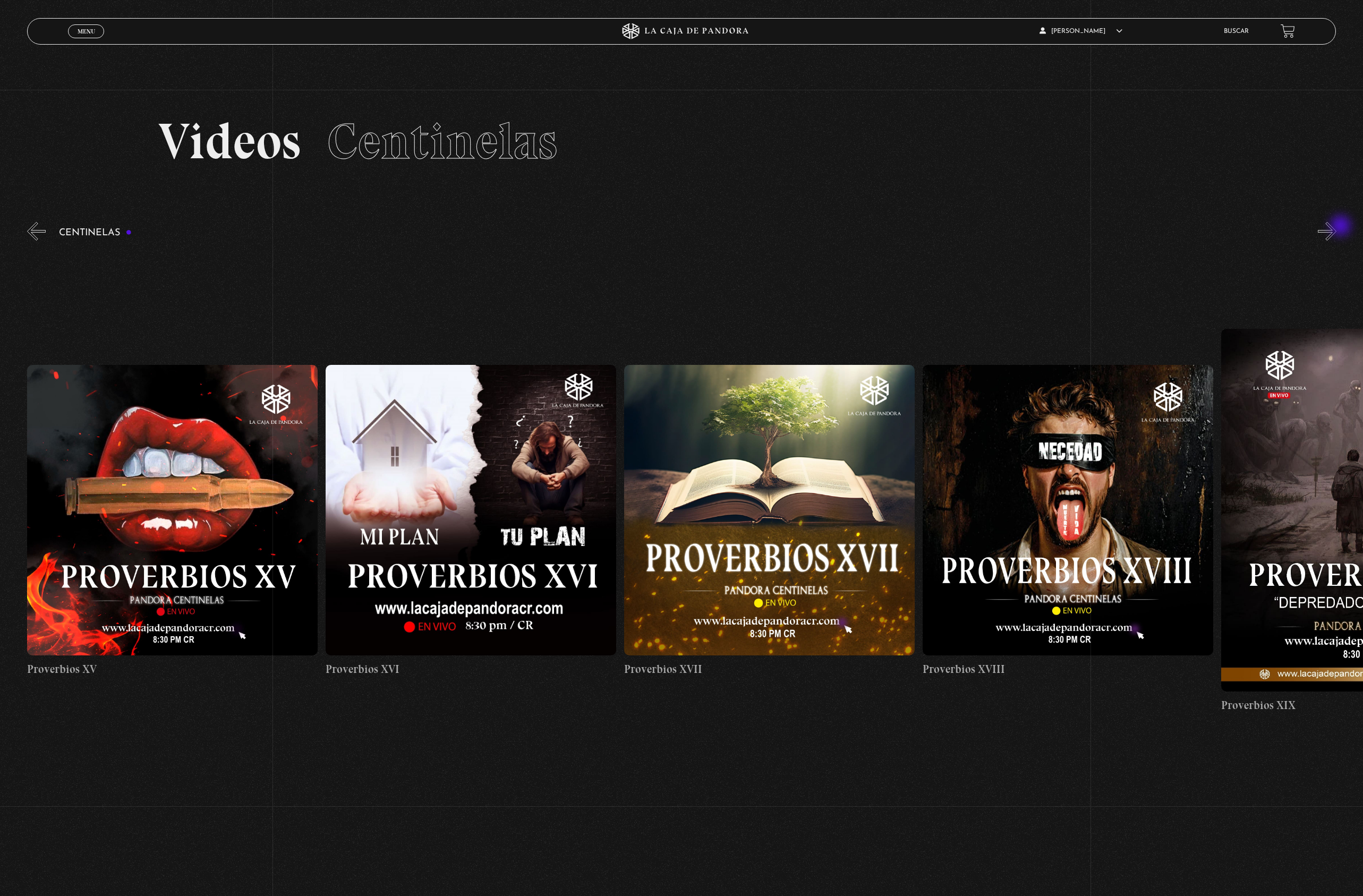
click at [1336, 227] on button "»" at bounding box center [1327, 231] width 19 height 19
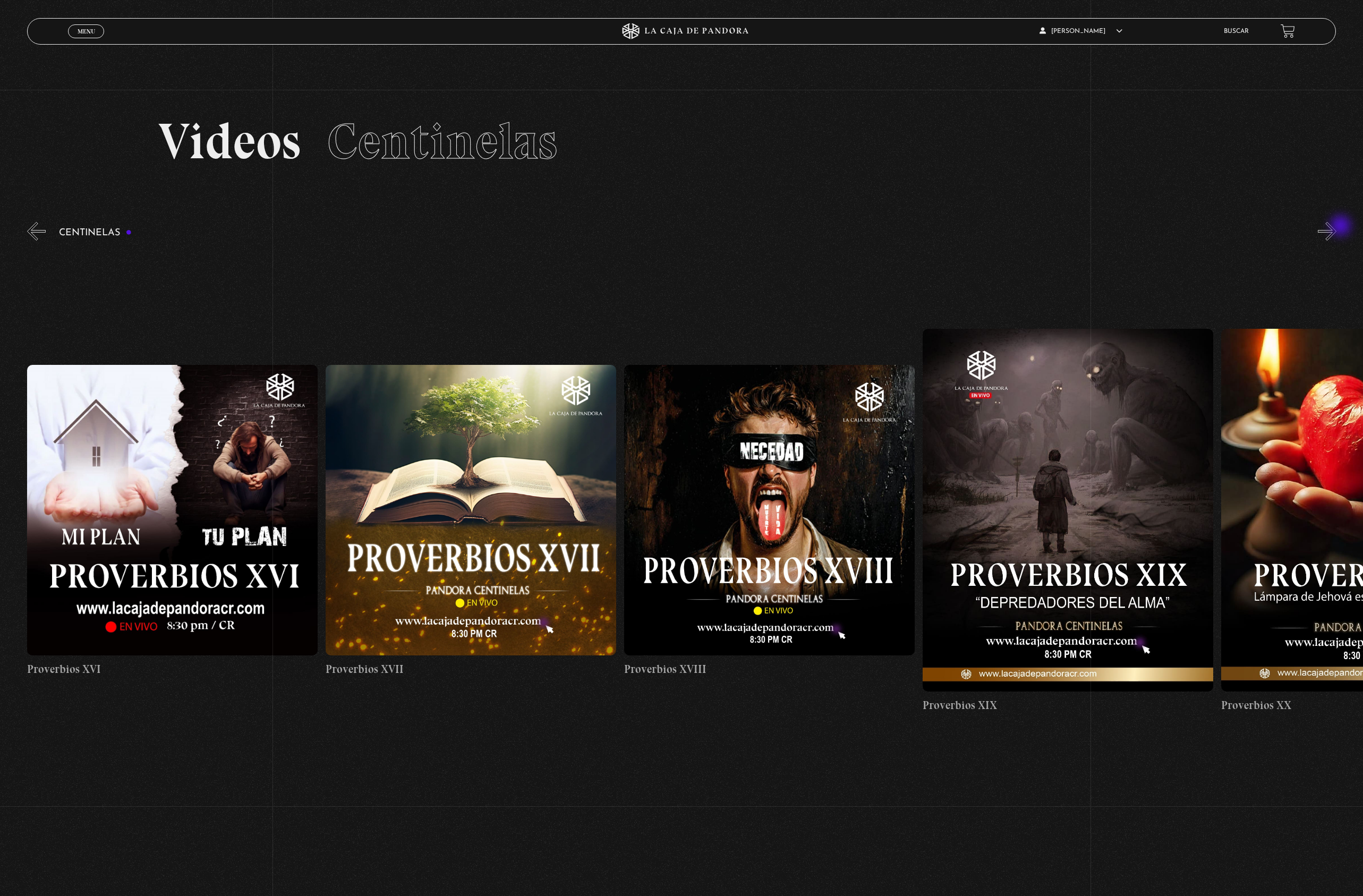
click at [1336, 227] on button "»" at bounding box center [1327, 231] width 19 height 19
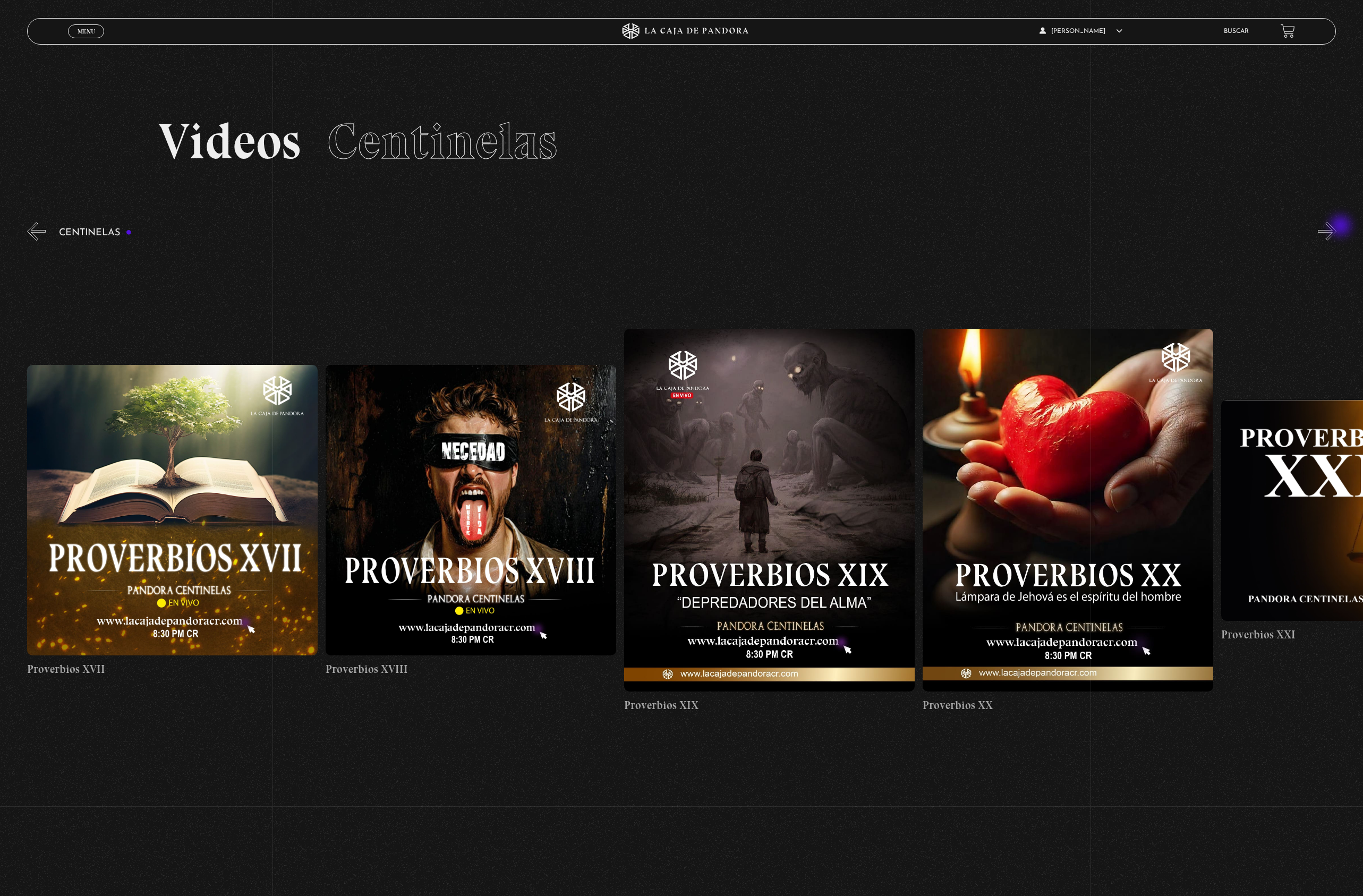
click at [1336, 227] on button "»" at bounding box center [1327, 231] width 19 height 19
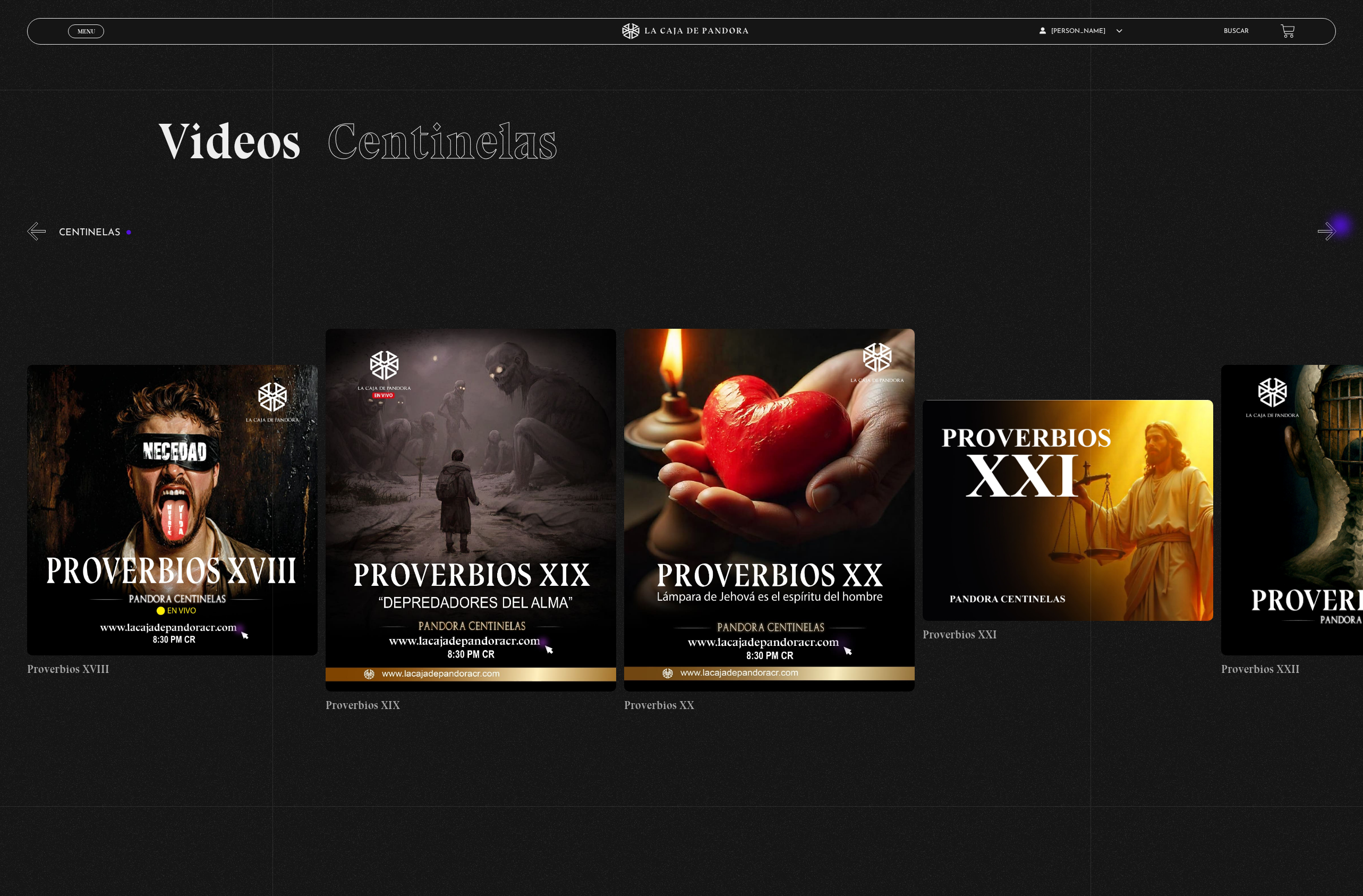
click at [1336, 227] on button "»" at bounding box center [1327, 231] width 19 height 19
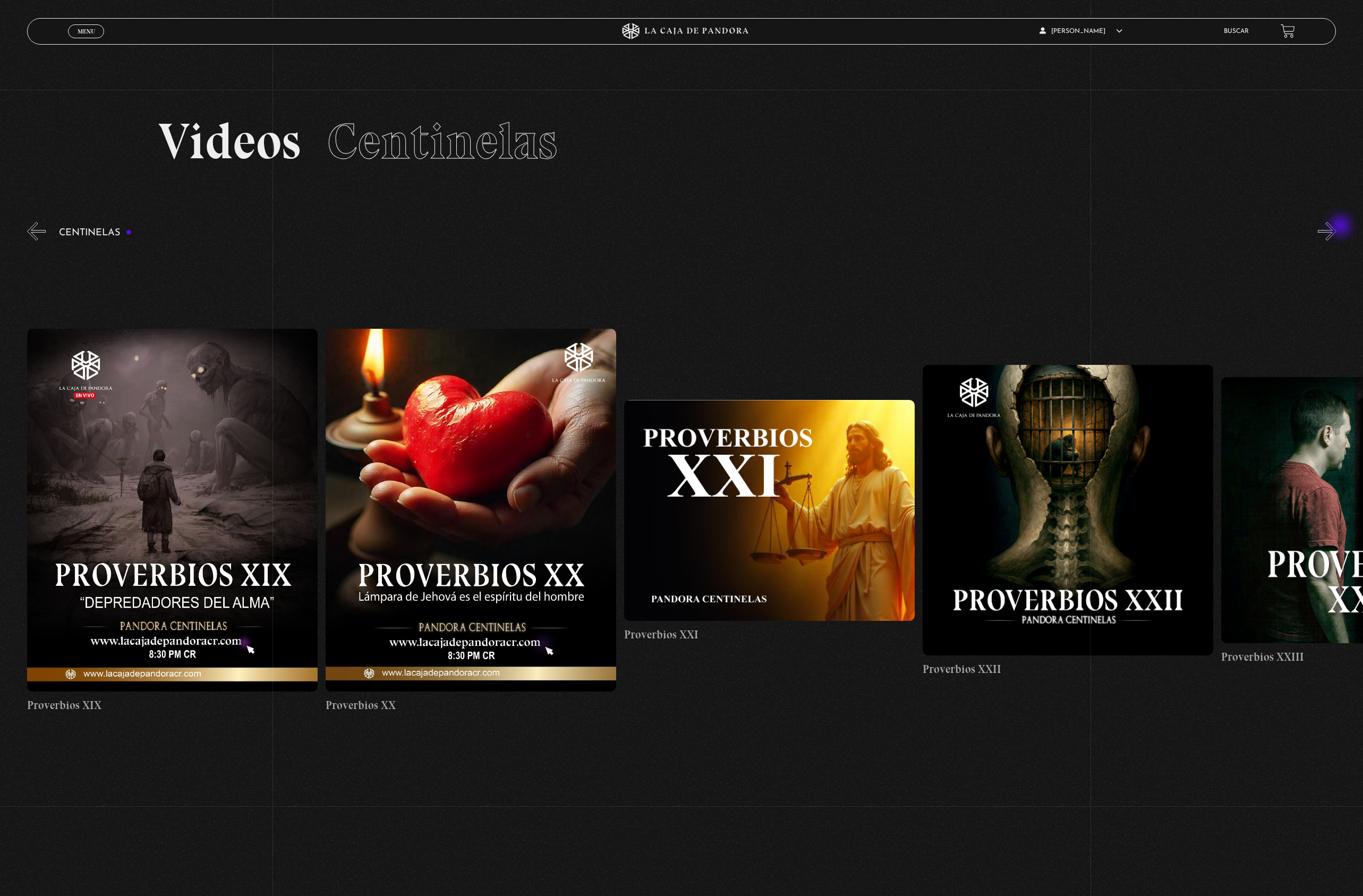
click at [1336, 227] on button "»" at bounding box center [1327, 231] width 19 height 19
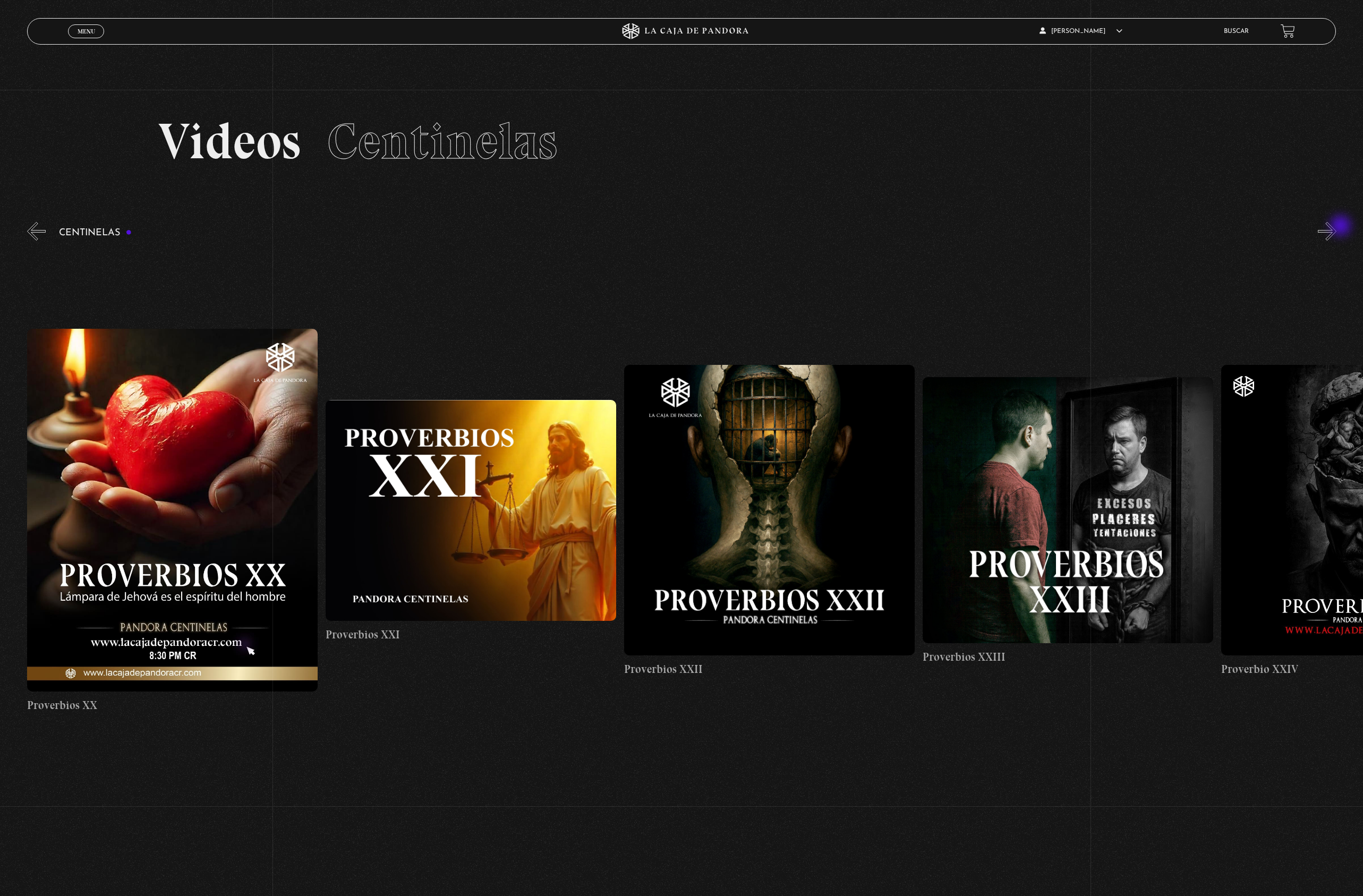
click at [1336, 227] on button "»" at bounding box center [1327, 231] width 19 height 19
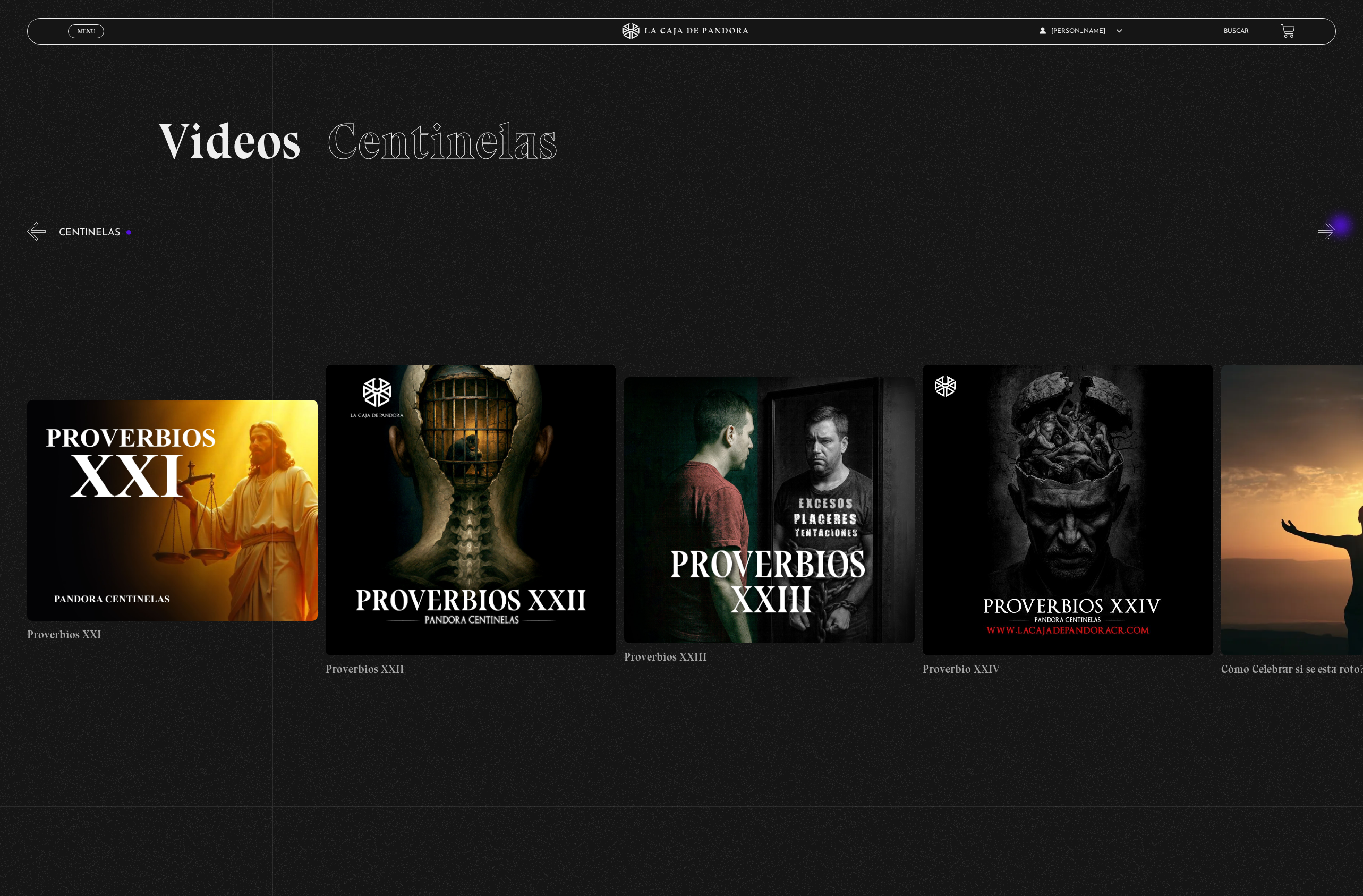
click at [1336, 227] on button "»" at bounding box center [1327, 231] width 19 height 19
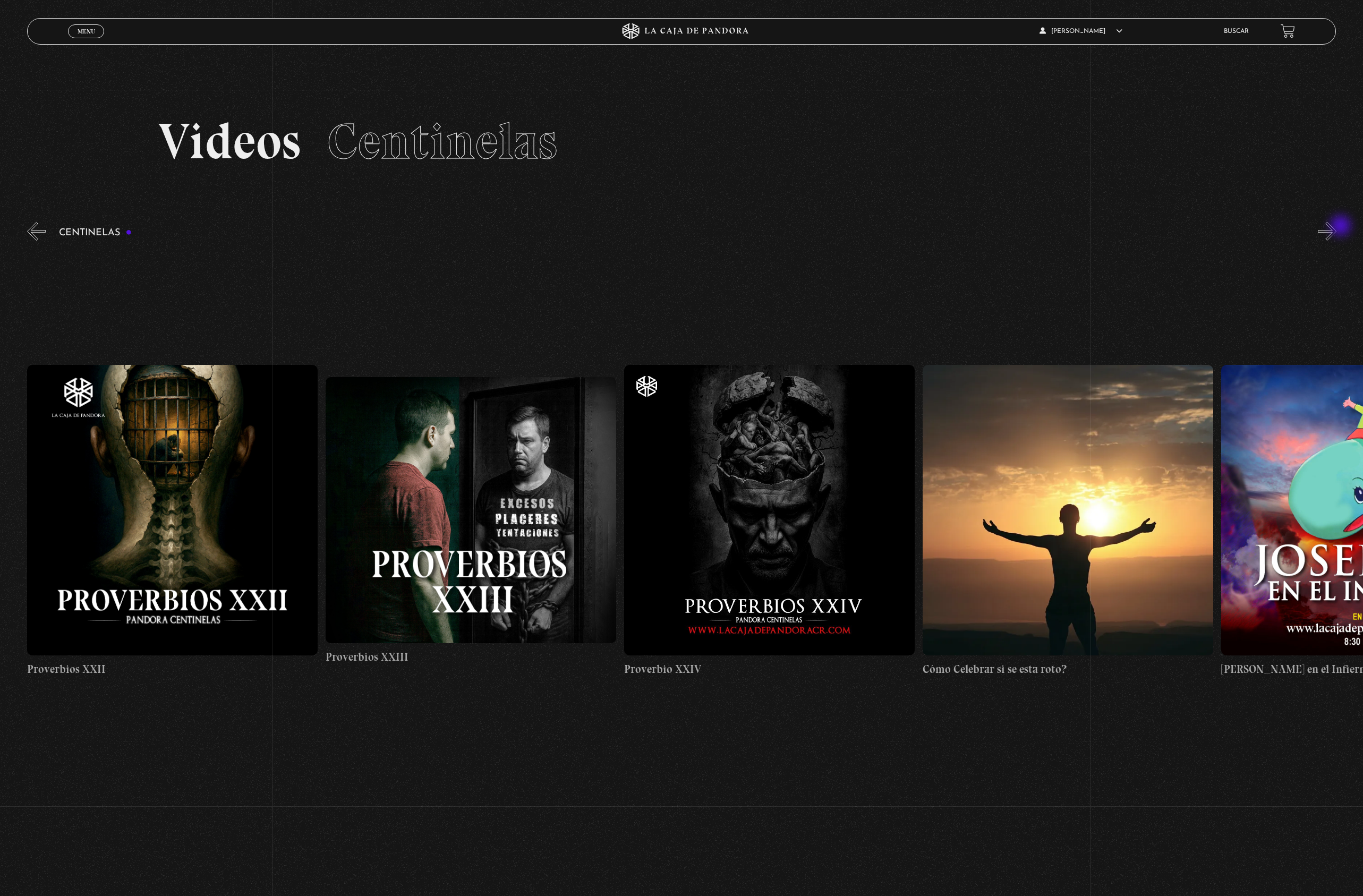
click at [1336, 227] on button "»" at bounding box center [1327, 231] width 19 height 19
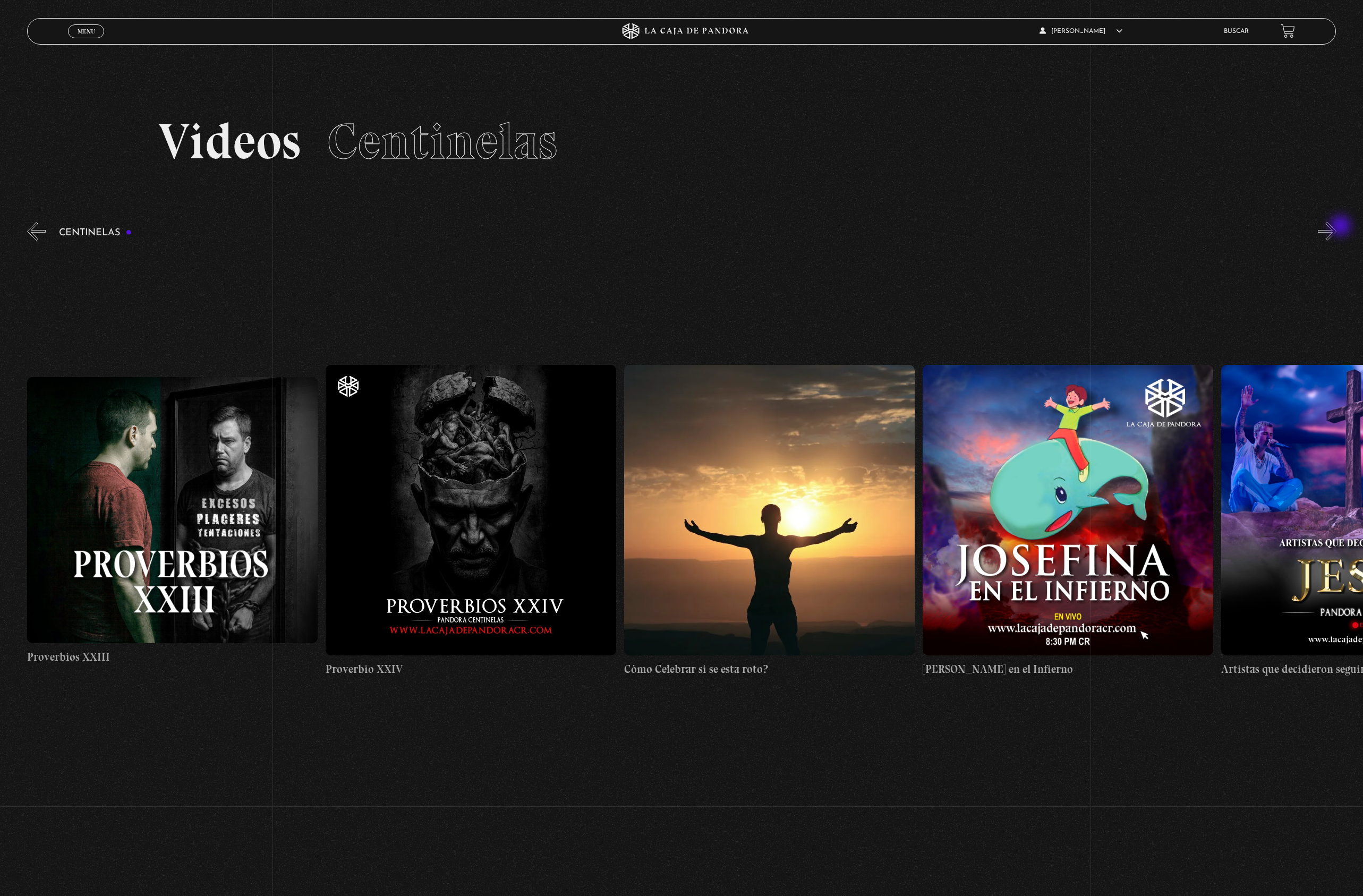
click at [1336, 227] on button "»" at bounding box center [1327, 231] width 19 height 19
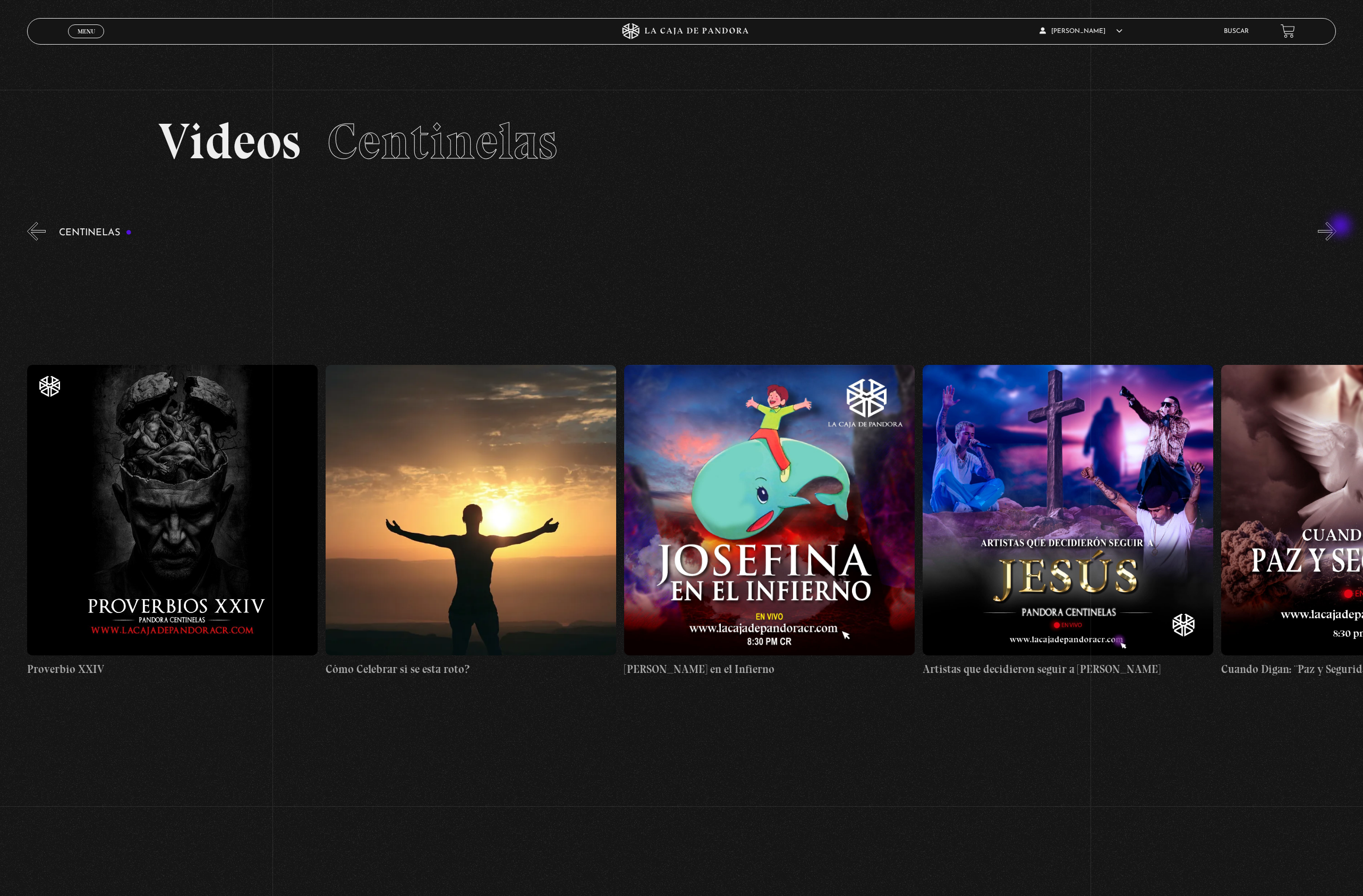
click at [1336, 227] on button "»" at bounding box center [1327, 231] width 19 height 19
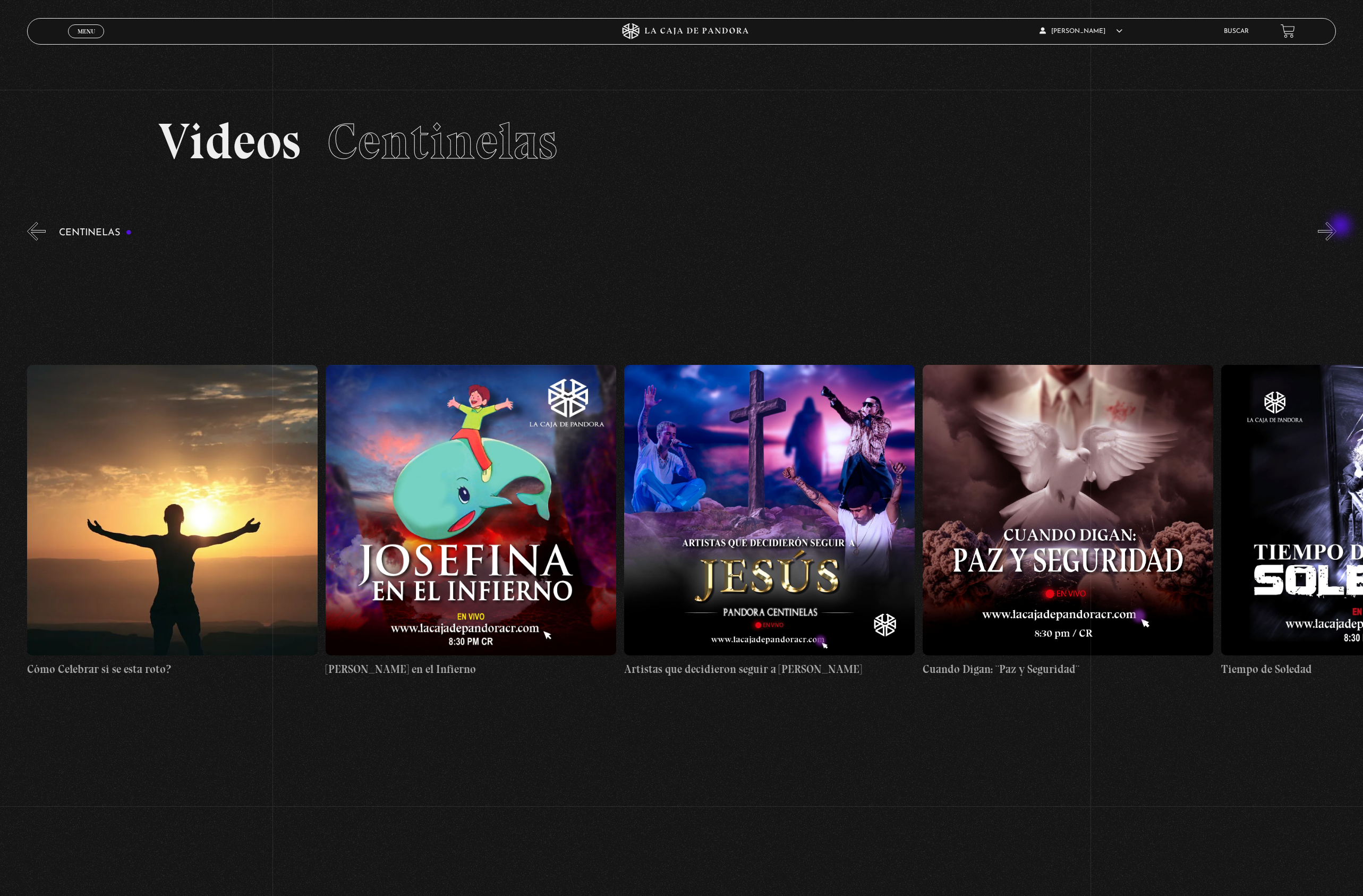
scroll to position [0, 8062]
click at [1336, 227] on button "»" at bounding box center [1327, 231] width 19 height 19
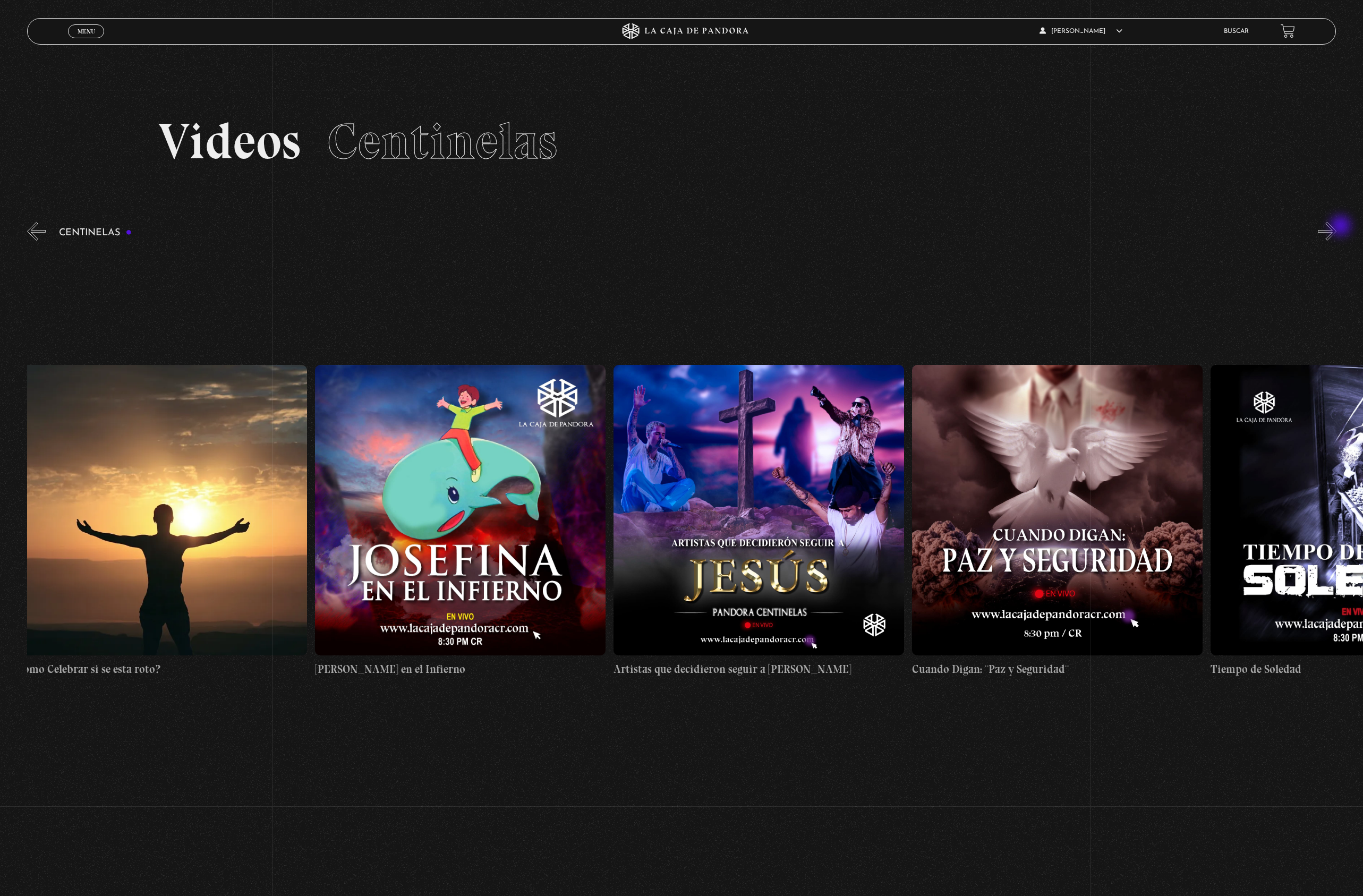
click at [1336, 227] on button "»" at bounding box center [1327, 231] width 19 height 19
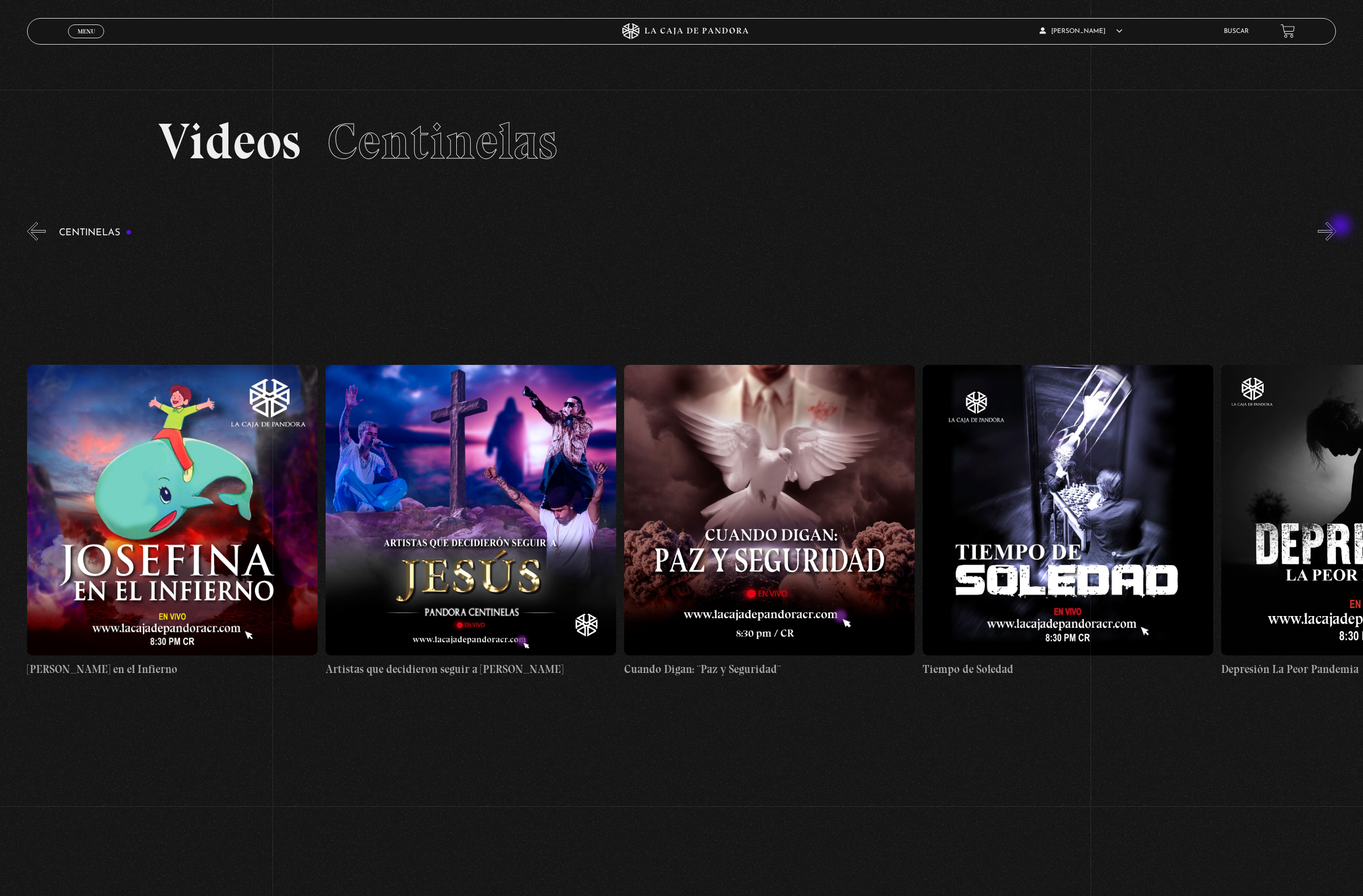
click at [1336, 227] on button "»" at bounding box center [1327, 231] width 19 height 19
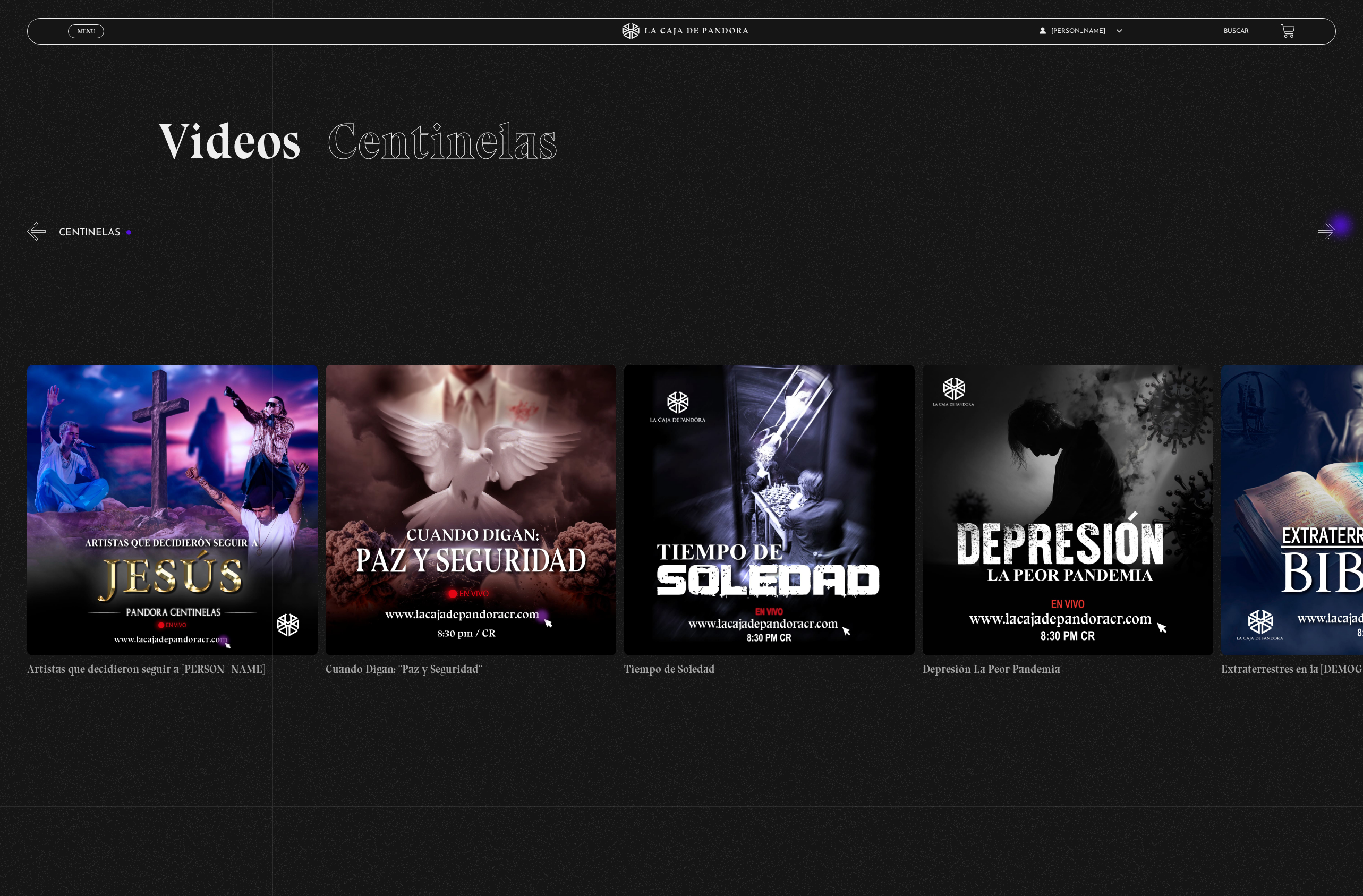
click at [1336, 227] on button "»" at bounding box center [1327, 231] width 19 height 19
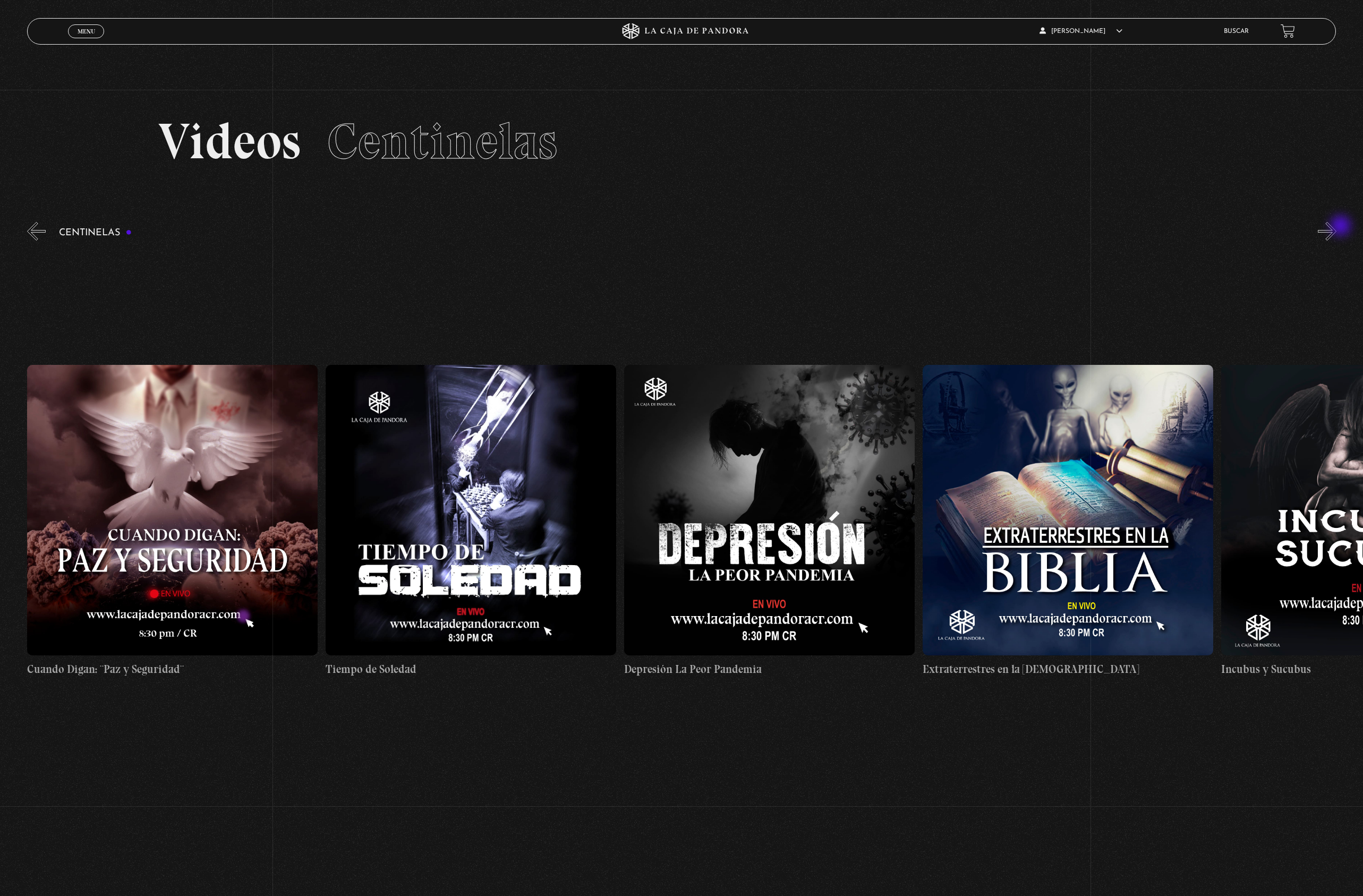
click at [1336, 227] on button "»" at bounding box center [1327, 231] width 19 height 19
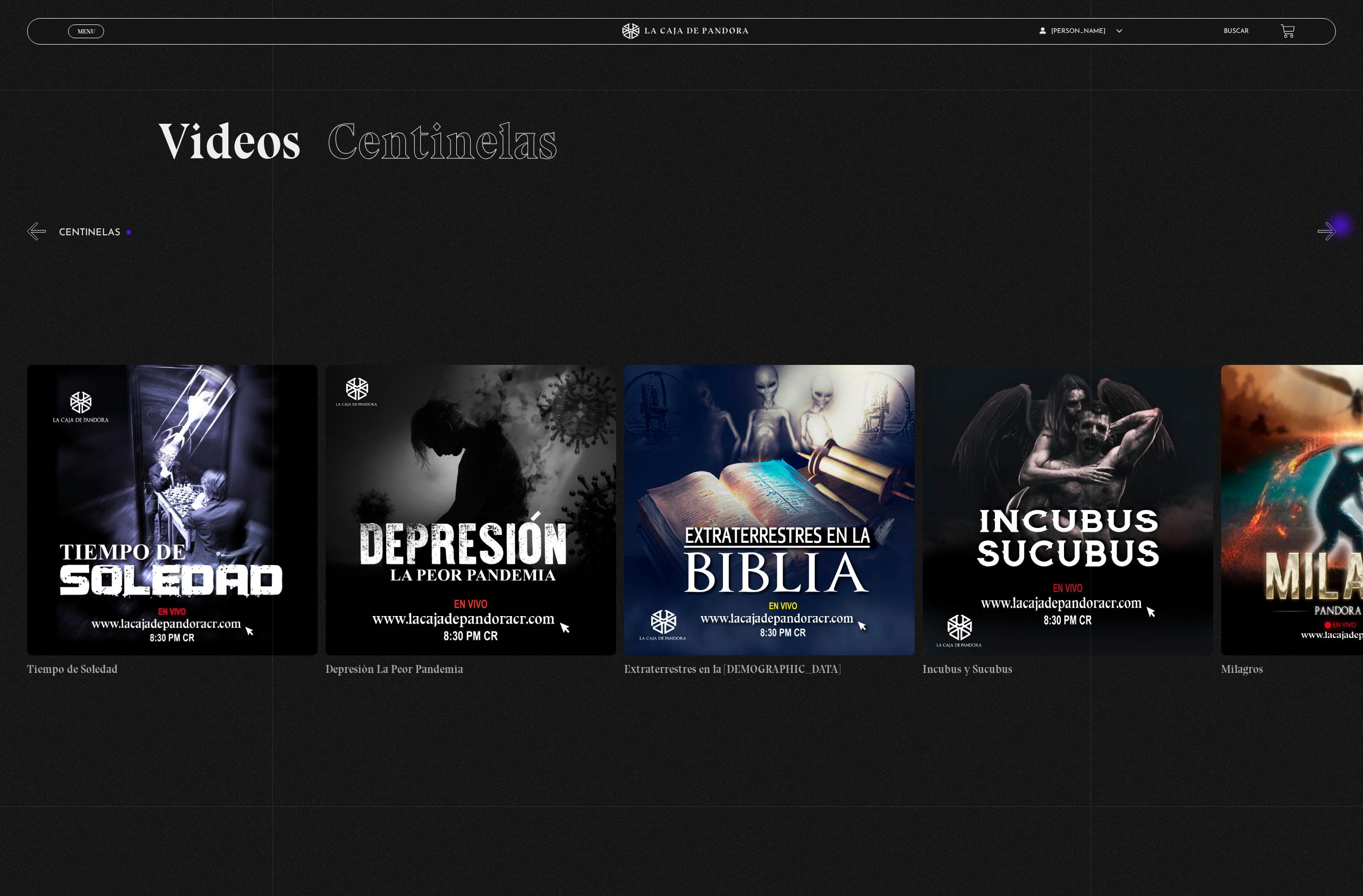
click at [1336, 227] on button "»" at bounding box center [1327, 231] width 19 height 19
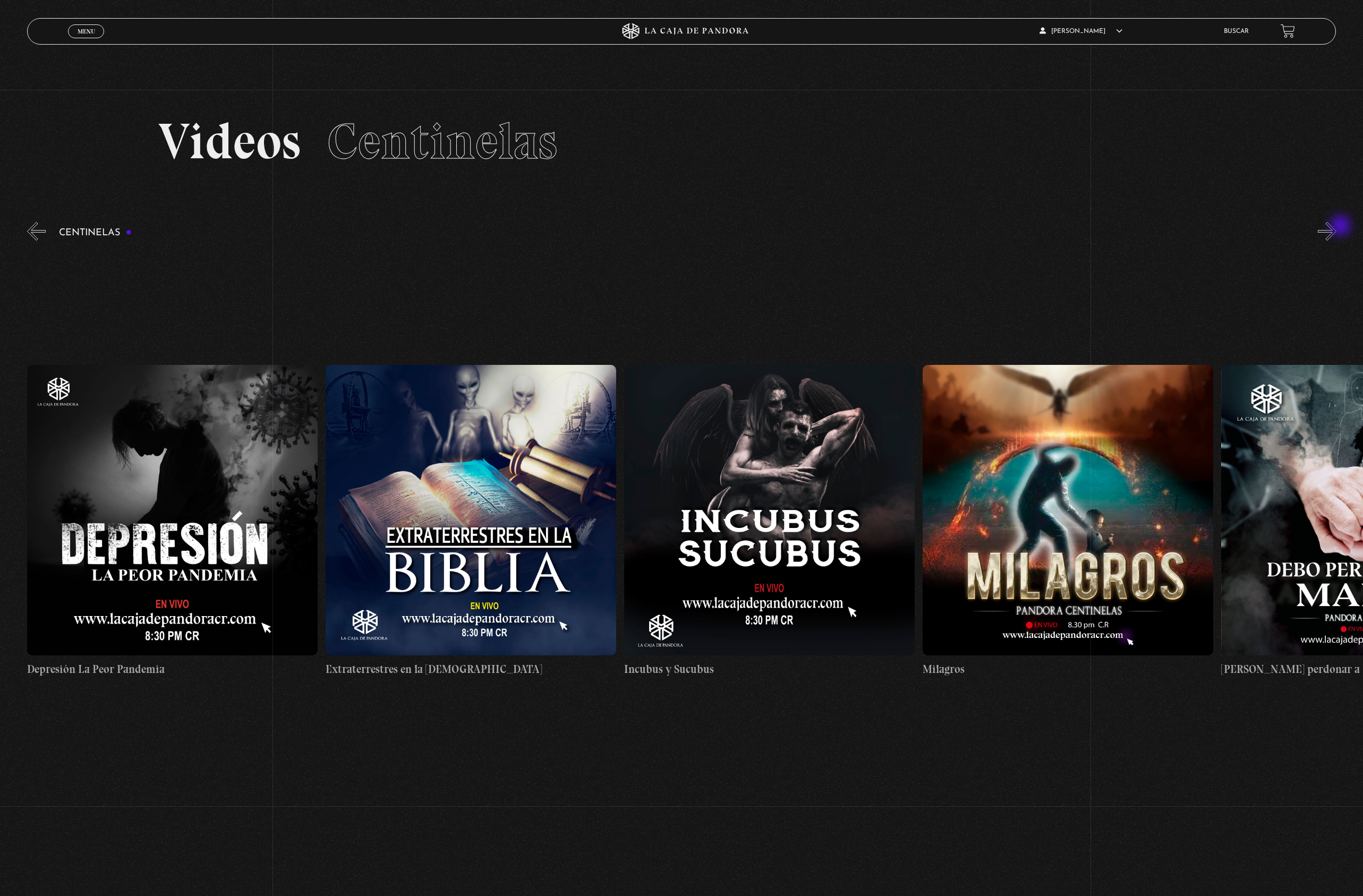
click at [1336, 227] on button "»" at bounding box center [1327, 231] width 19 height 19
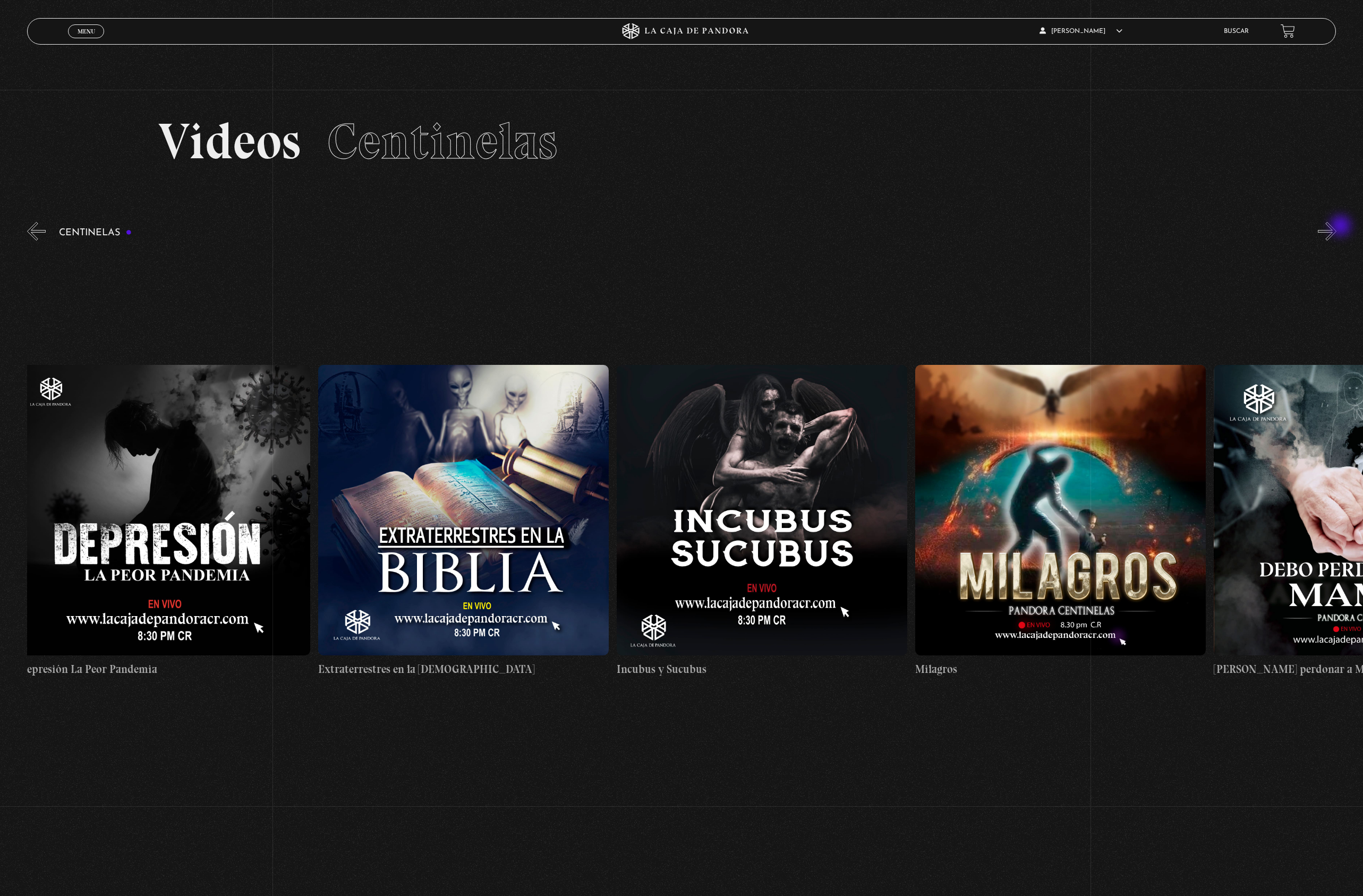
click at [1336, 227] on button "»" at bounding box center [1327, 231] width 19 height 19
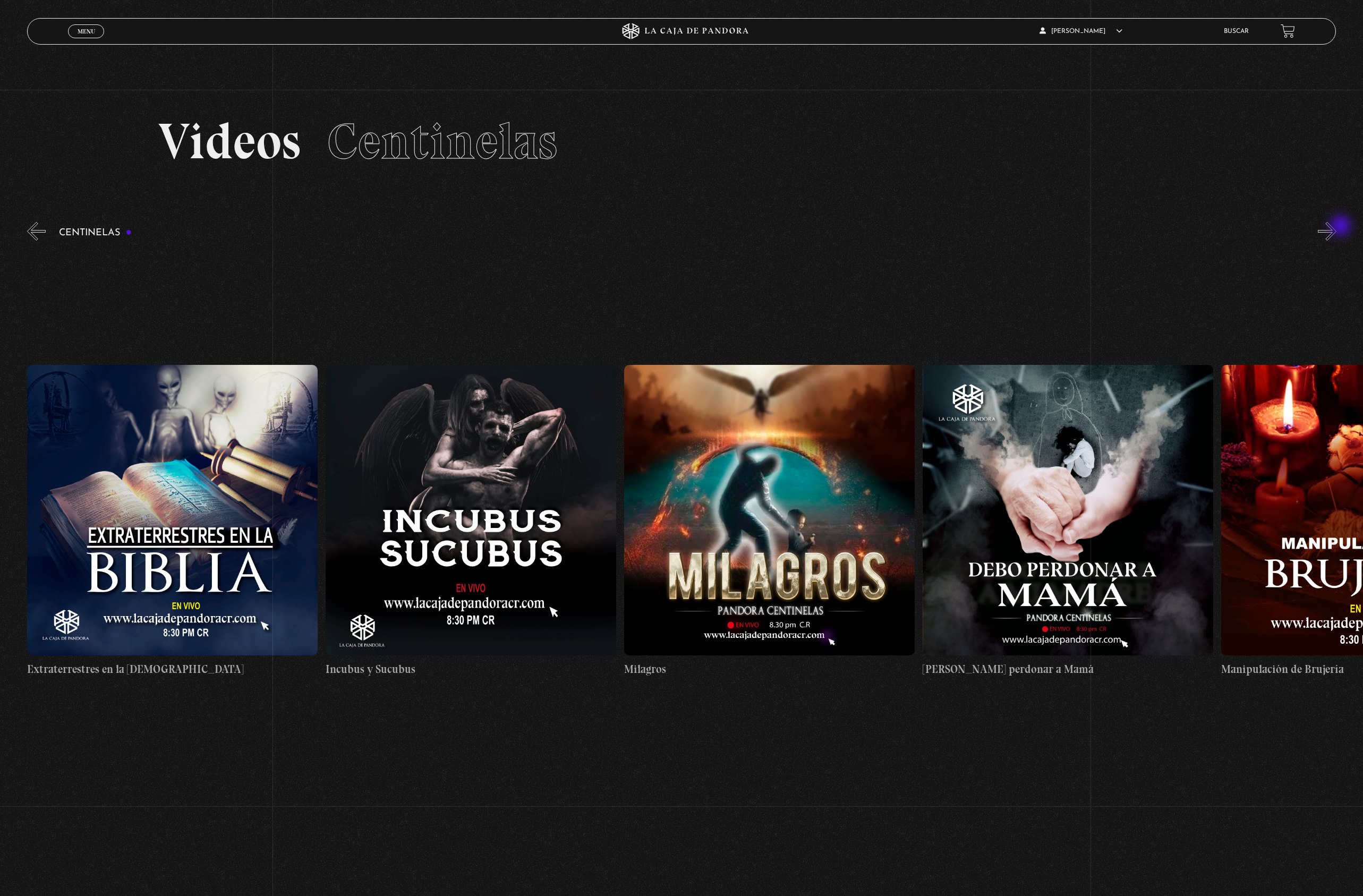
click at [1336, 227] on button "»" at bounding box center [1327, 231] width 19 height 19
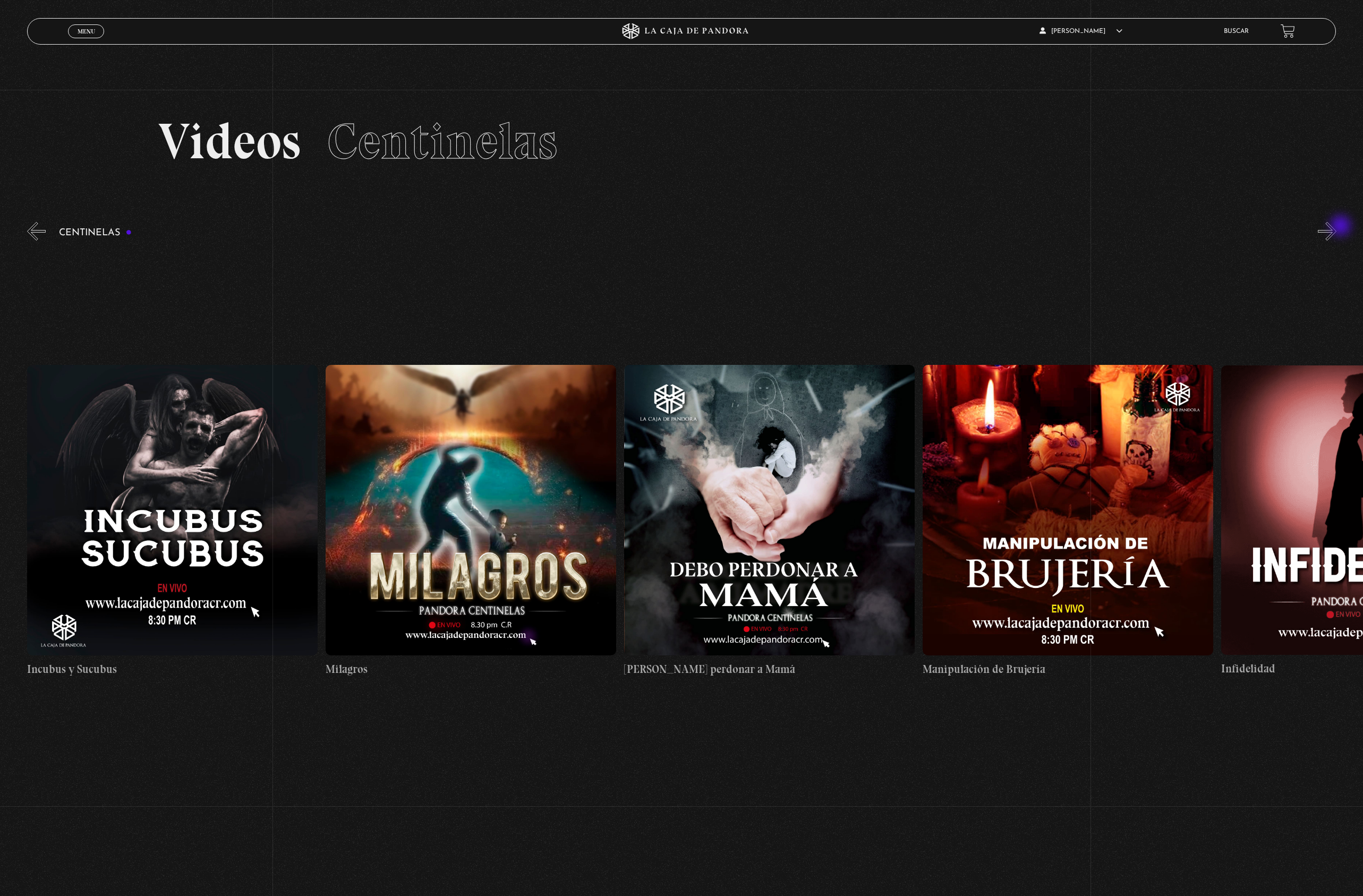
click at [1336, 227] on button "»" at bounding box center [1327, 231] width 19 height 19
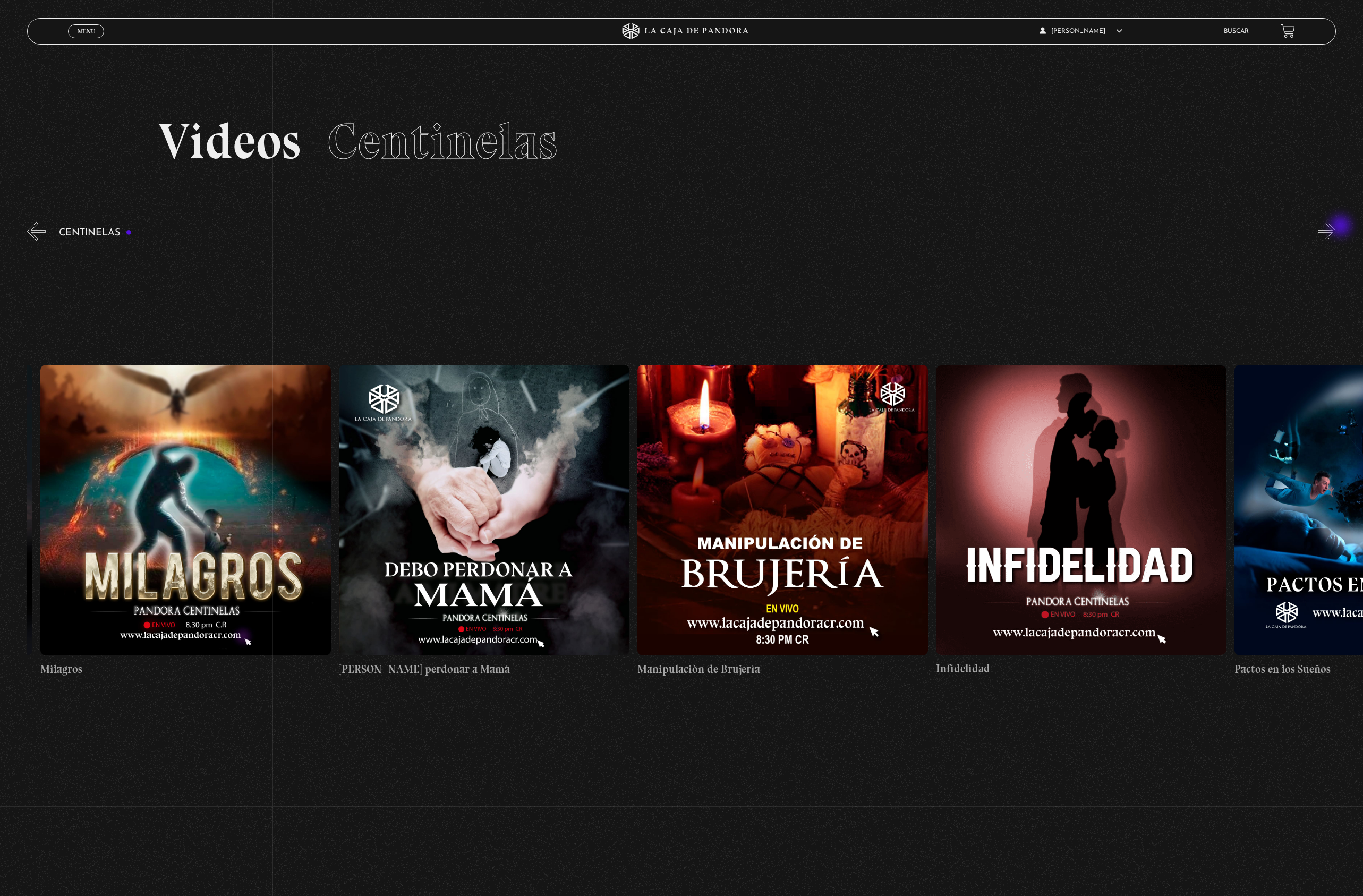
click at [1336, 227] on button "»" at bounding box center [1327, 231] width 19 height 19
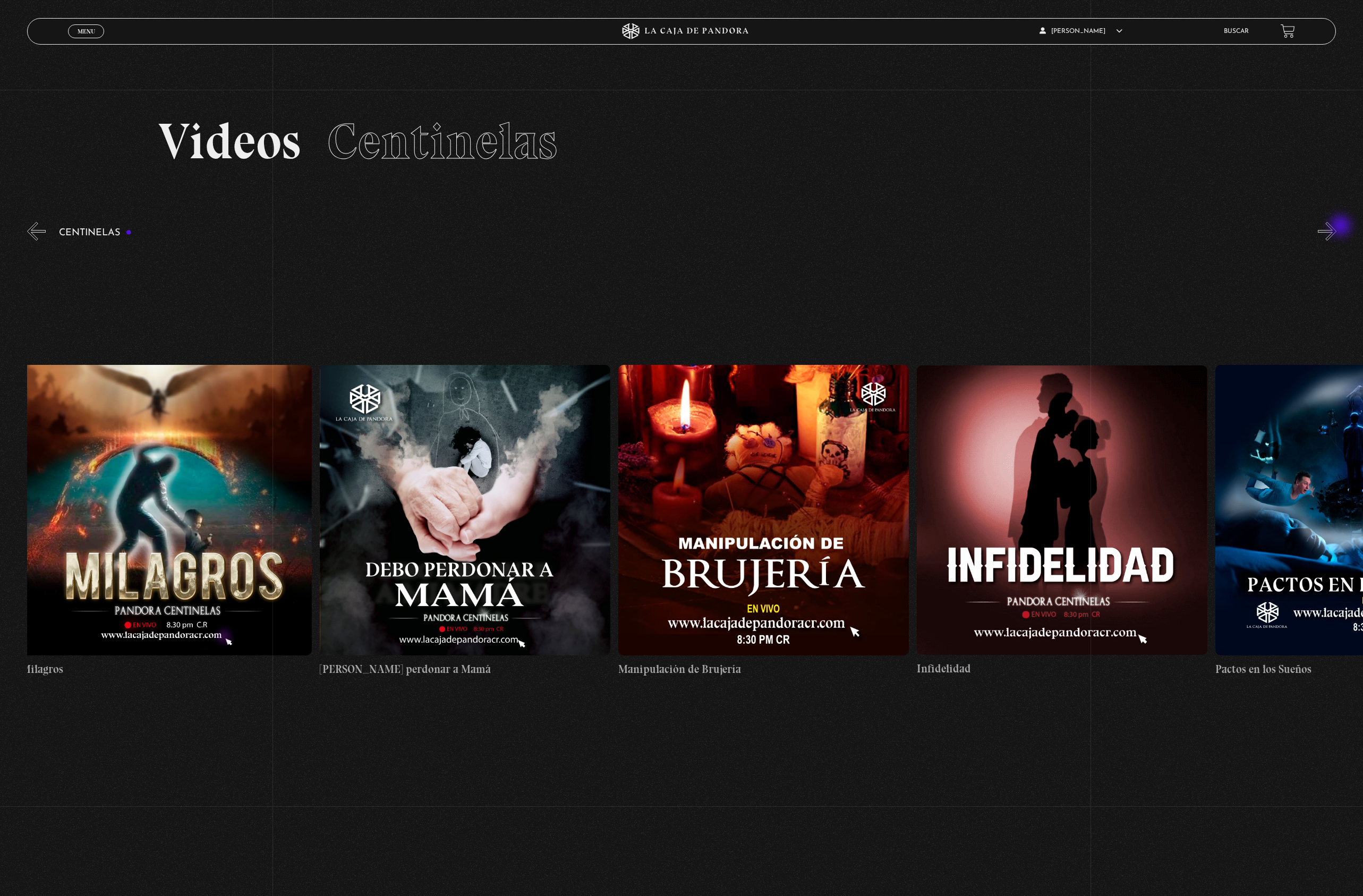
click at [1336, 227] on button "»" at bounding box center [1327, 231] width 19 height 19
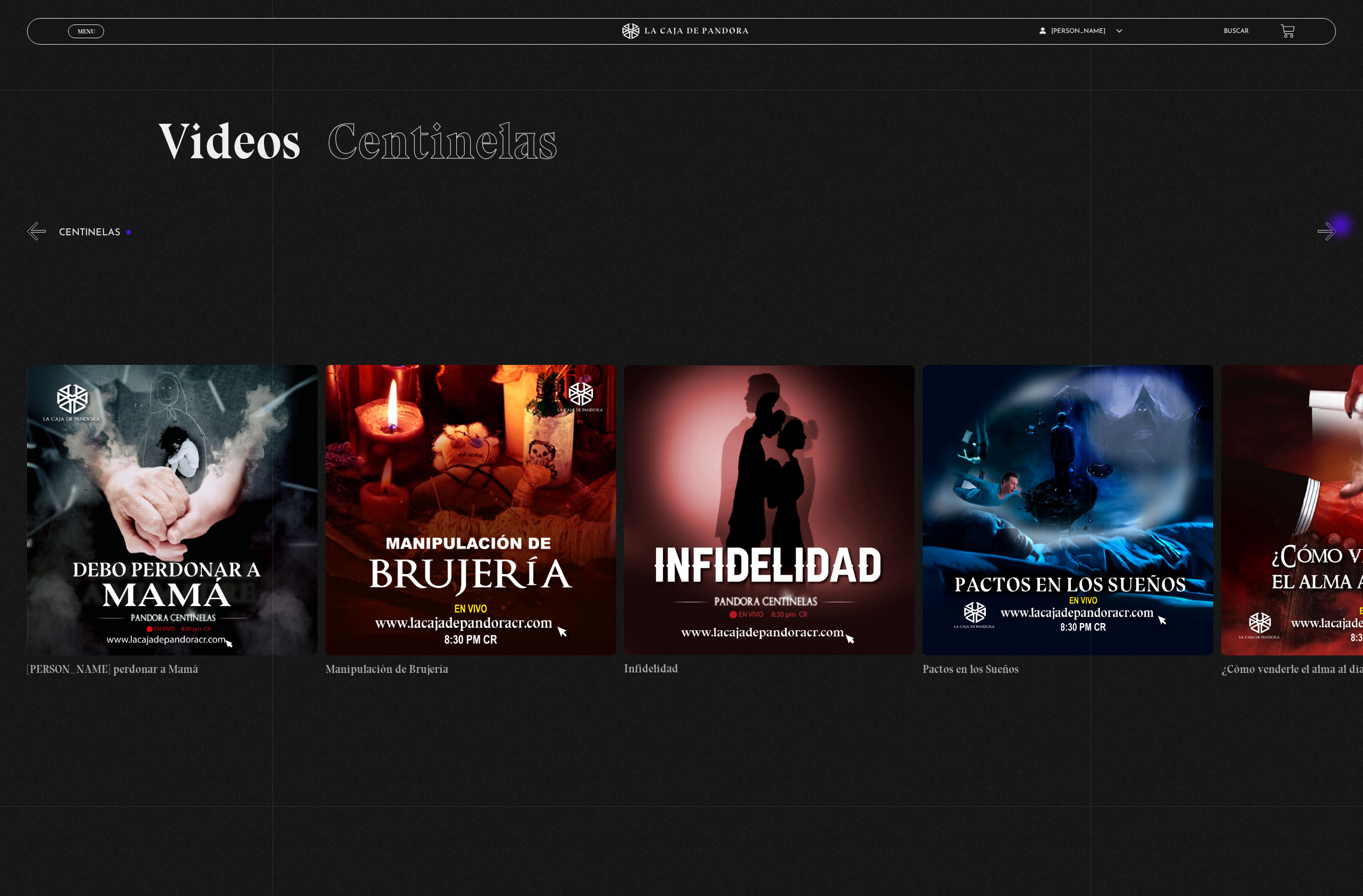
click at [1336, 227] on button "»" at bounding box center [1327, 231] width 19 height 19
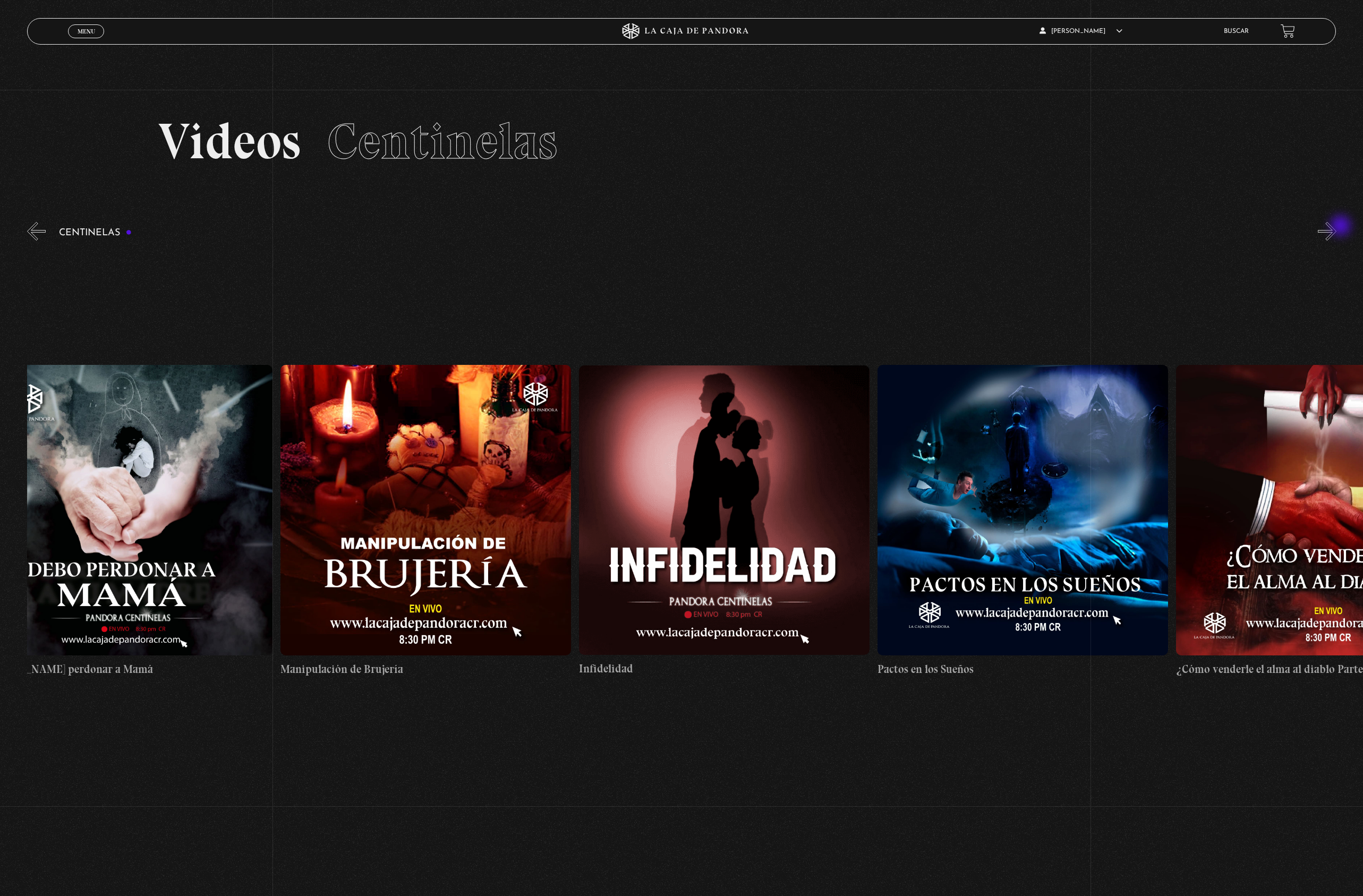
click at [1336, 227] on button "»" at bounding box center [1327, 231] width 19 height 19
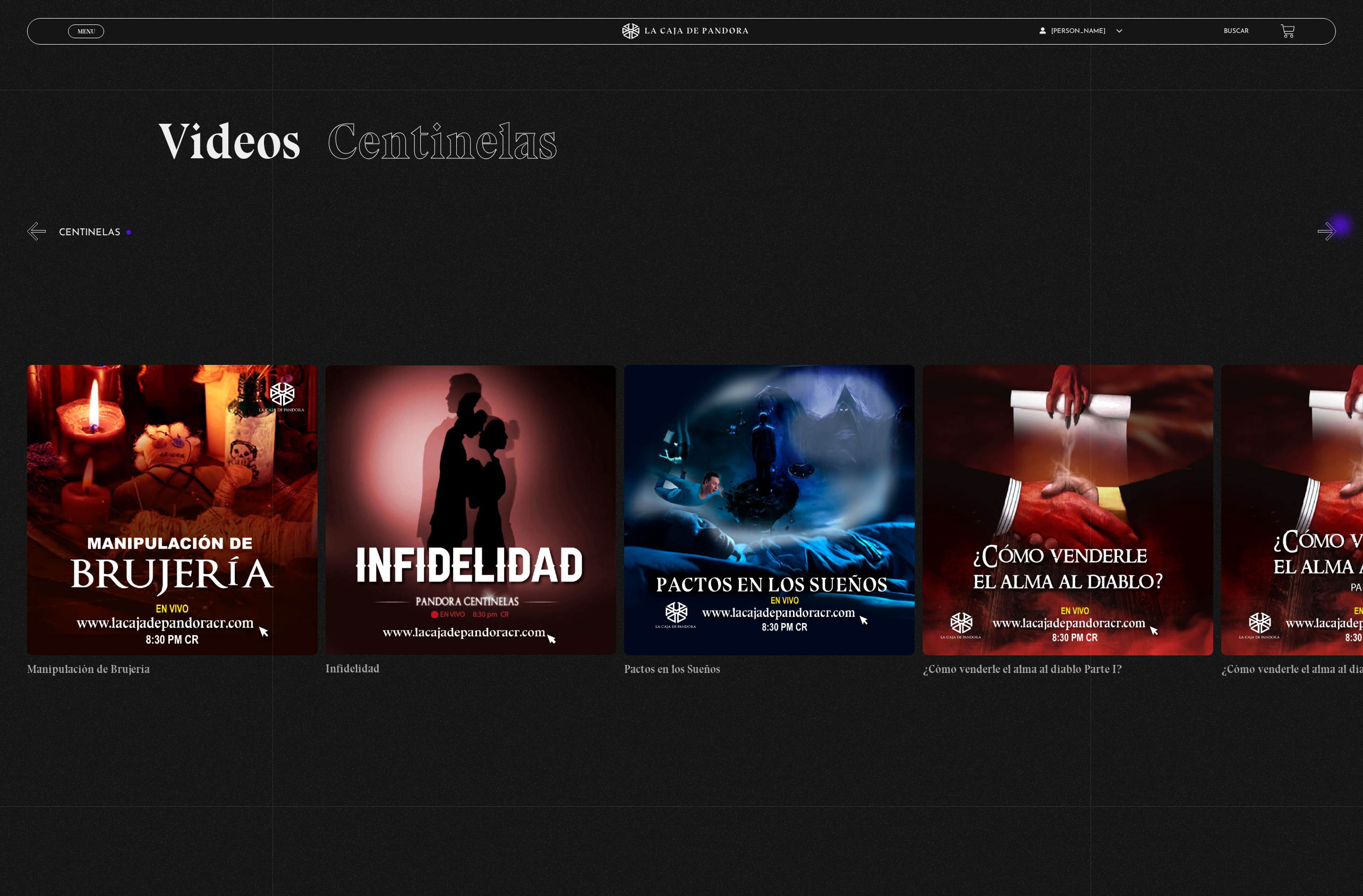
click at [1336, 227] on button "»" at bounding box center [1327, 231] width 19 height 19
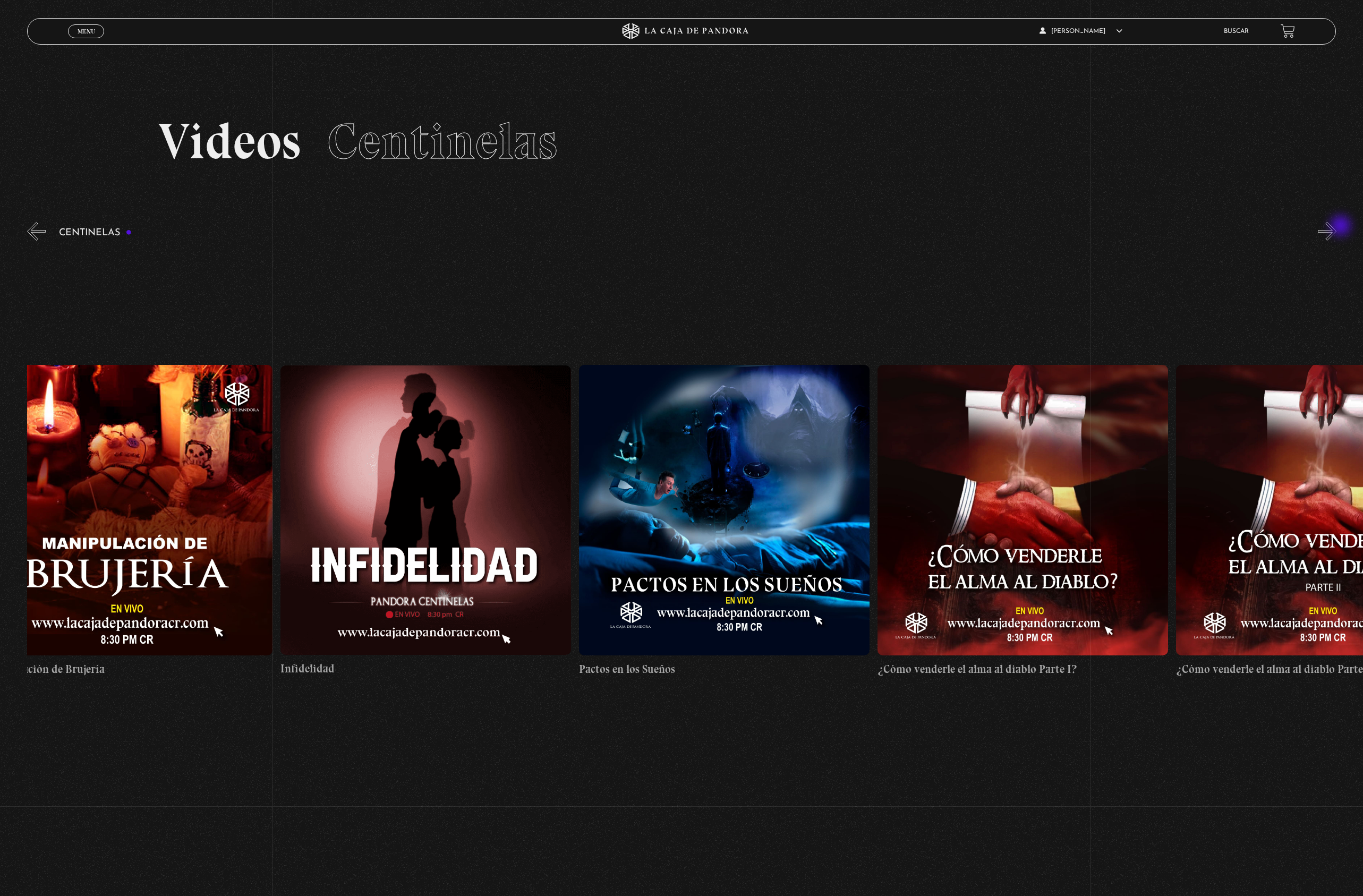
click at [1336, 227] on button "»" at bounding box center [1327, 231] width 19 height 19
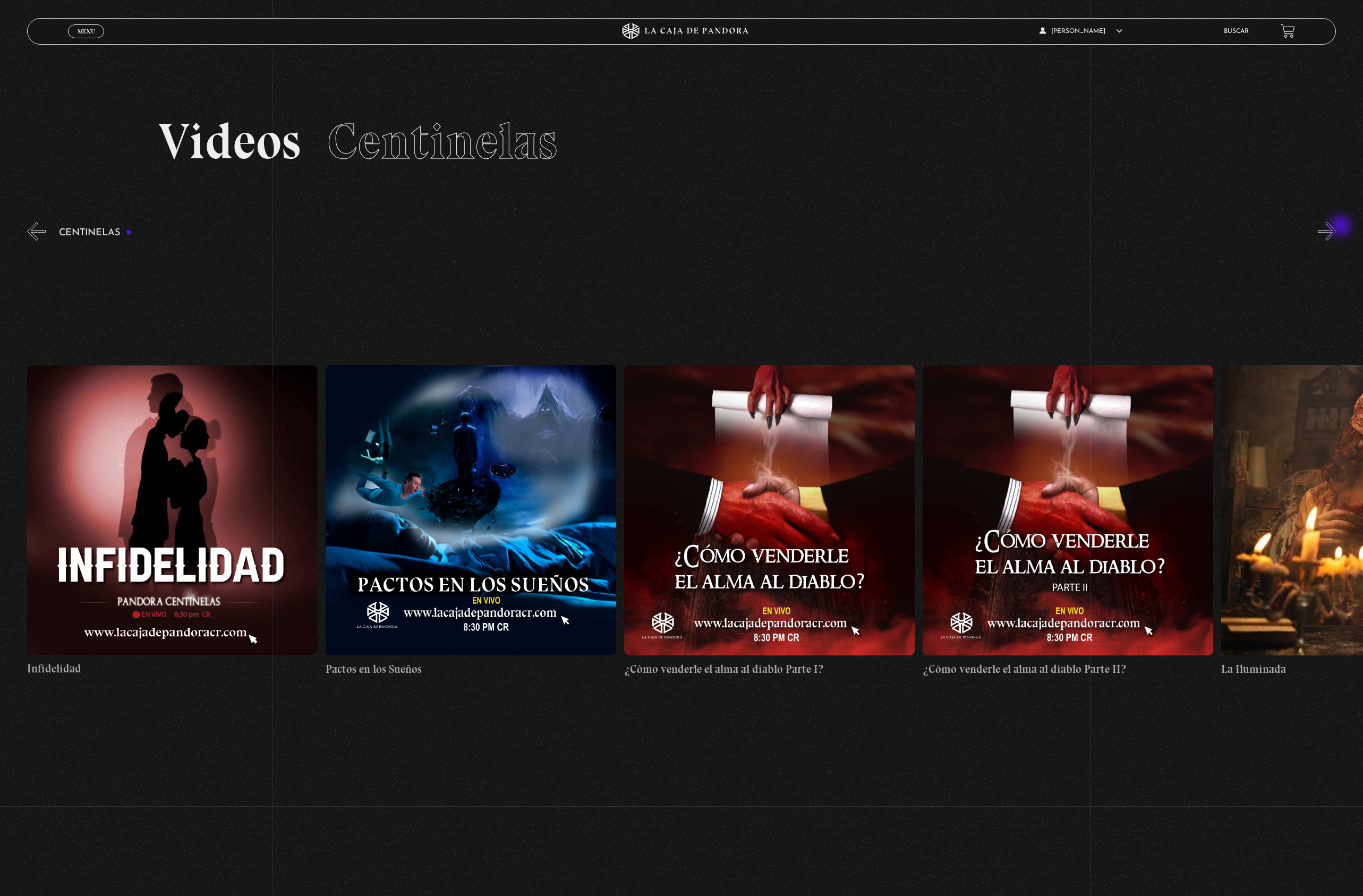
click at [1336, 227] on button "»" at bounding box center [1327, 231] width 19 height 19
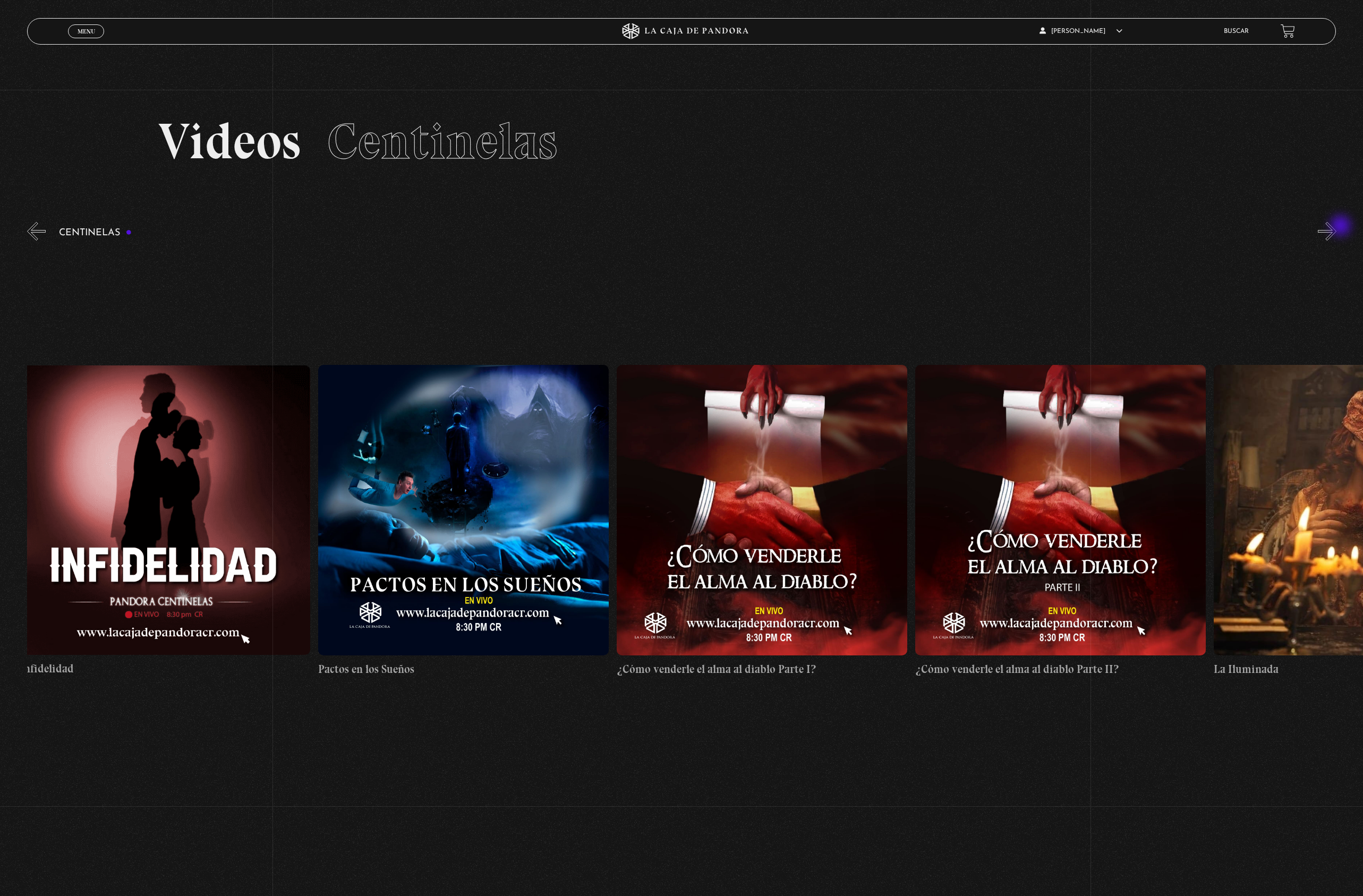
click at [1336, 227] on button "»" at bounding box center [1327, 231] width 19 height 19
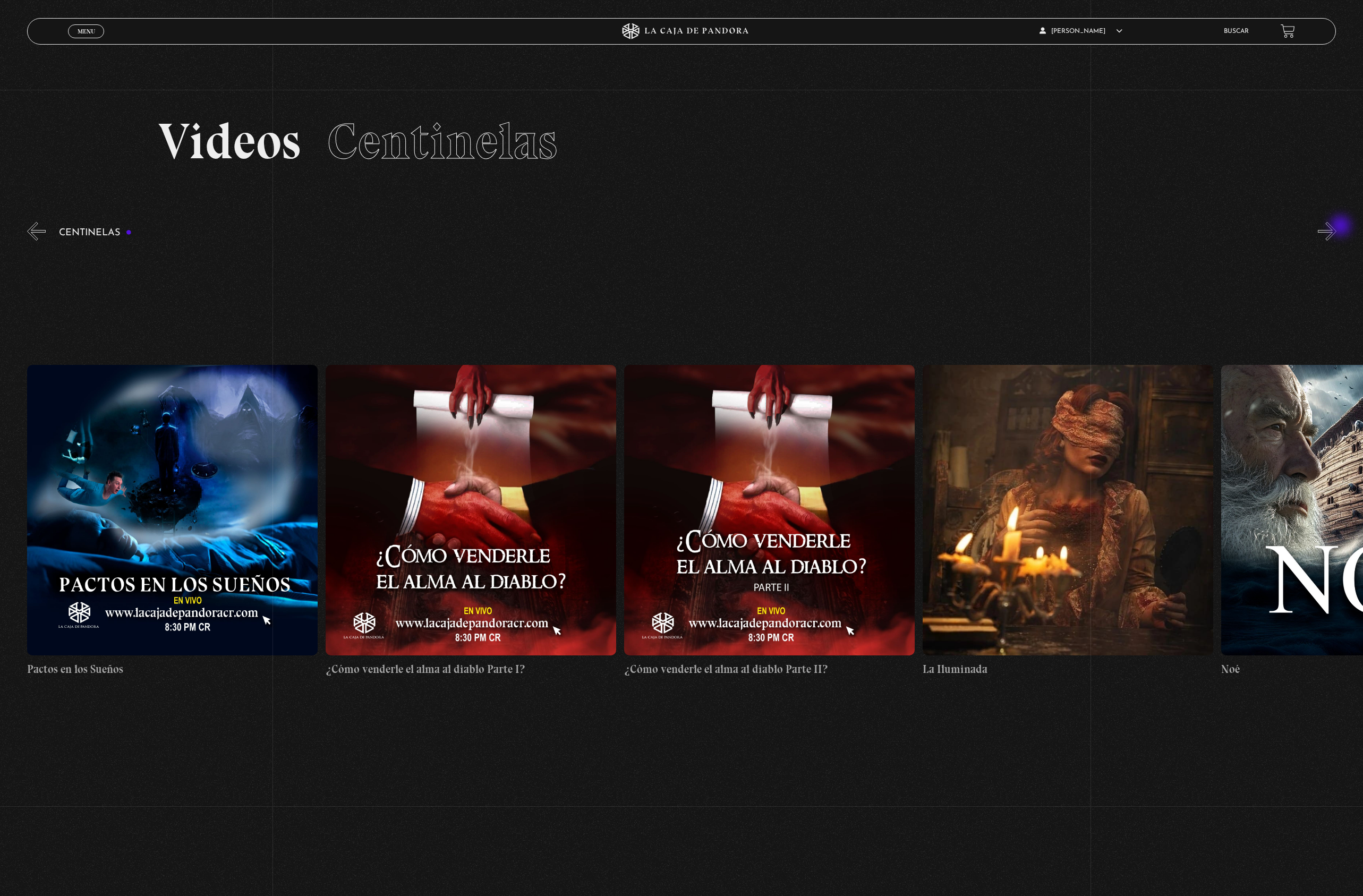
click at [1336, 227] on button "»" at bounding box center [1327, 231] width 19 height 19
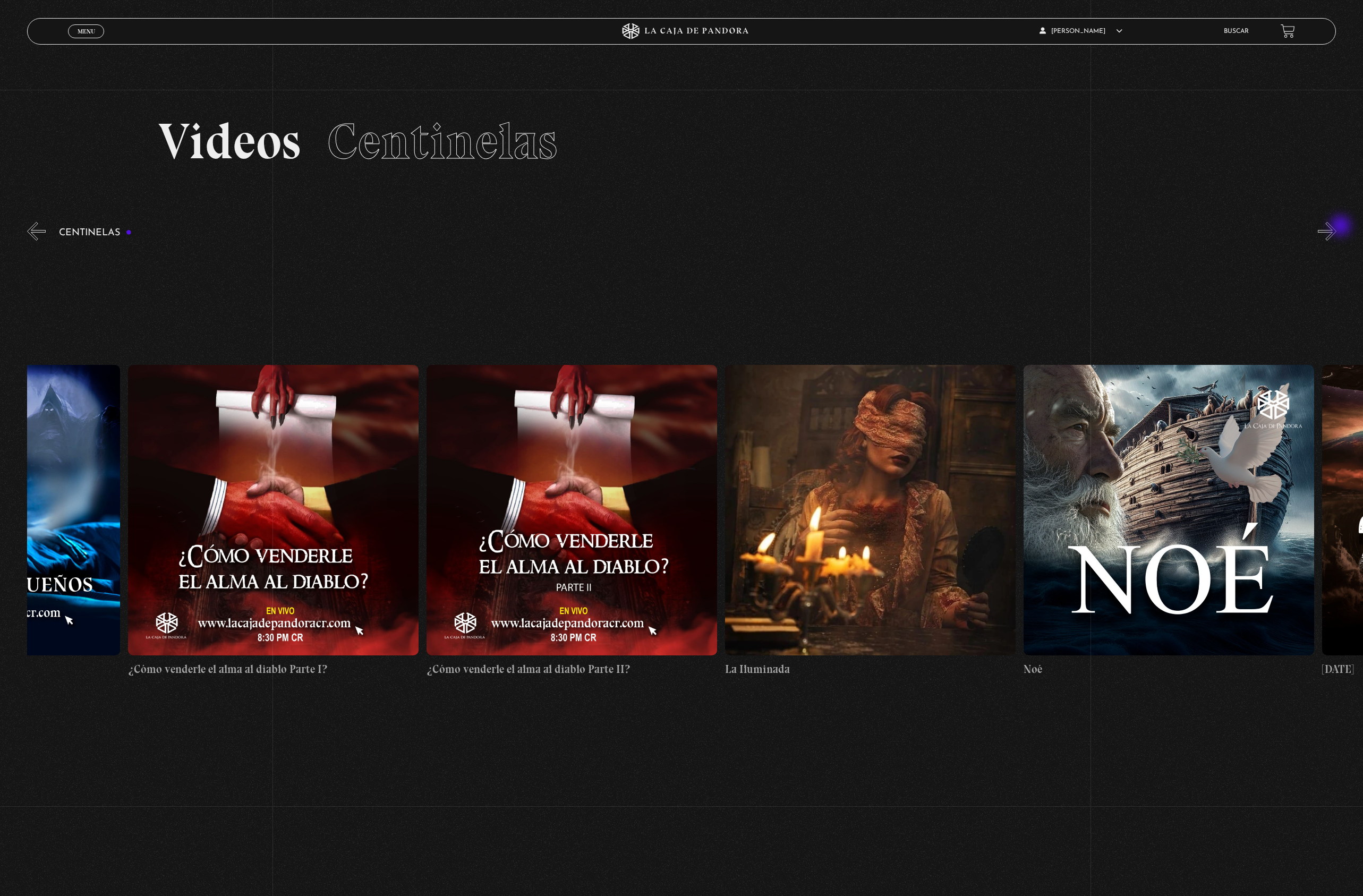
click at [1336, 227] on button "»" at bounding box center [1327, 231] width 19 height 19
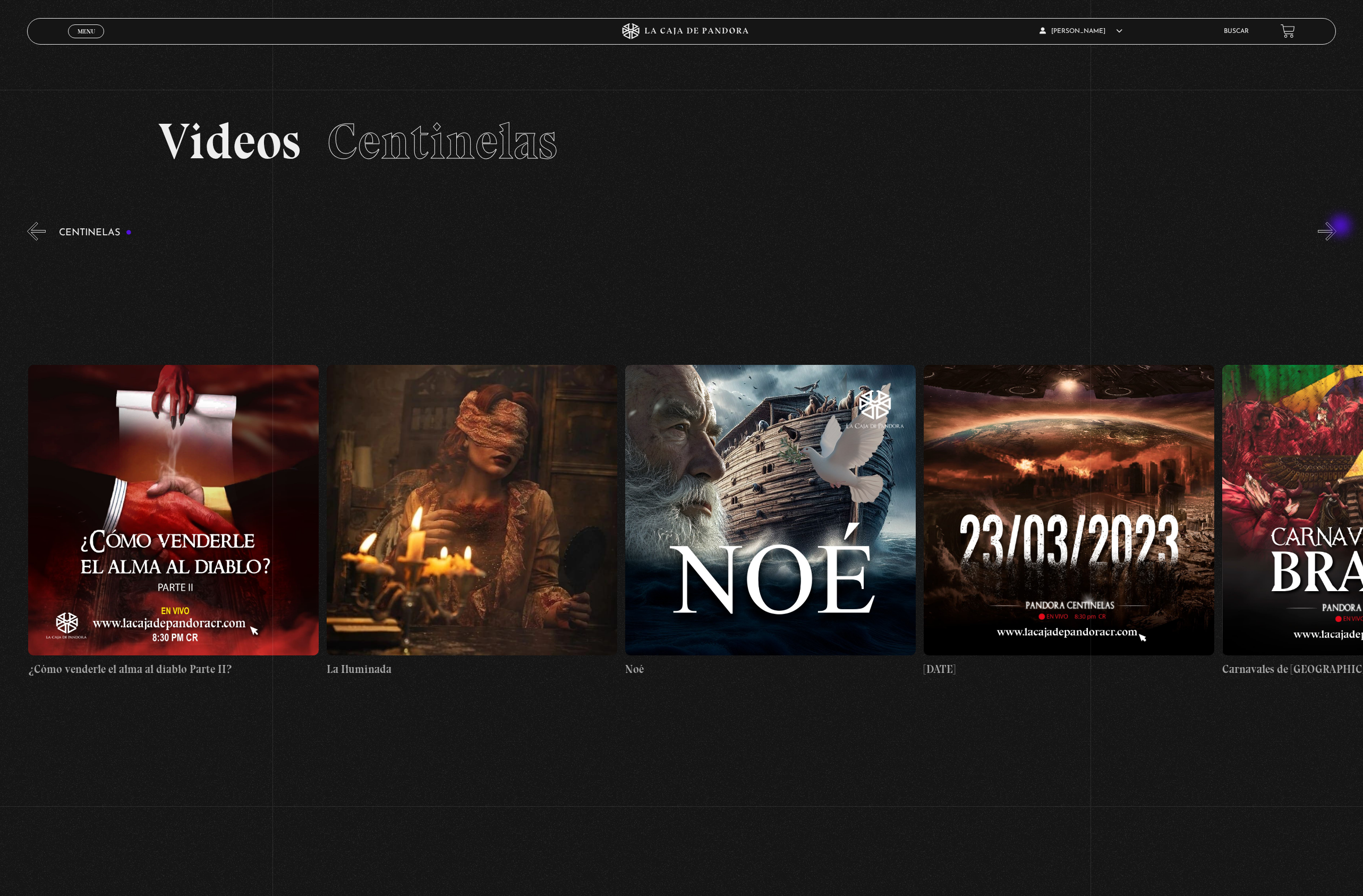
click at [1336, 227] on button "»" at bounding box center [1327, 231] width 19 height 19
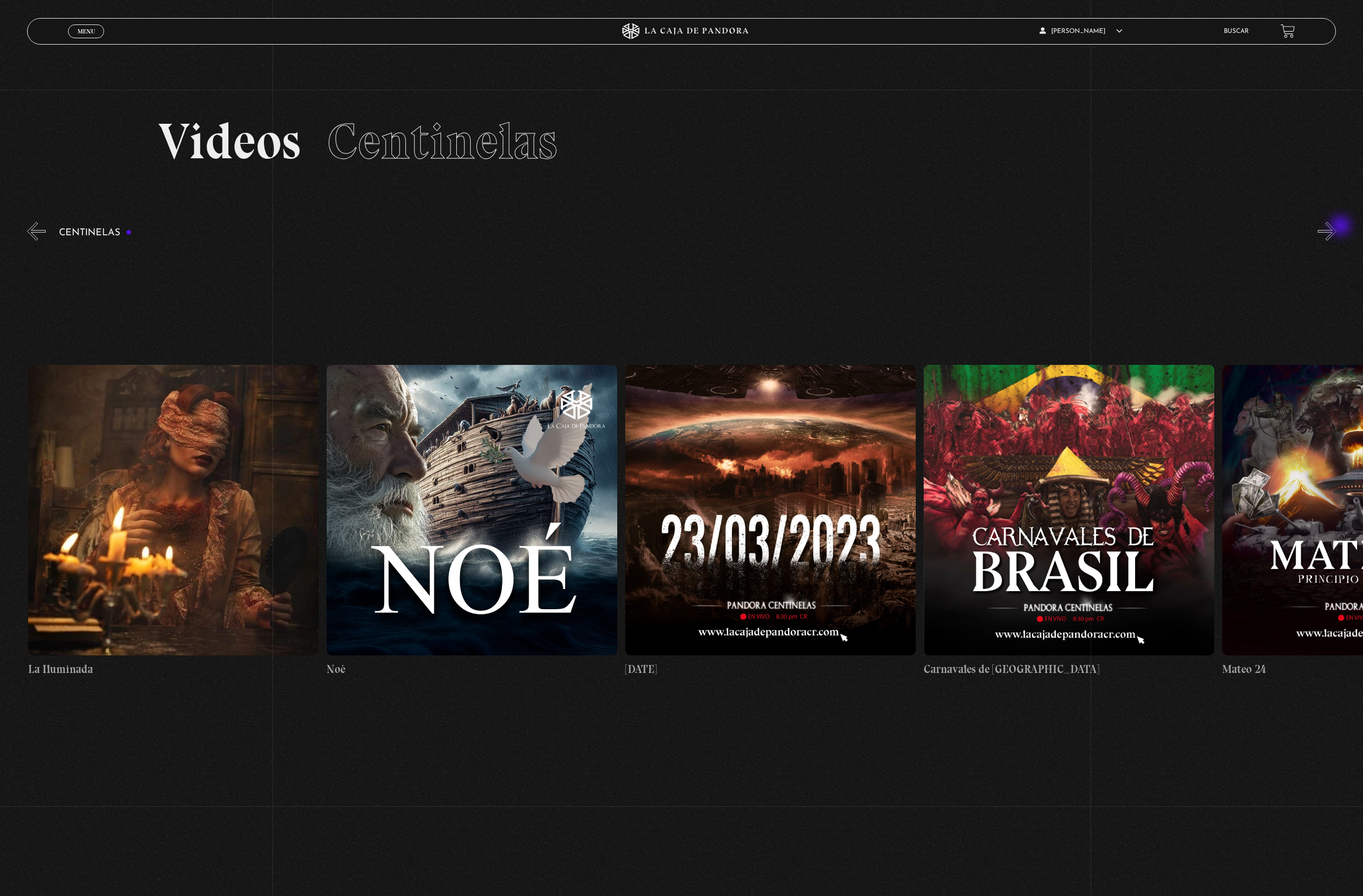
click at [1336, 227] on button "»" at bounding box center [1327, 231] width 19 height 19
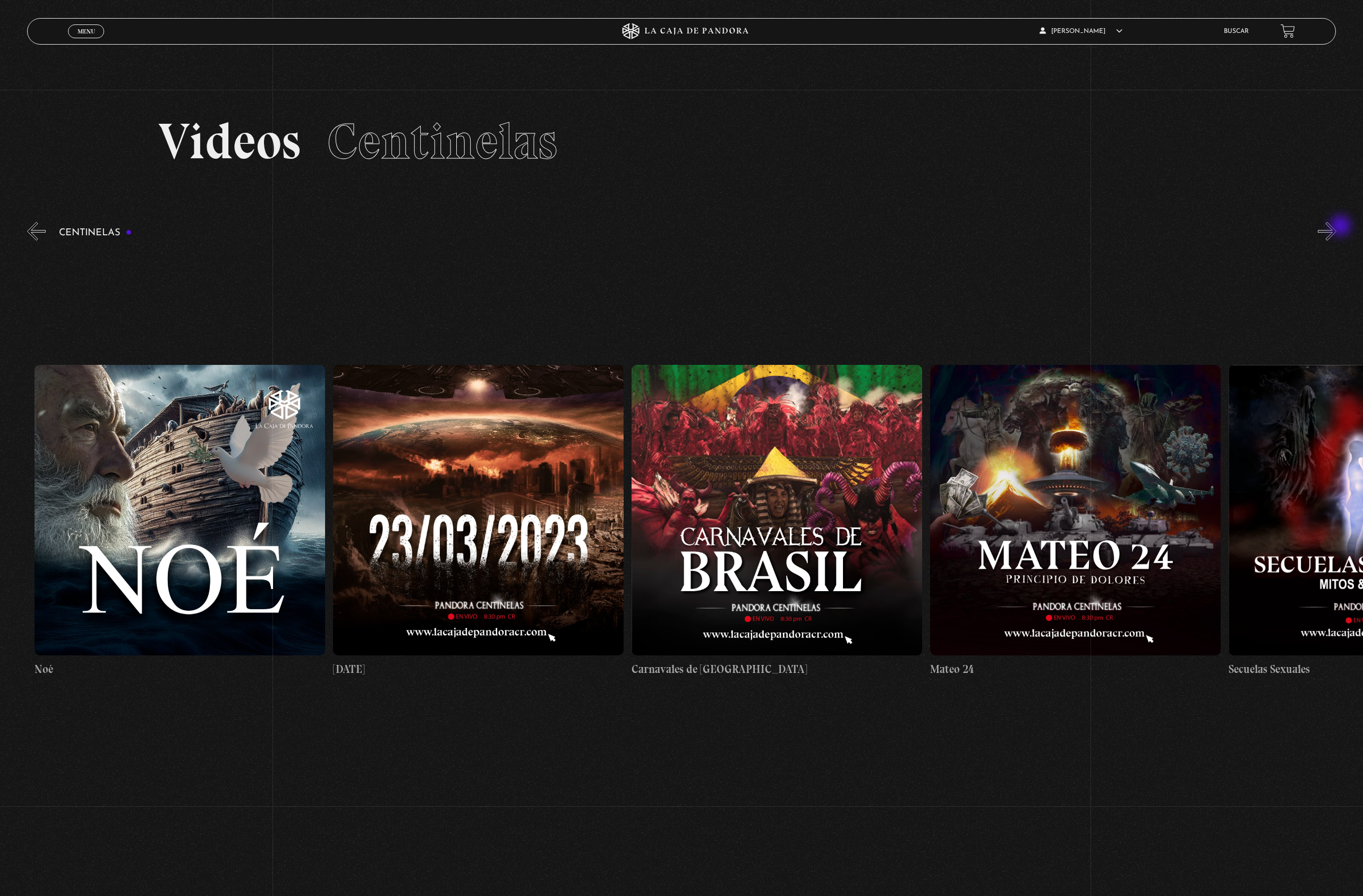
click at [1336, 227] on button "»" at bounding box center [1327, 231] width 19 height 19
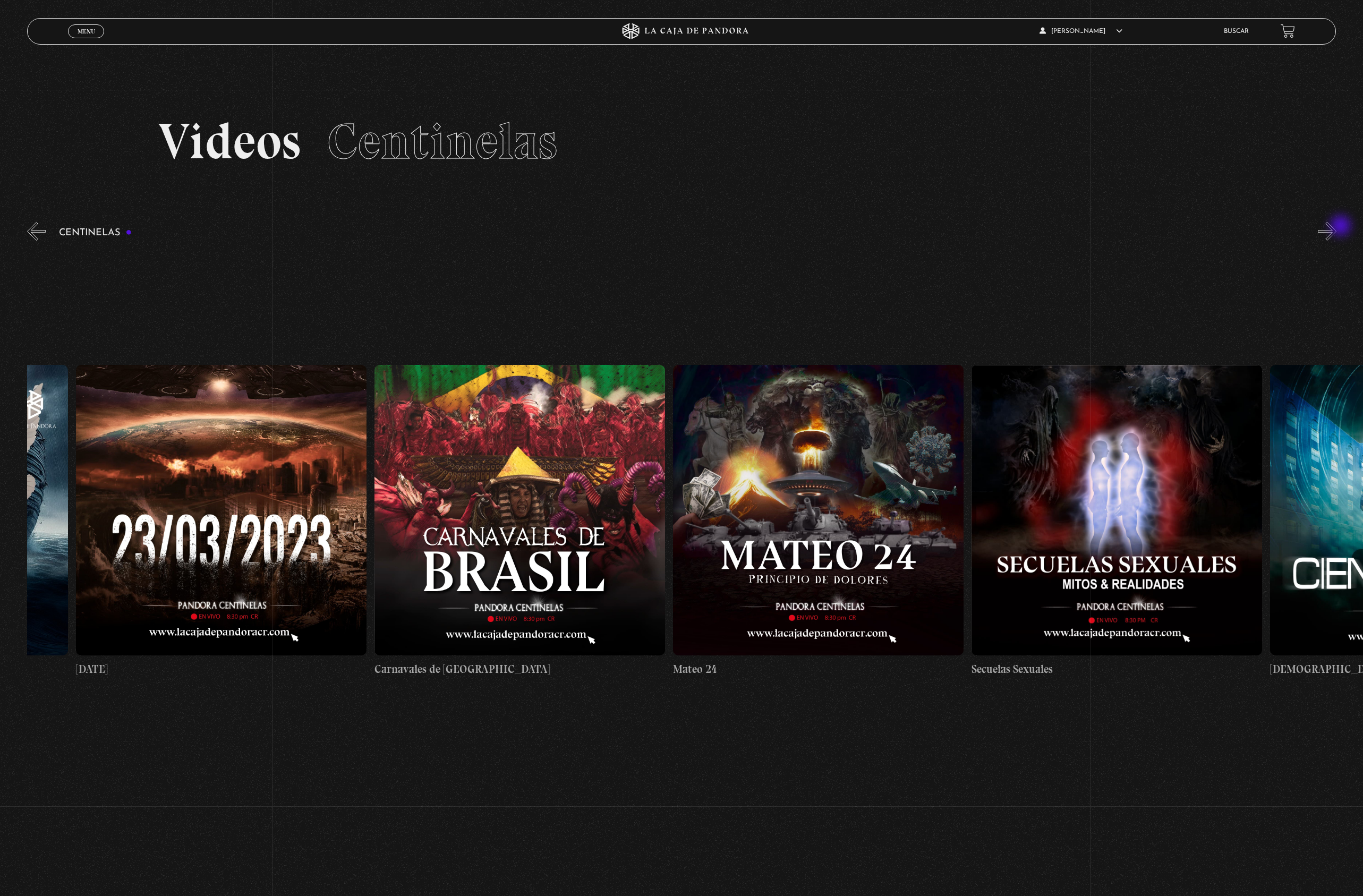
click at [1336, 227] on button "»" at bounding box center [1327, 231] width 19 height 19
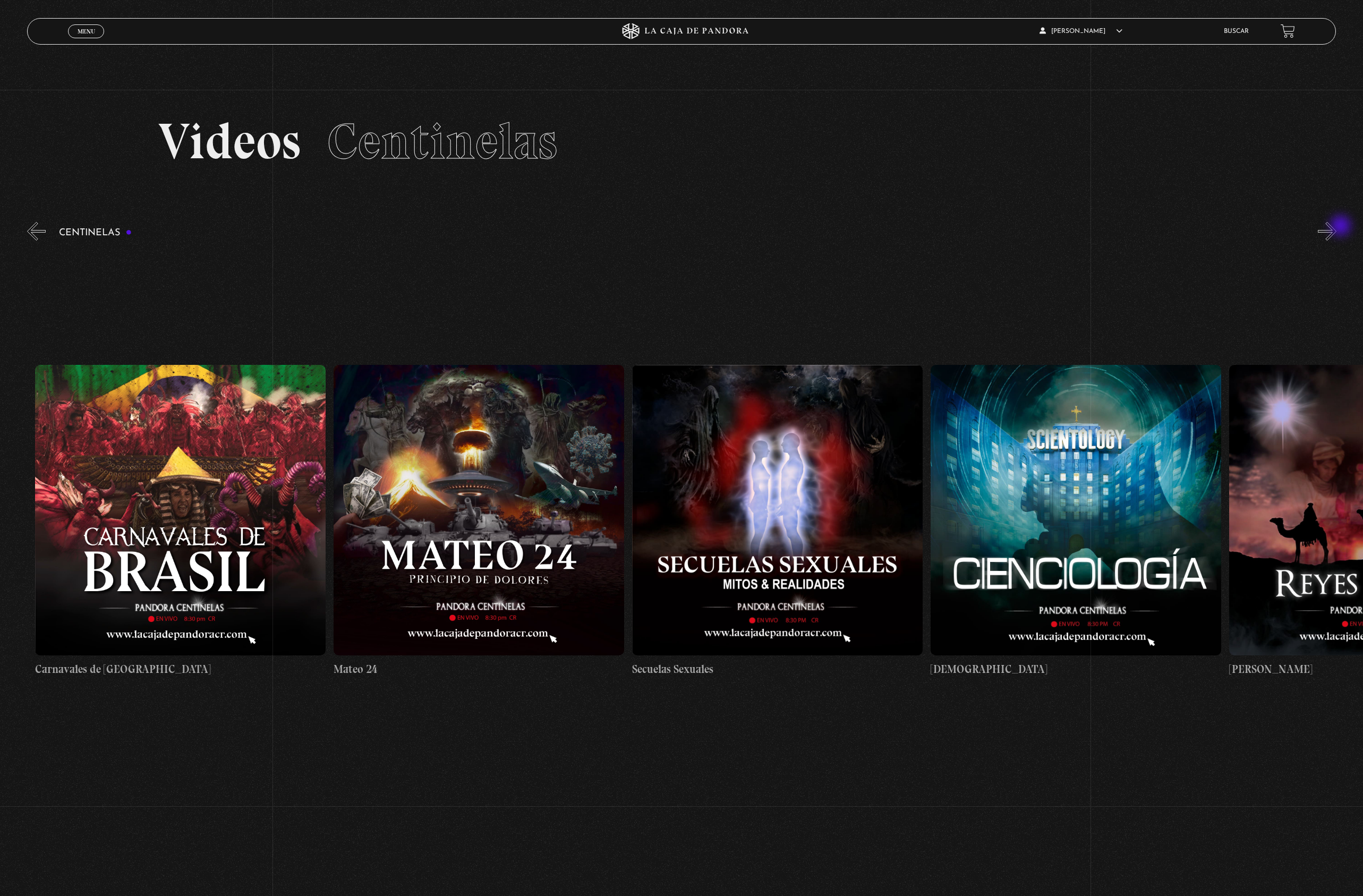
click at [1336, 227] on button "»" at bounding box center [1327, 231] width 19 height 19
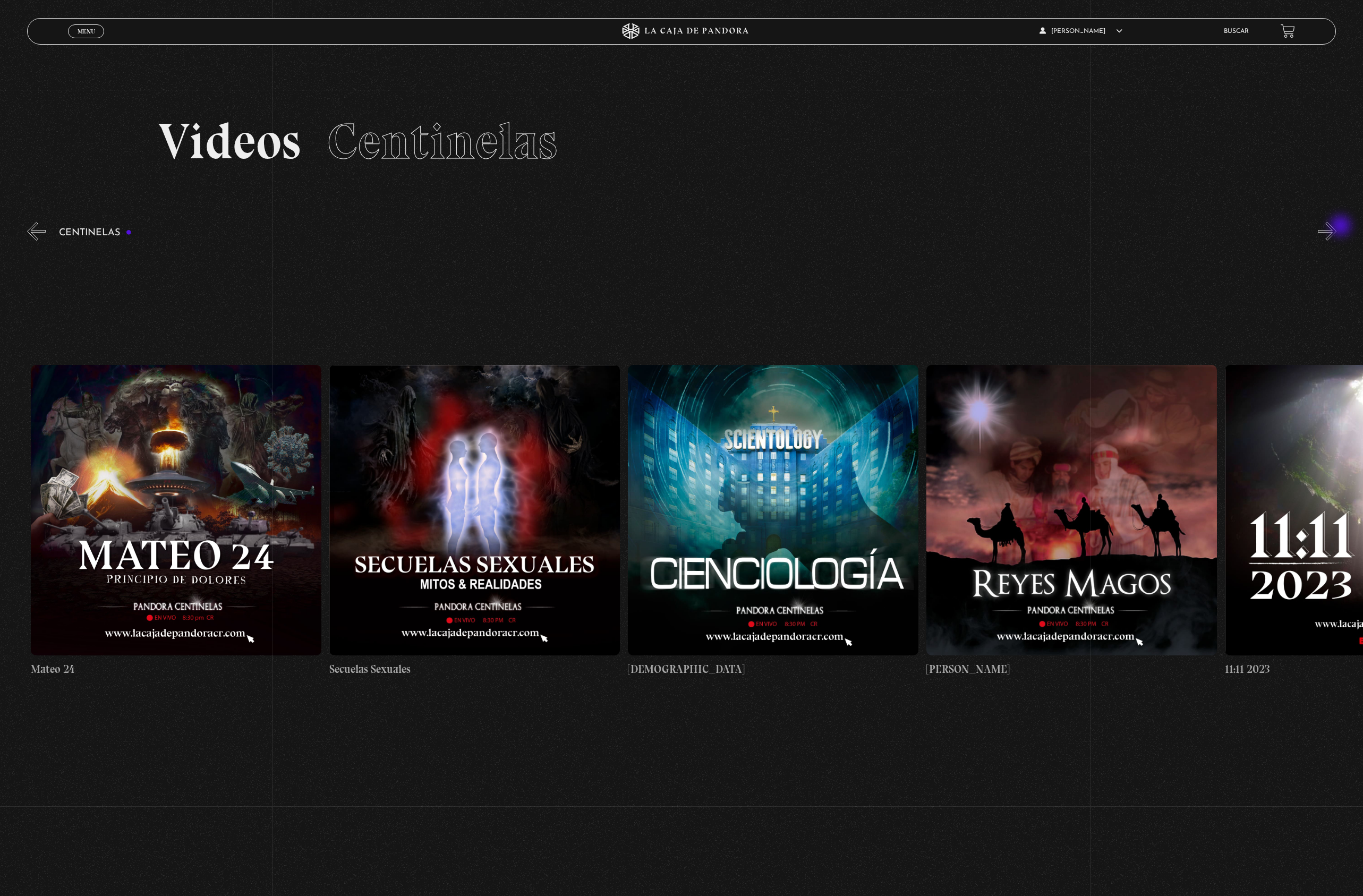
click at [1336, 227] on button "»" at bounding box center [1327, 231] width 19 height 19
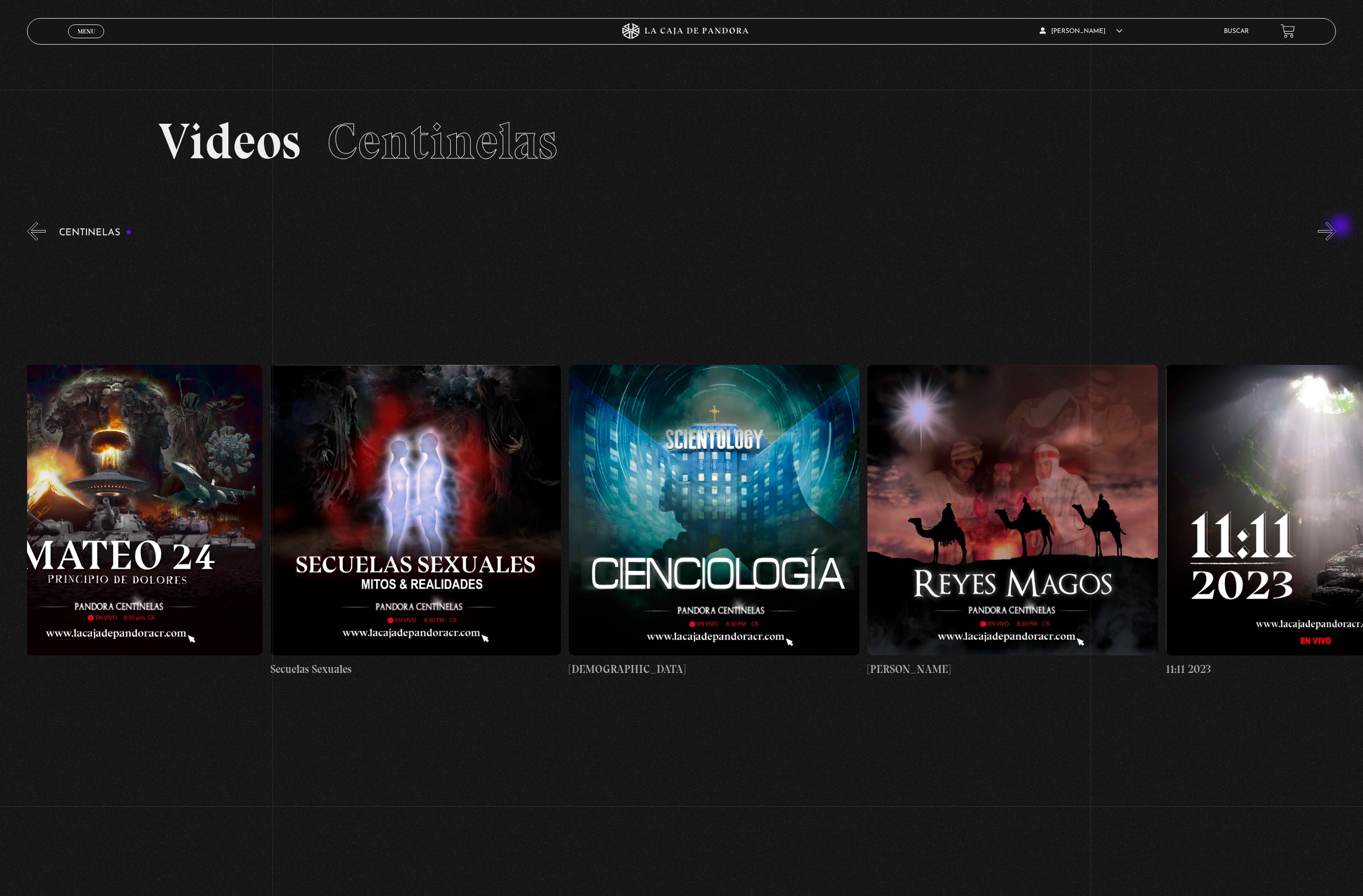
click at [1336, 227] on button "»" at bounding box center [1327, 231] width 19 height 19
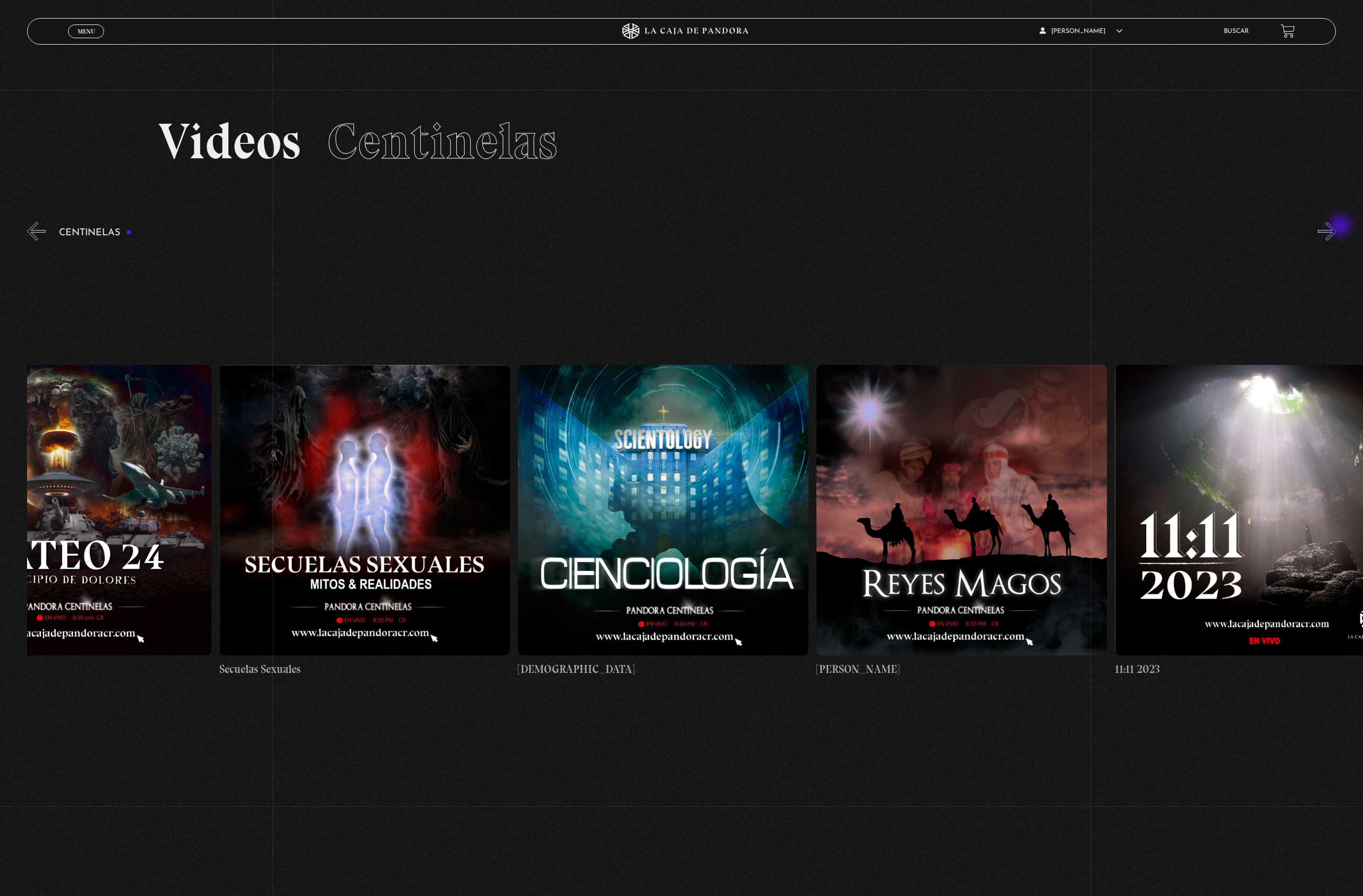
scroll to position [0, 14034]
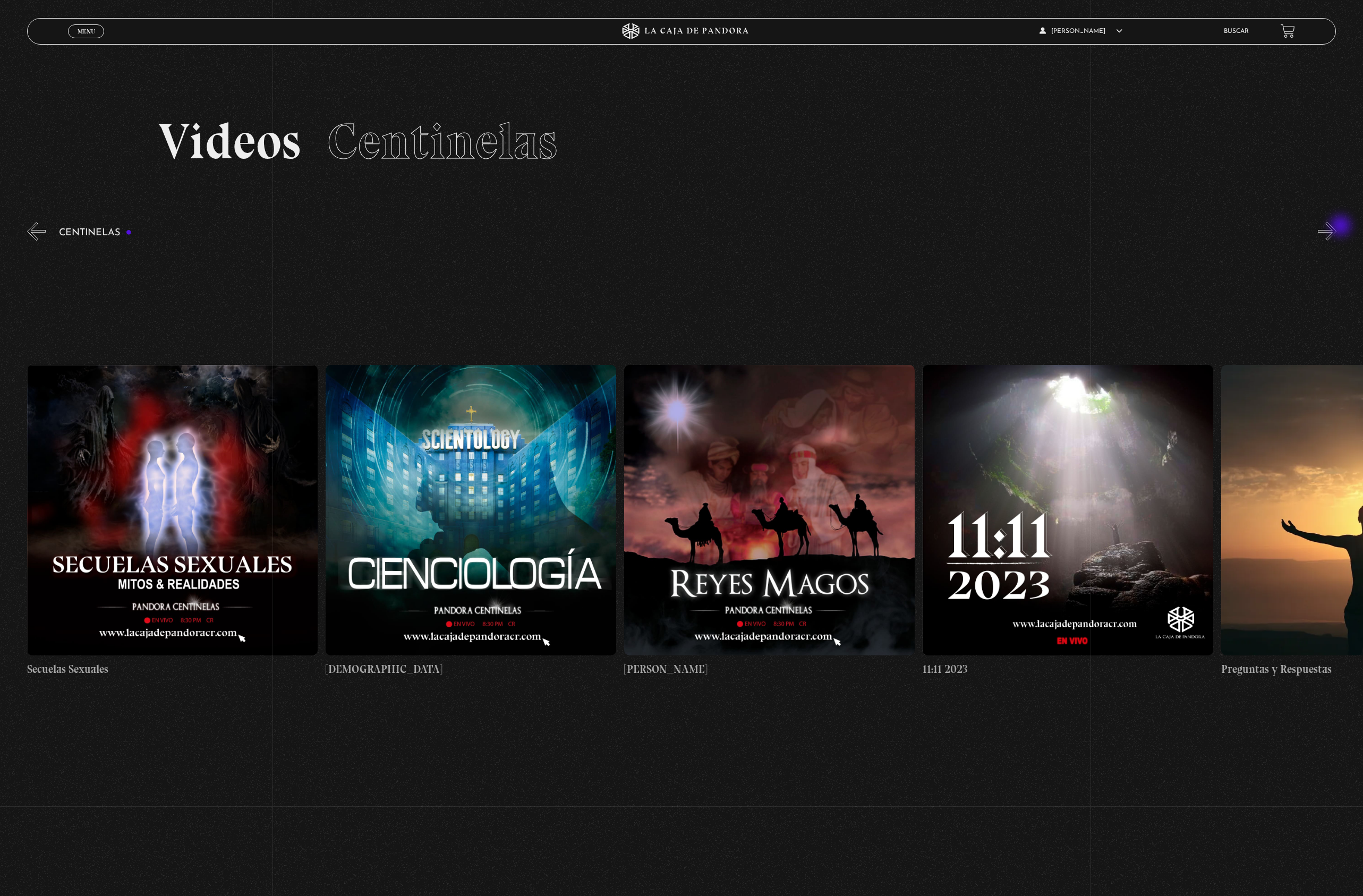
click at [1336, 227] on button "»" at bounding box center [1327, 231] width 19 height 19
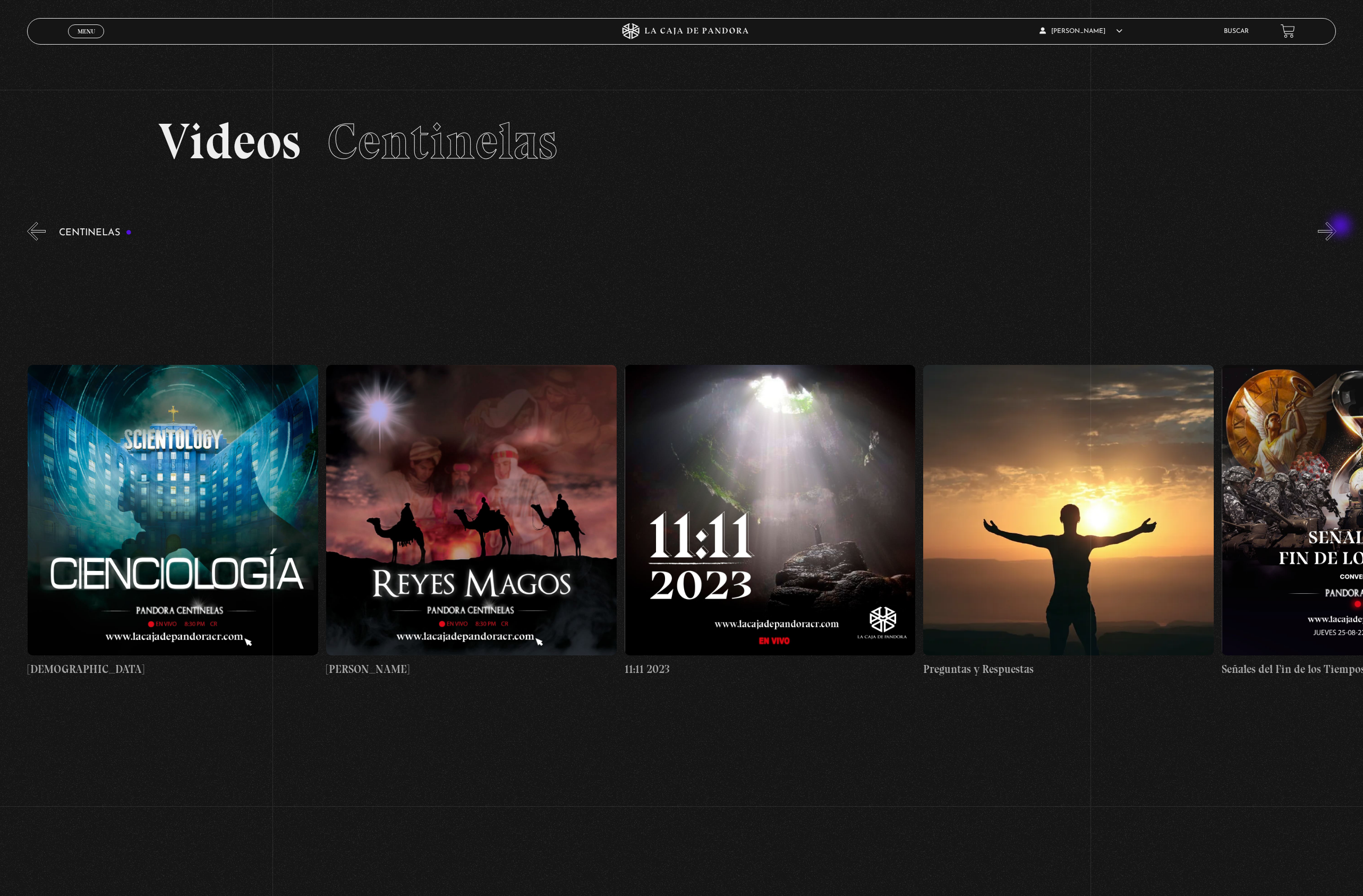
click at [1336, 227] on button "»" at bounding box center [1327, 231] width 19 height 19
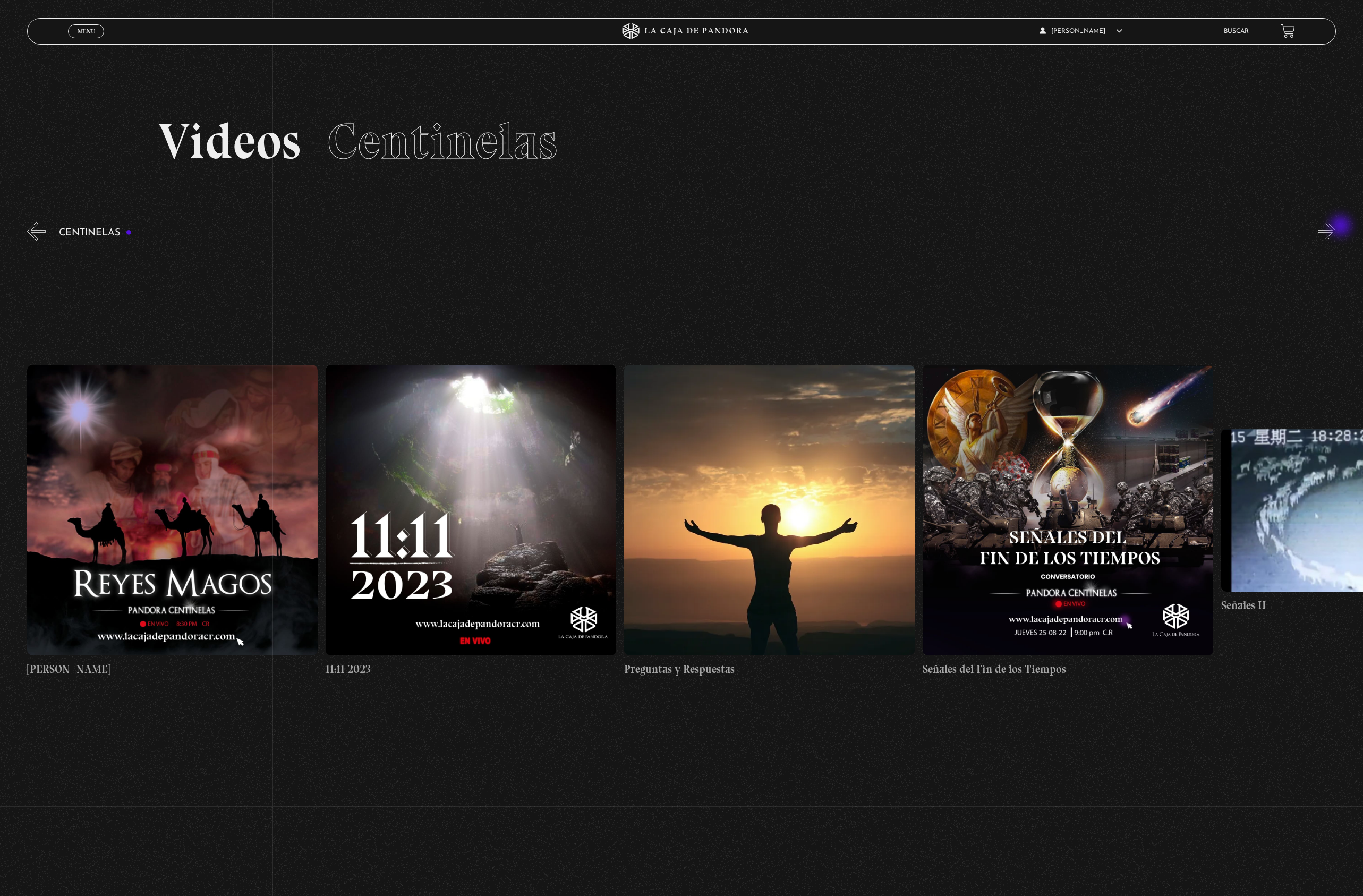
click at [1336, 227] on button "»" at bounding box center [1327, 231] width 19 height 19
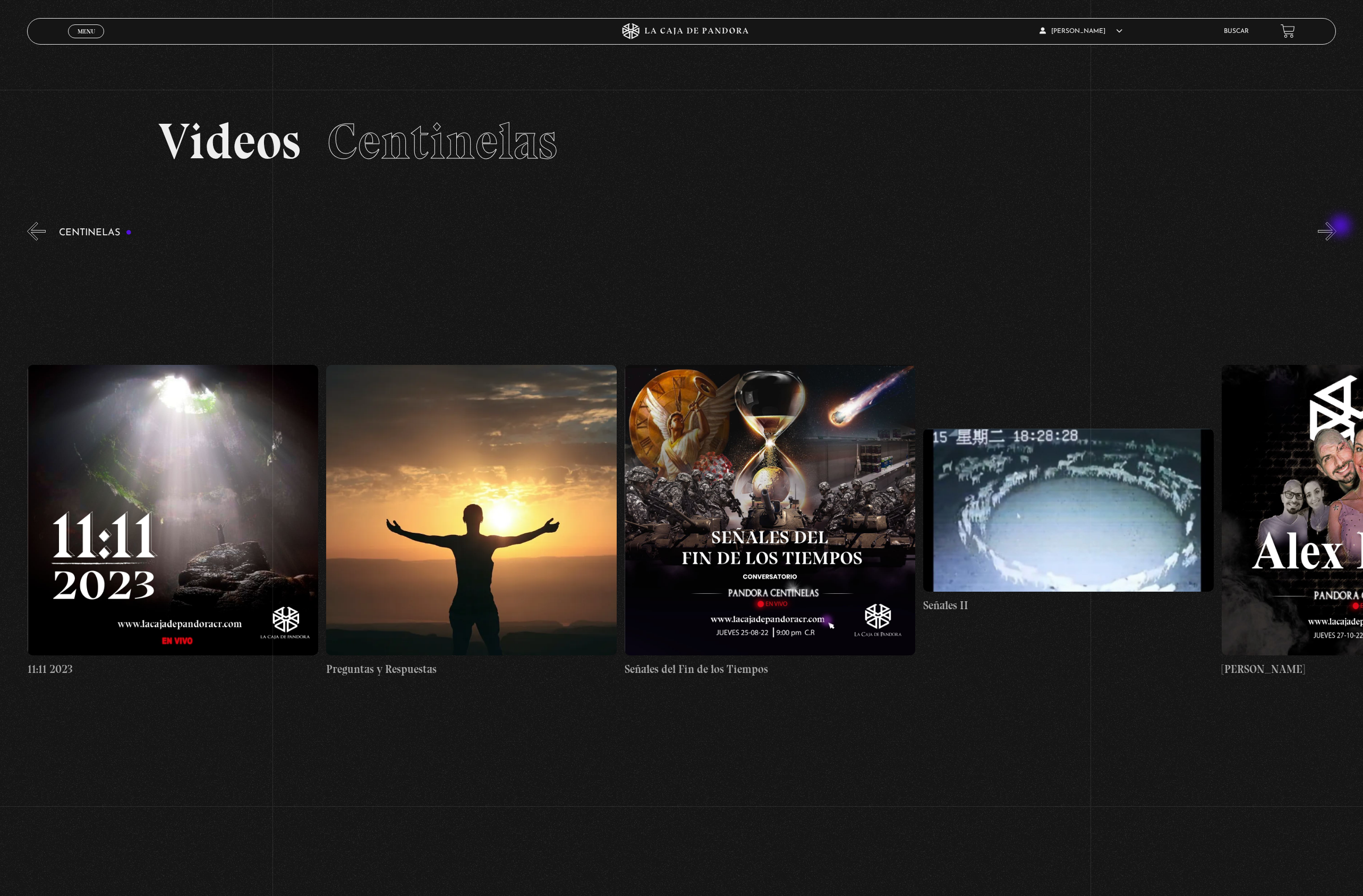
scroll to position [0, 14929]
click at [1064, 459] on figure at bounding box center [1068, 510] width 291 height 163
